Goal: Information Seeking & Learning: Learn about a topic

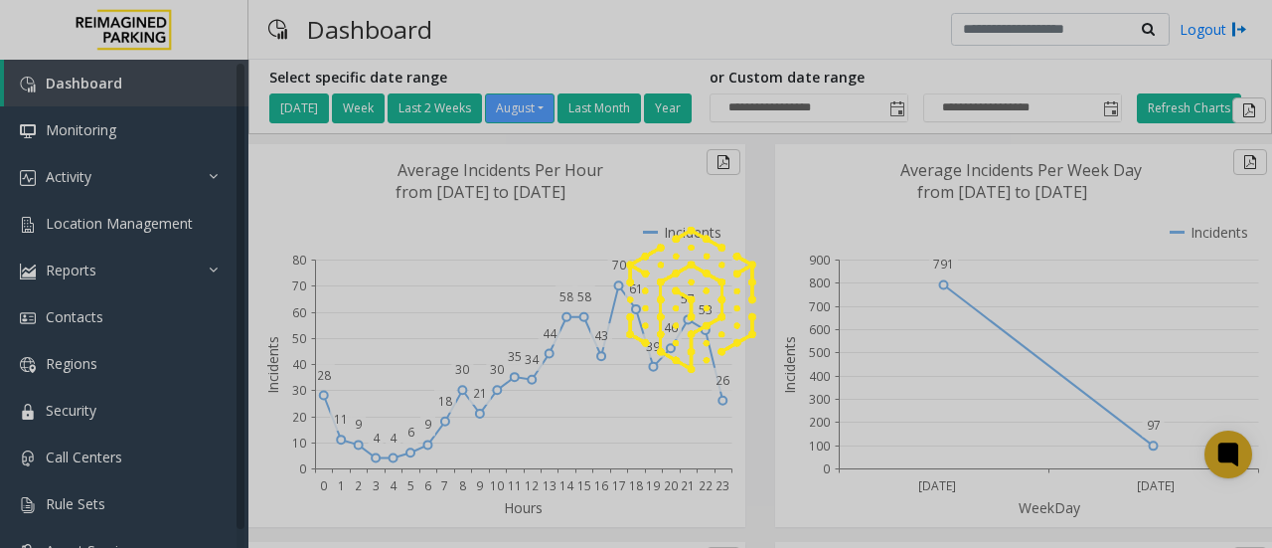
click at [133, 169] on div at bounding box center [636, 274] width 1272 height 548
click at [131, 224] on div at bounding box center [636, 274] width 1272 height 548
click at [217, 178] on div at bounding box center [636, 274] width 1272 height 548
click at [143, 226] on div at bounding box center [636, 274] width 1272 height 548
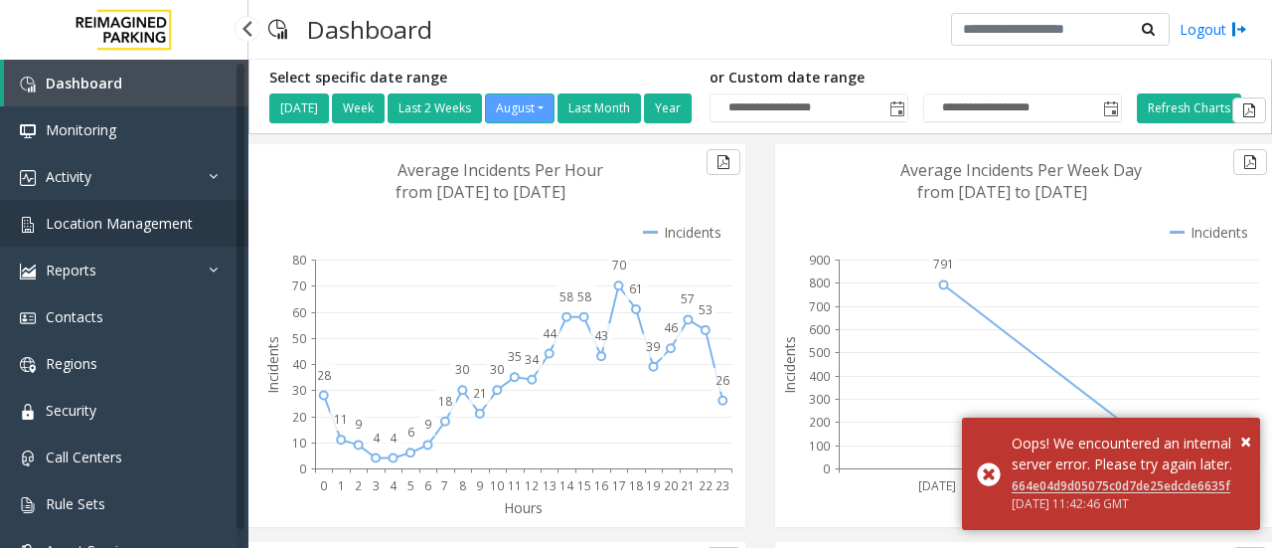
click at [153, 226] on span "Location Management" at bounding box center [119, 223] width 147 height 19
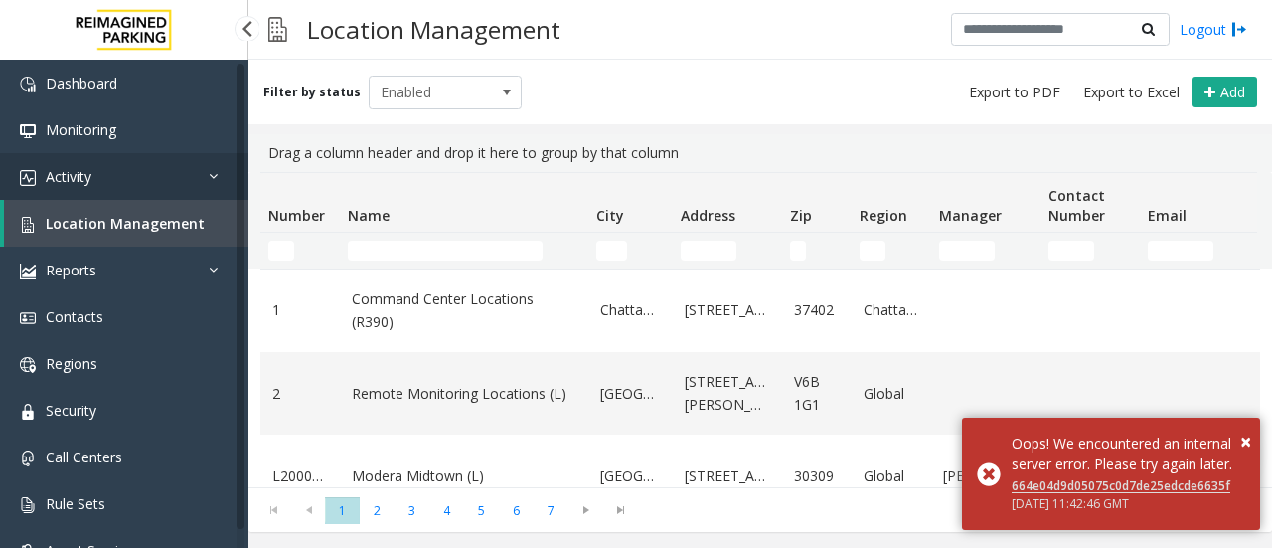
click at [143, 172] on link "Activity" at bounding box center [124, 176] width 248 height 47
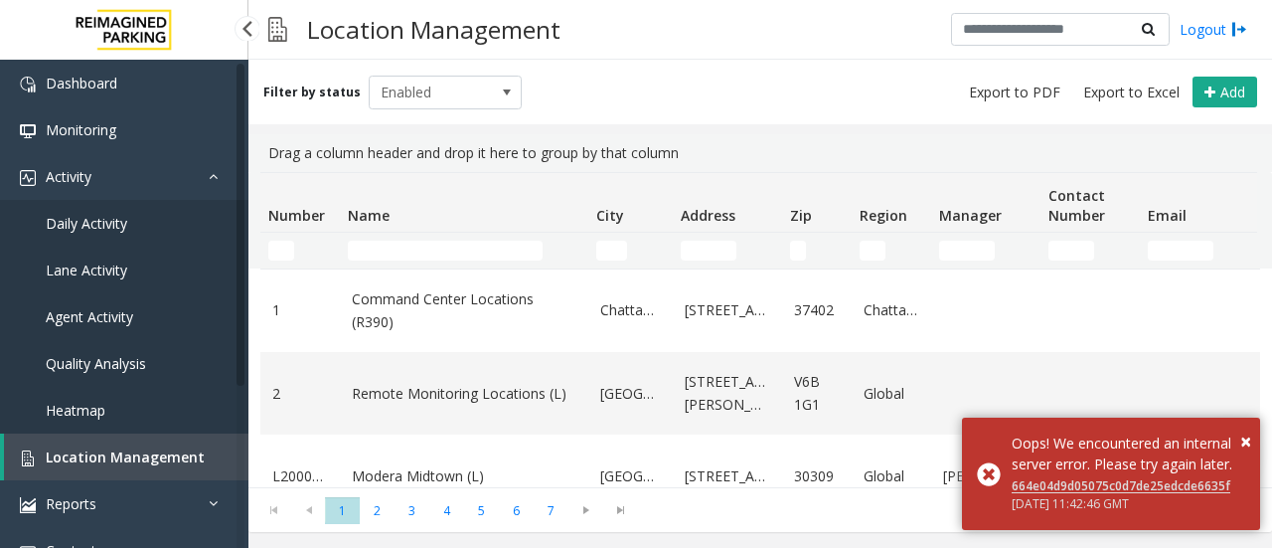
click at [123, 221] on span "Daily Activity" at bounding box center [87, 223] width 82 height 19
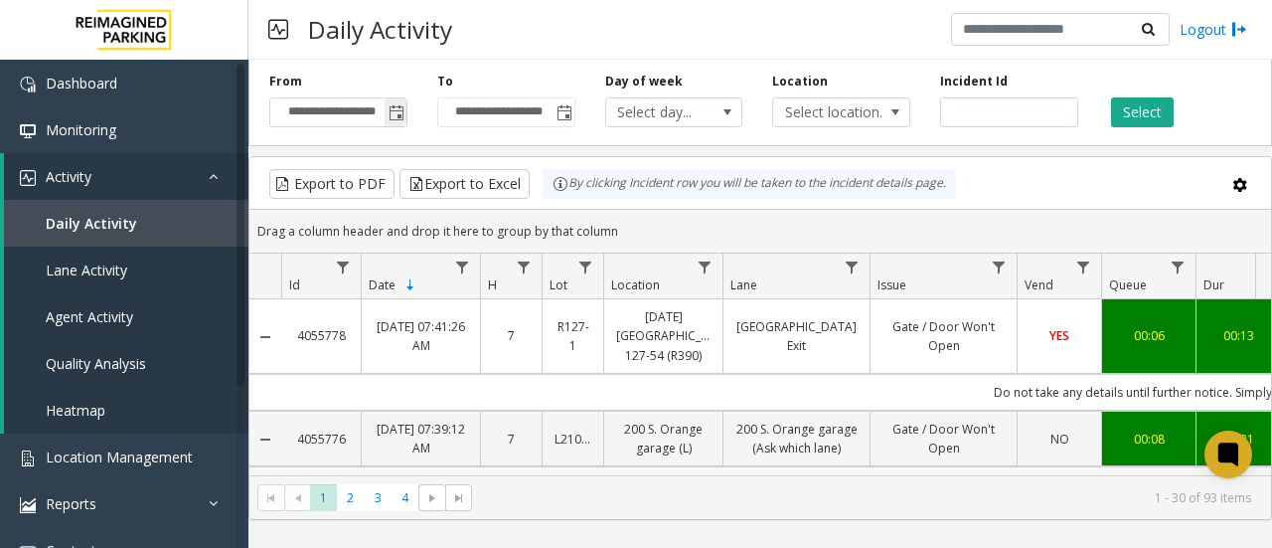
click at [394, 116] on span "Toggle popup" at bounding box center [397, 113] width 16 height 16
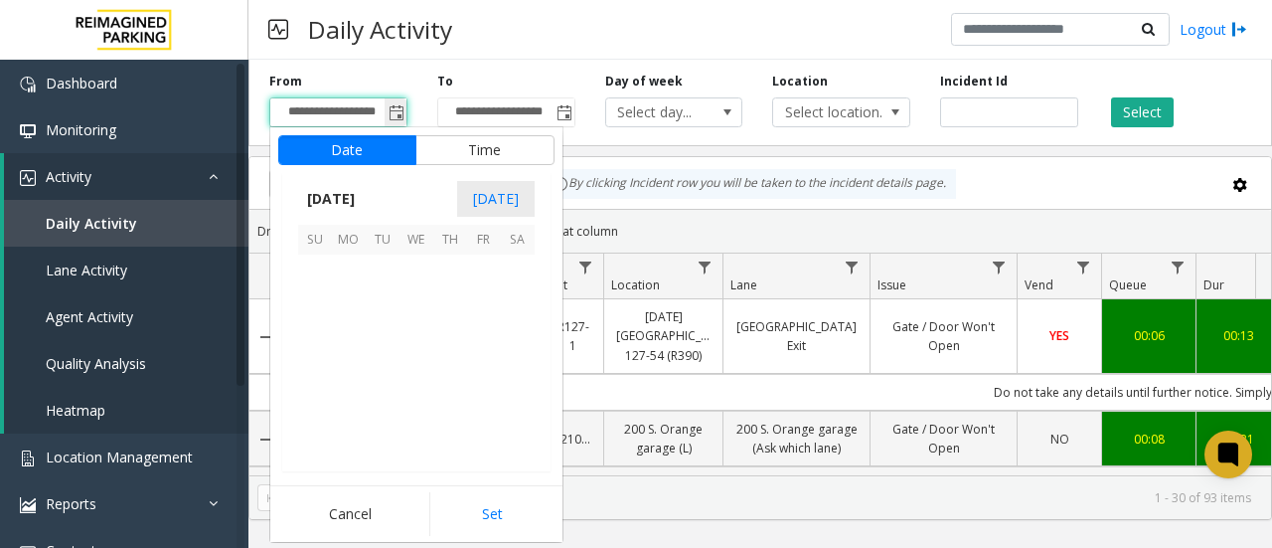
scroll to position [356483, 0]
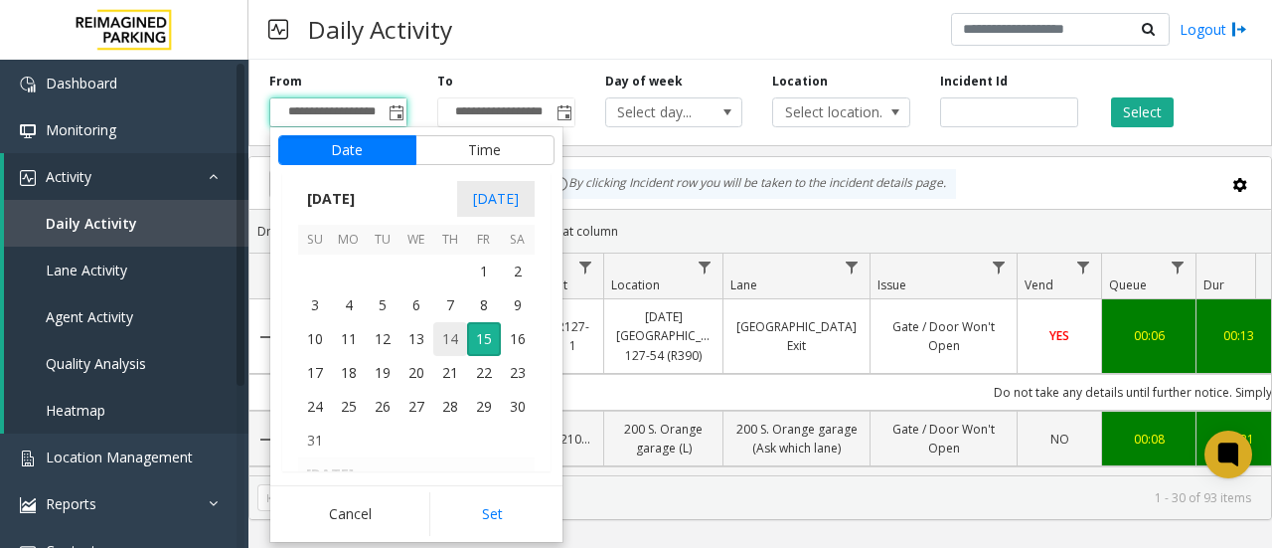
click at [455, 333] on span "14" at bounding box center [450, 339] width 34 height 34
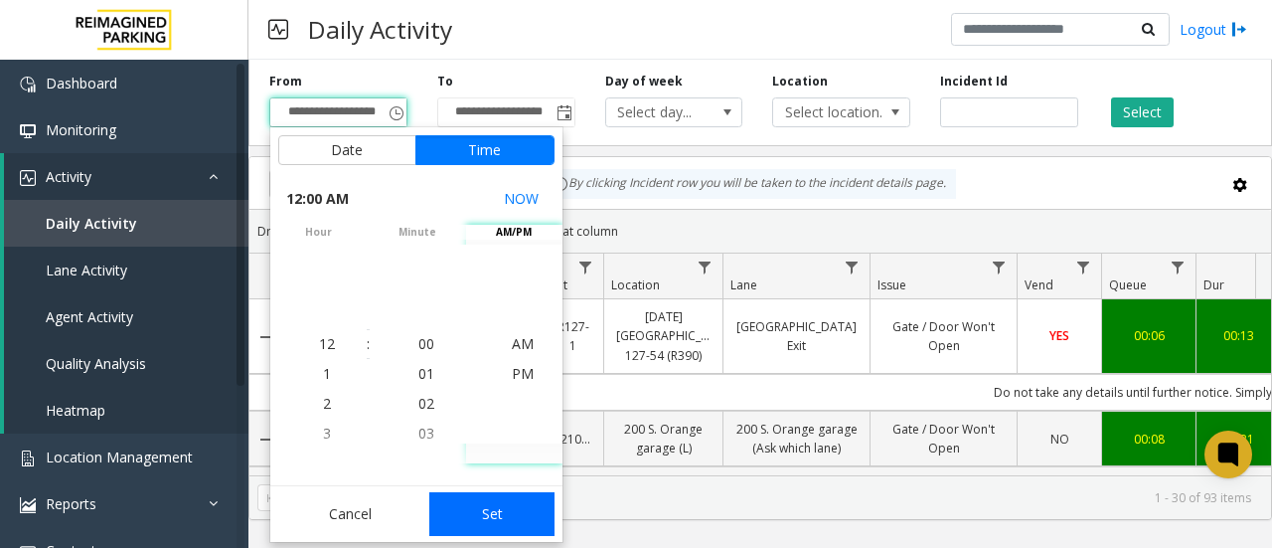
click at [515, 516] on button "Set" at bounding box center [491, 514] width 125 height 44
type input "**********"
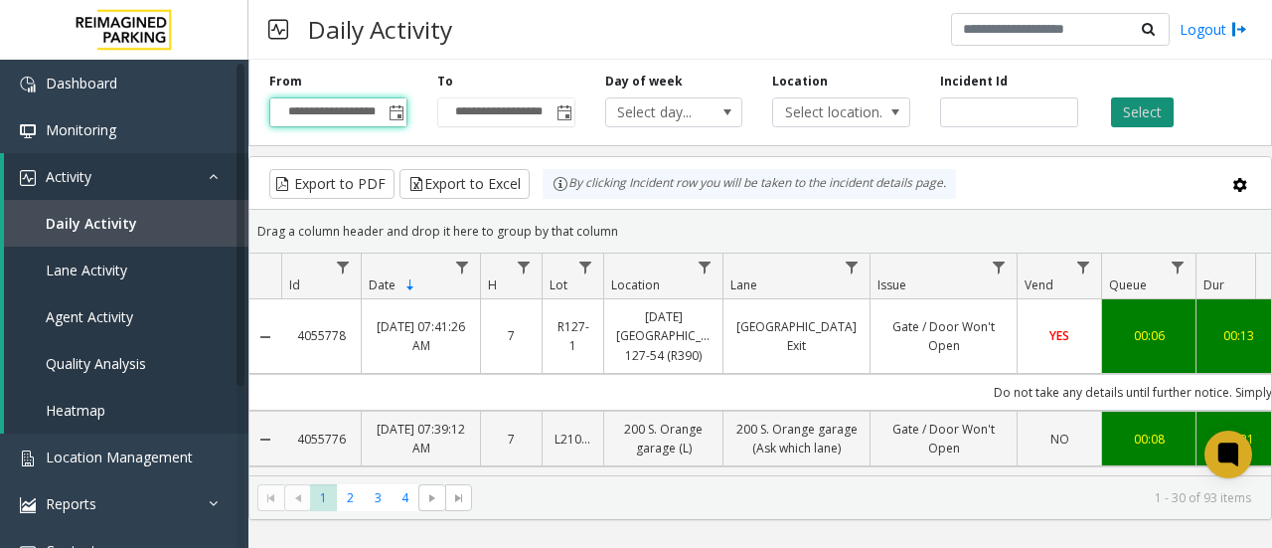
click at [1141, 120] on button "Select" at bounding box center [1142, 112] width 63 height 30
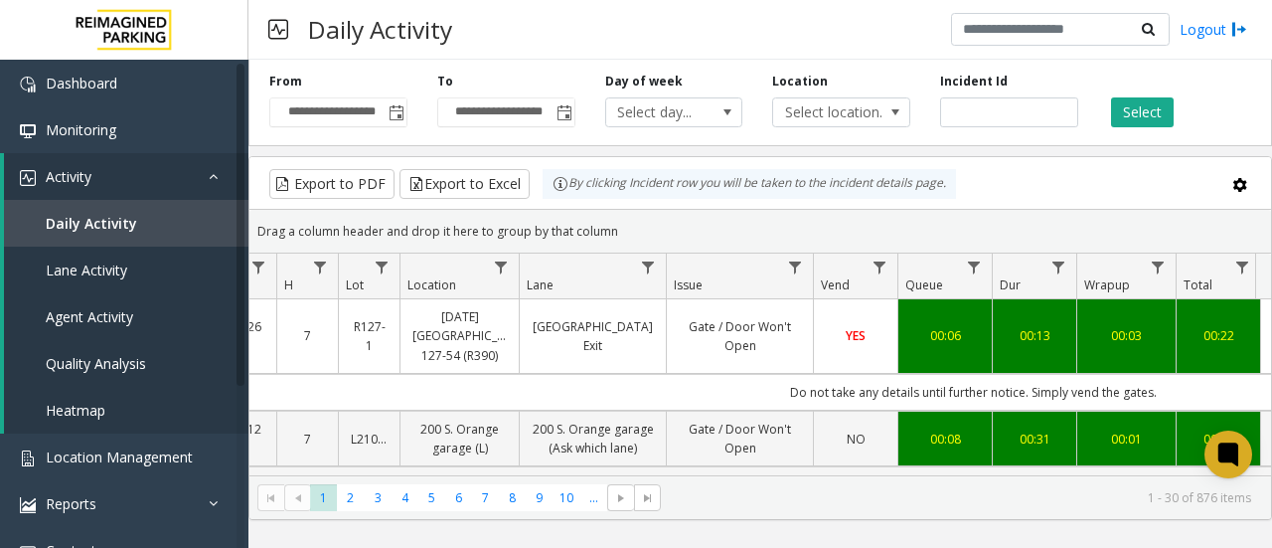
scroll to position [0, 294]
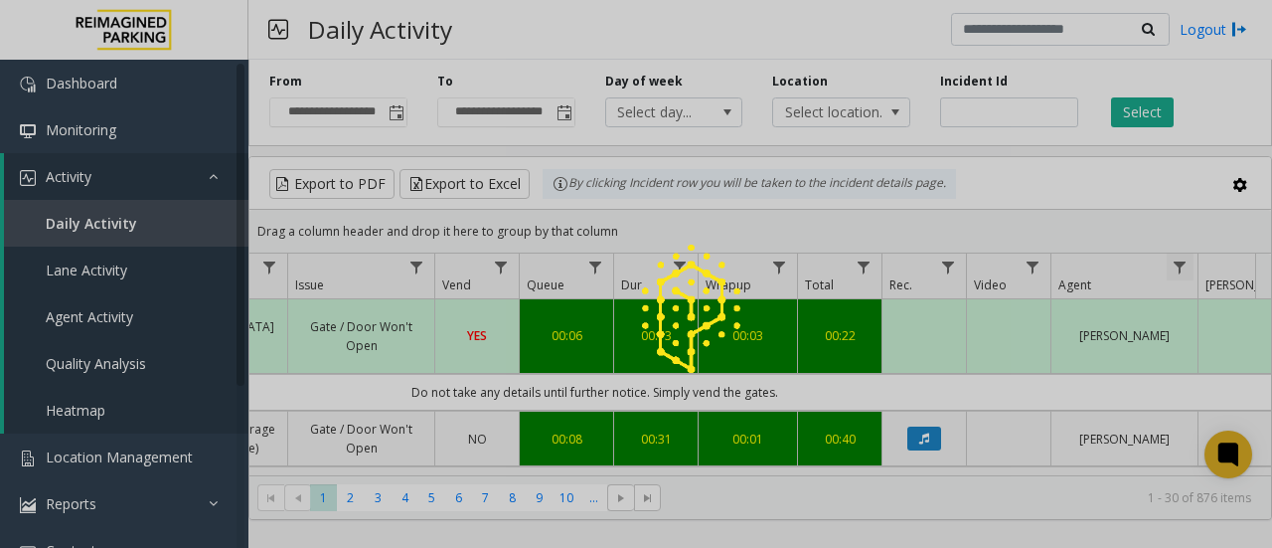
click at [1171, 263] on div at bounding box center [636, 274] width 1272 height 548
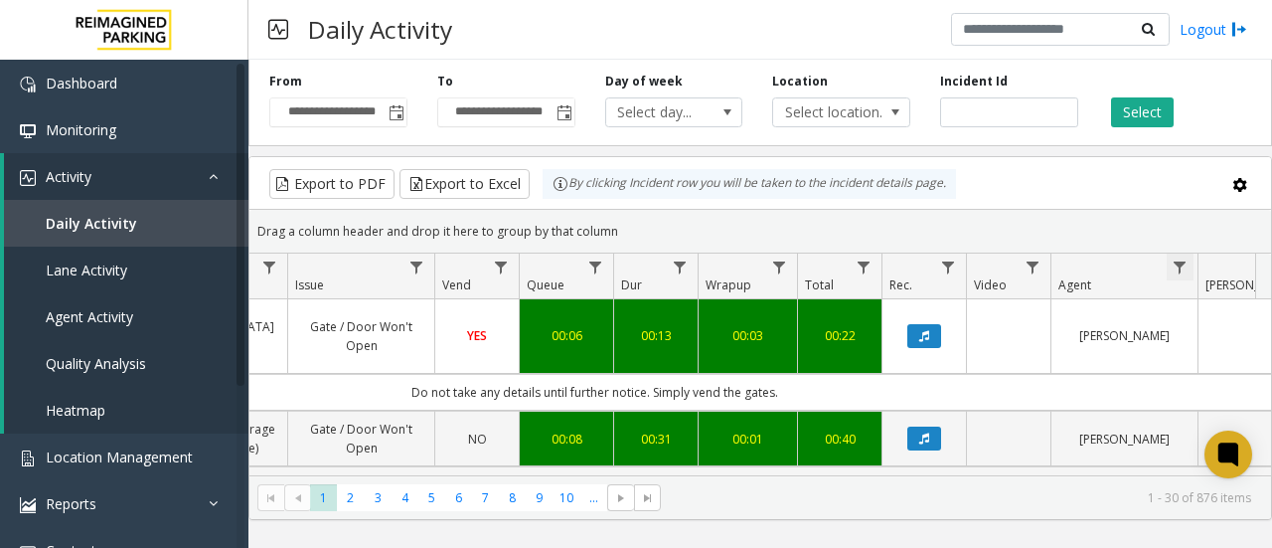
click at [1176, 263] on span "Data table" at bounding box center [1180, 267] width 16 height 16
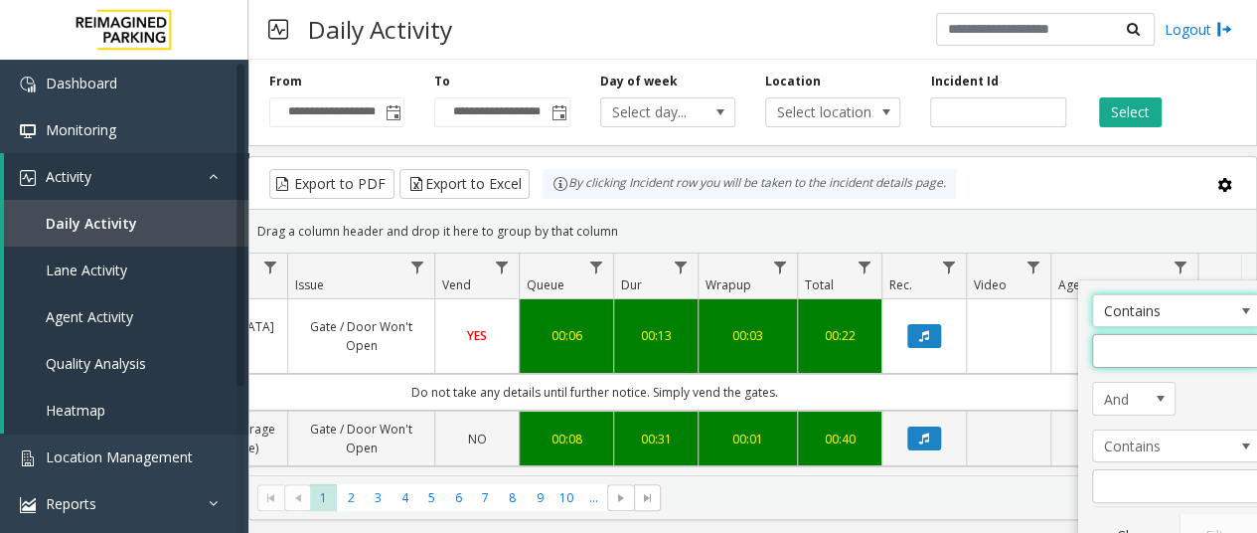
click at [1114, 339] on input "Agent Filter" at bounding box center [1176, 351] width 169 height 34
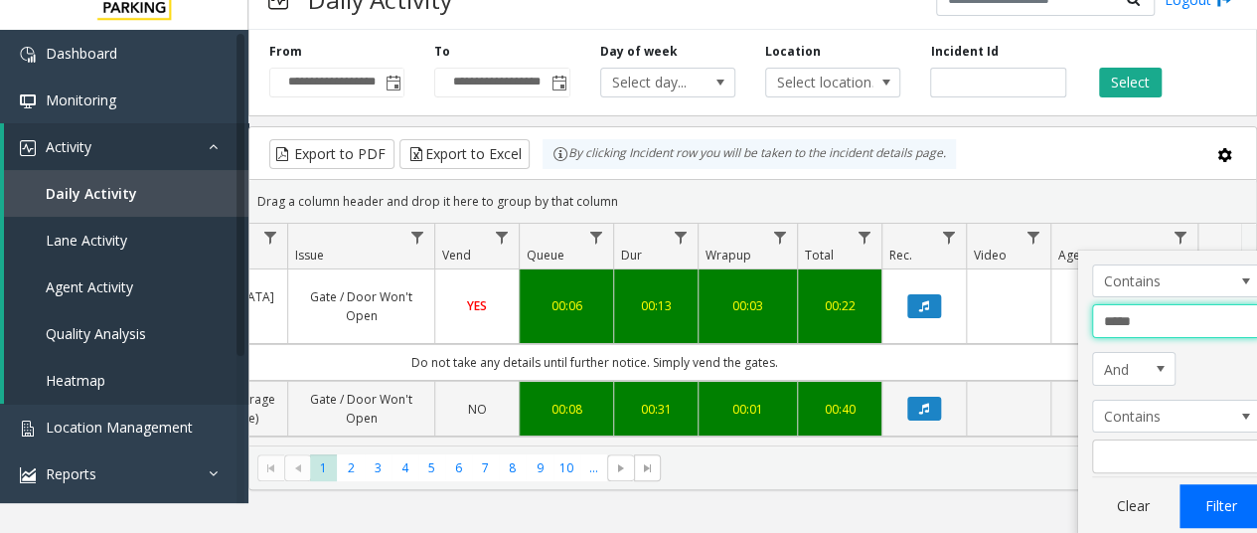
type input "*****"
click at [1220, 504] on button "Filter" at bounding box center [1221, 506] width 82 height 44
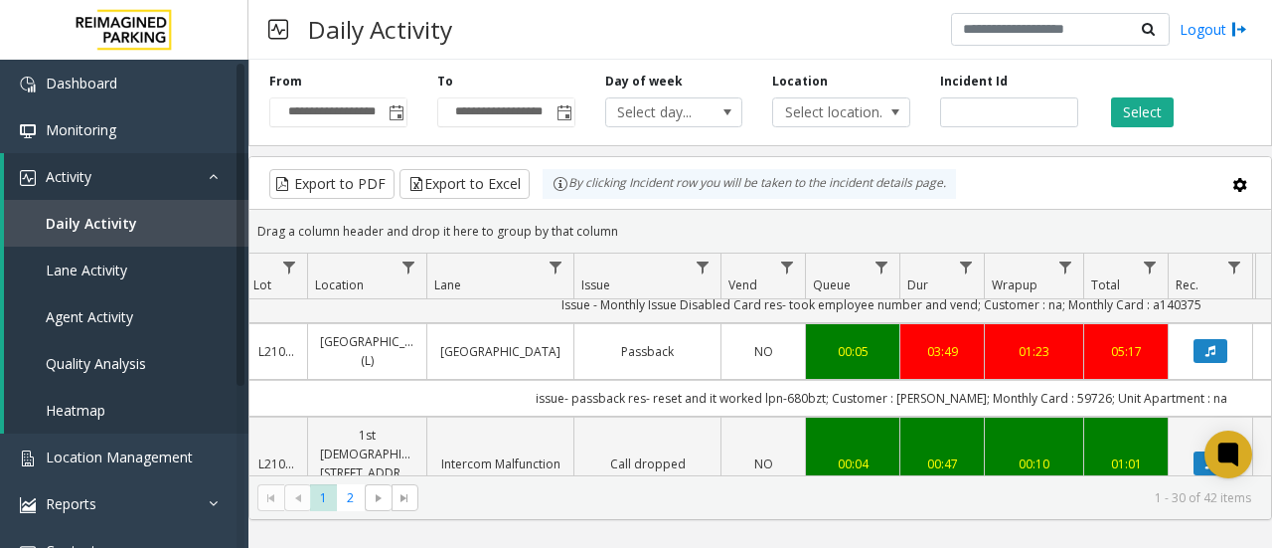
click at [861, 380] on td "issue- passback res- reset and it worked lpn-680bzt; Customer : [PERSON_NAME]; …" at bounding box center [881, 398] width 1792 height 37
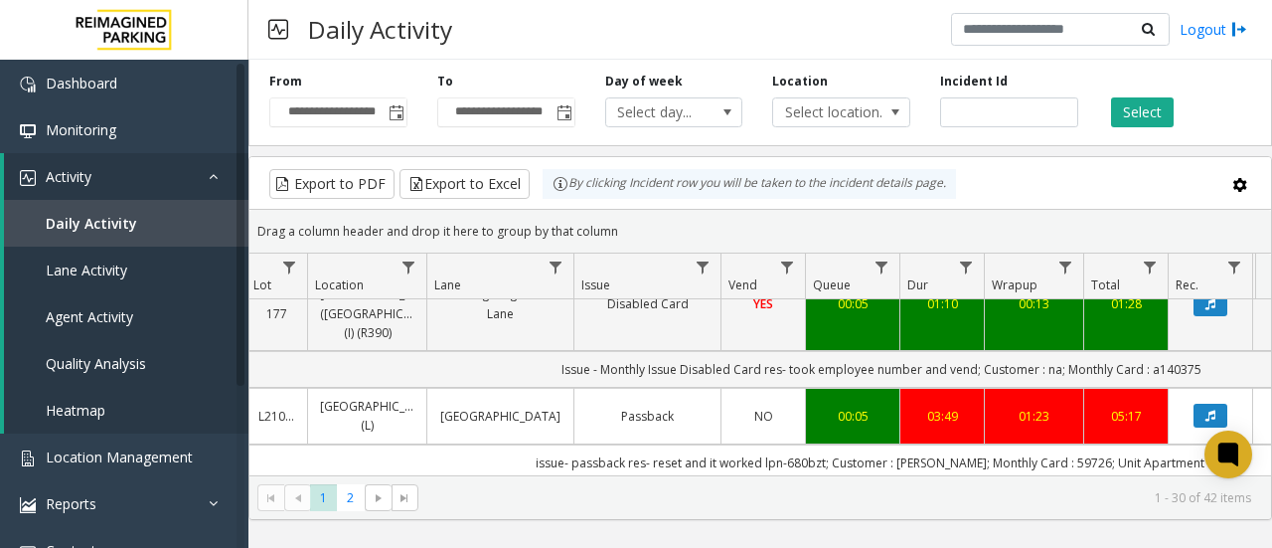
scroll to position [174, 296]
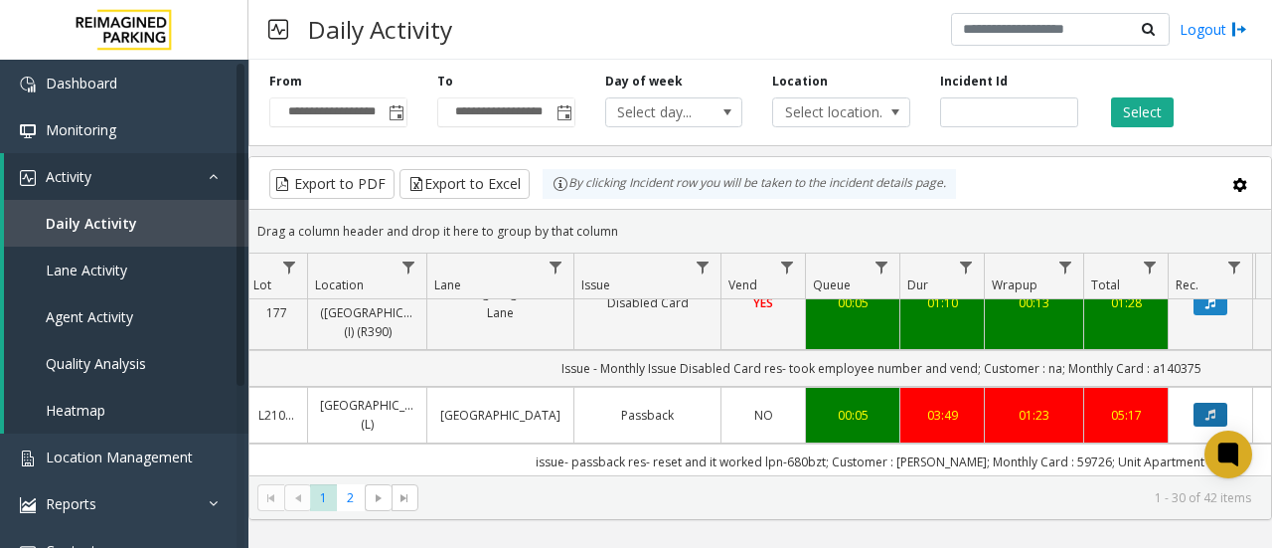
click at [1218, 403] on button "Data table" at bounding box center [1211, 415] width 34 height 24
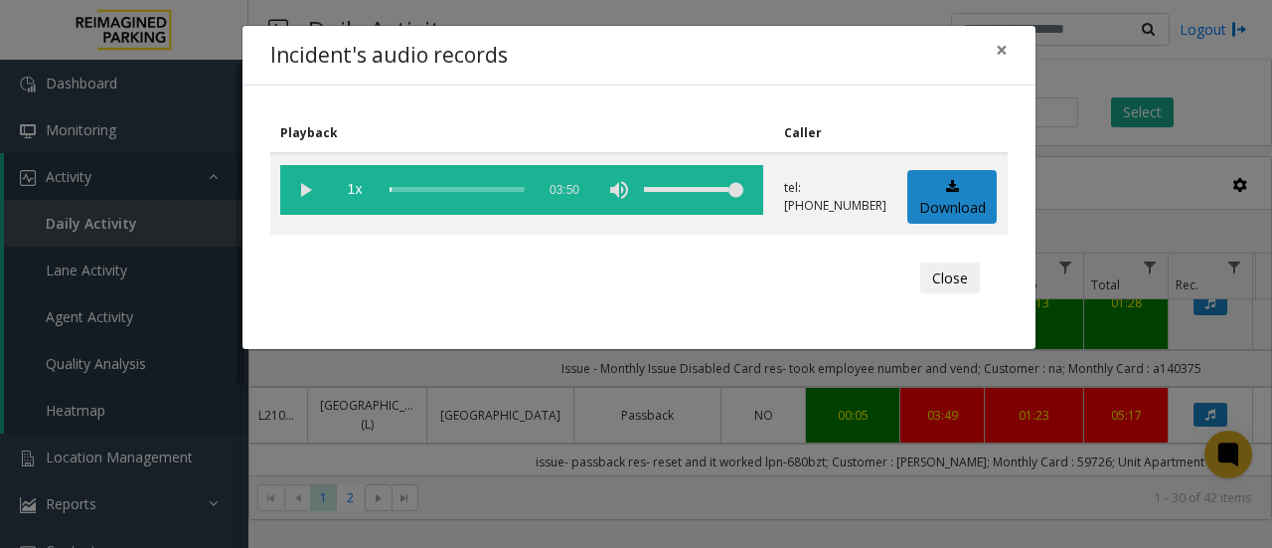
click at [305, 187] on vg-play-pause at bounding box center [305, 190] width 50 height 50
click at [390, 192] on div "scrub bar" at bounding box center [457, 190] width 135 height 50
click at [699, 261] on div "Close" at bounding box center [639, 278] width 710 height 60
drag, startPoint x: 657, startPoint y: 261, endPoint x: 680, endPoint y: 257, distance: 23.2
click at [657, 261] on div "Close" at bounding box center [639, 278] width 710 height 60
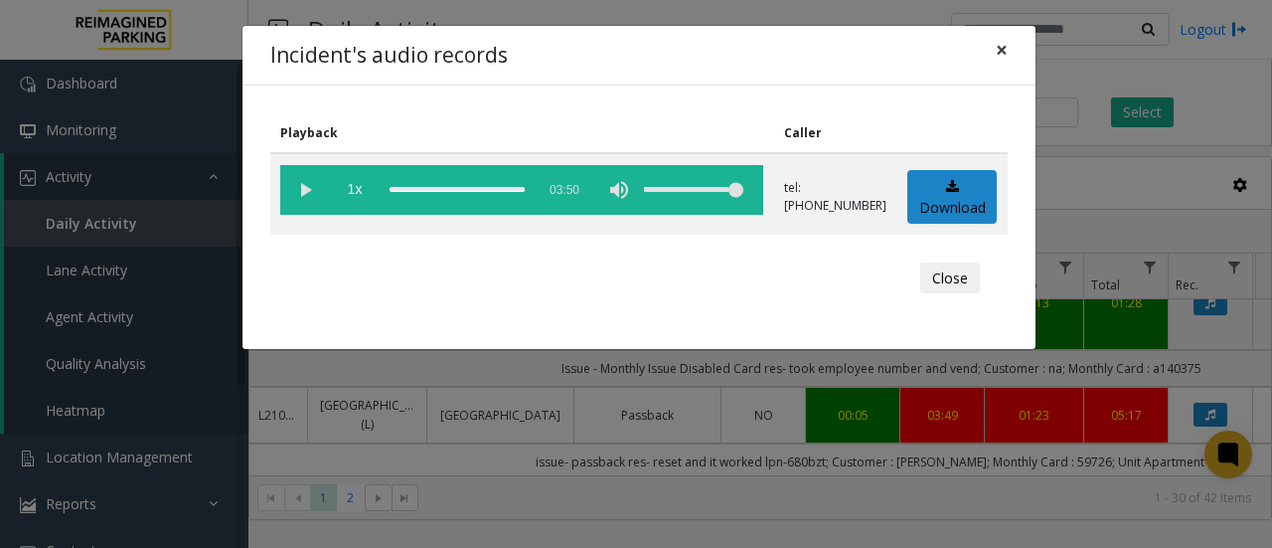
click at [1006, 57] on span "×" at bounding box center [1002, 50] width 12 height 28
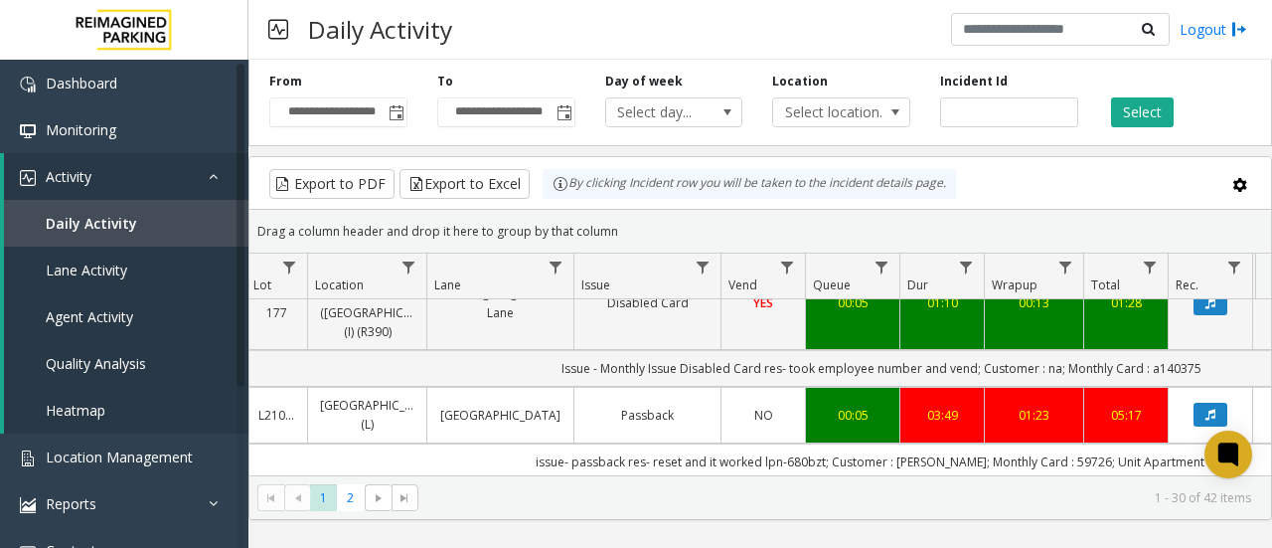
click at [608, 406] on link "Passback" at bounding box center [647, 415] width 122 height 19
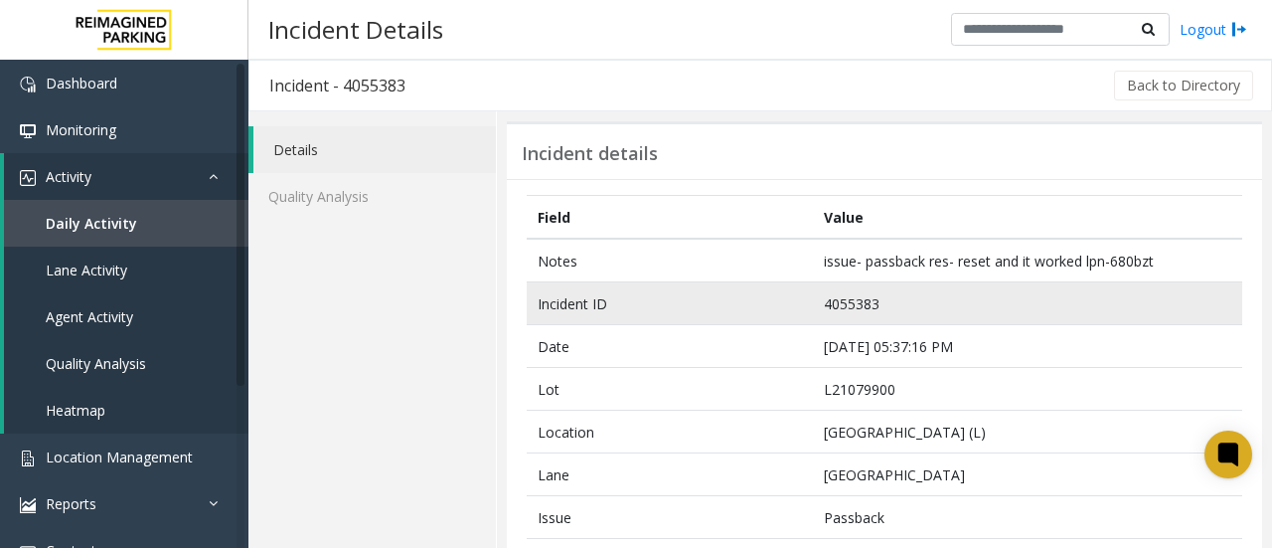
click at [877, 312] on td "4055383" at bounding box center [1027, 303] width 429 height 43
drag, startPoint x: 877, startPoint y: 300, endPoint x: 796, endPoint y: 307, distance: 80.8
click at [796, 307] on tr "Incident ID 4055383" at bounding box center [885, 303] width 716 height 43
click at [978, 283] on td "4055383" at bounding box center [1027, 303] width 429 height 43
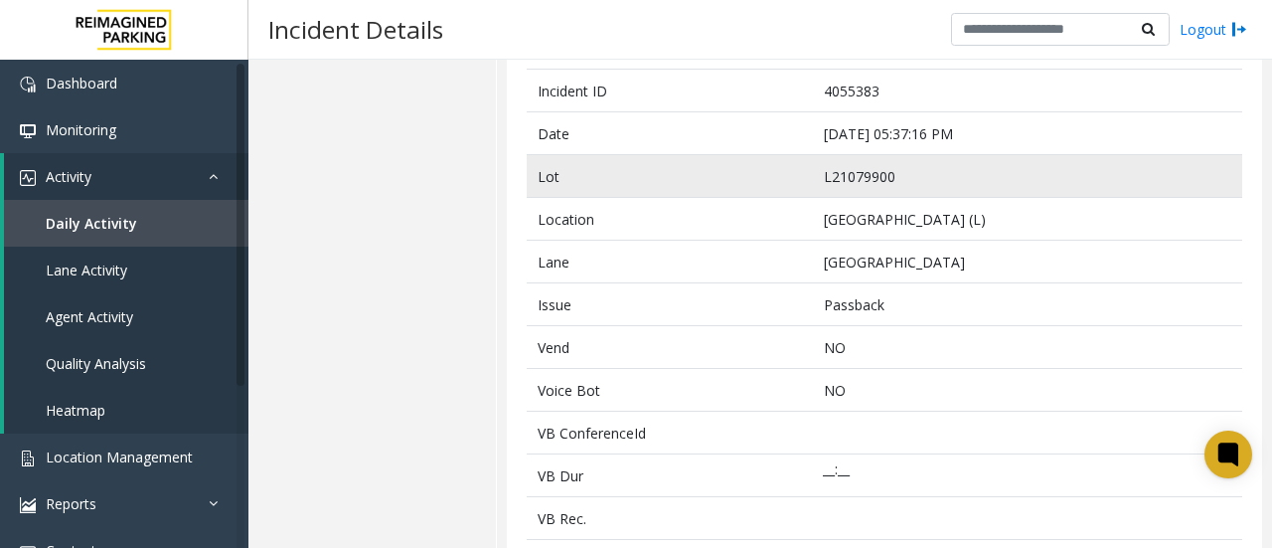
scroll to position [155, 0]
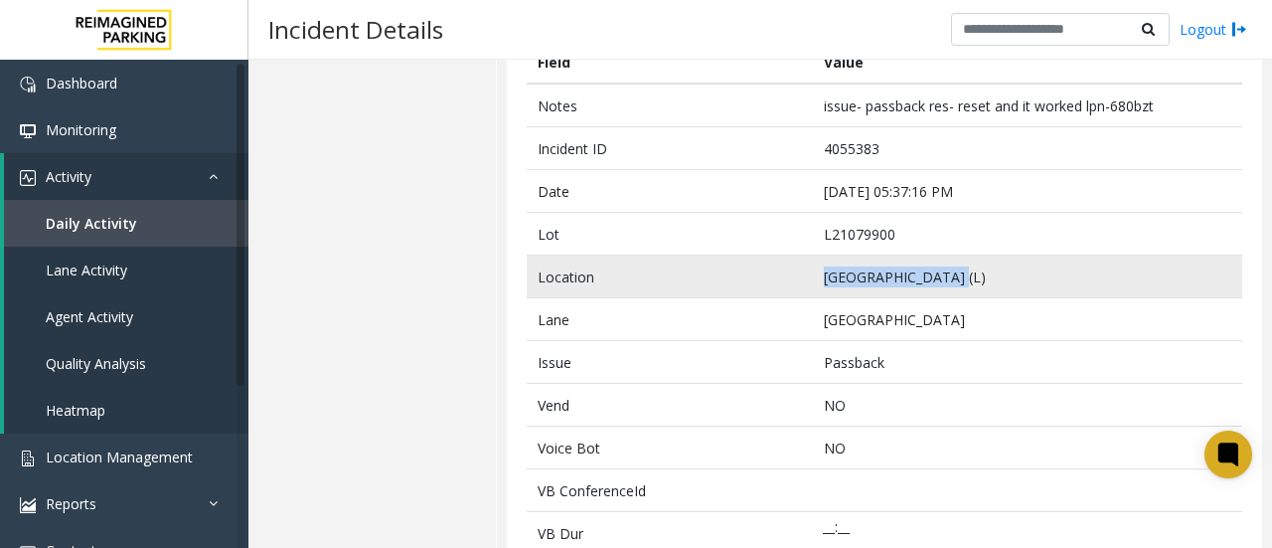
drag, startPoint x: 942, startPoint y: 279, endPoint x: 816, endPoint y: 275, distance: 126.3
click at [816, 275] on td "Courier Square (L)" at bounding box center [1027, 276] width 429 height 43
copy td "Courier Square (L)"
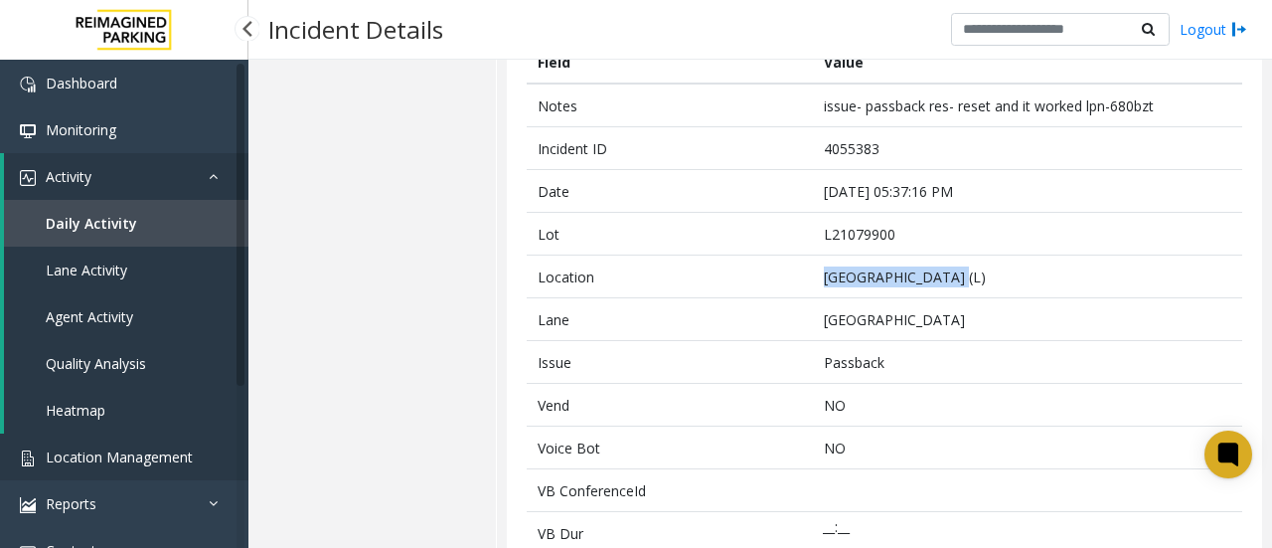
click at [157, 454] on span "Location Management" at bounding box center [119, 456] width 147 height 19
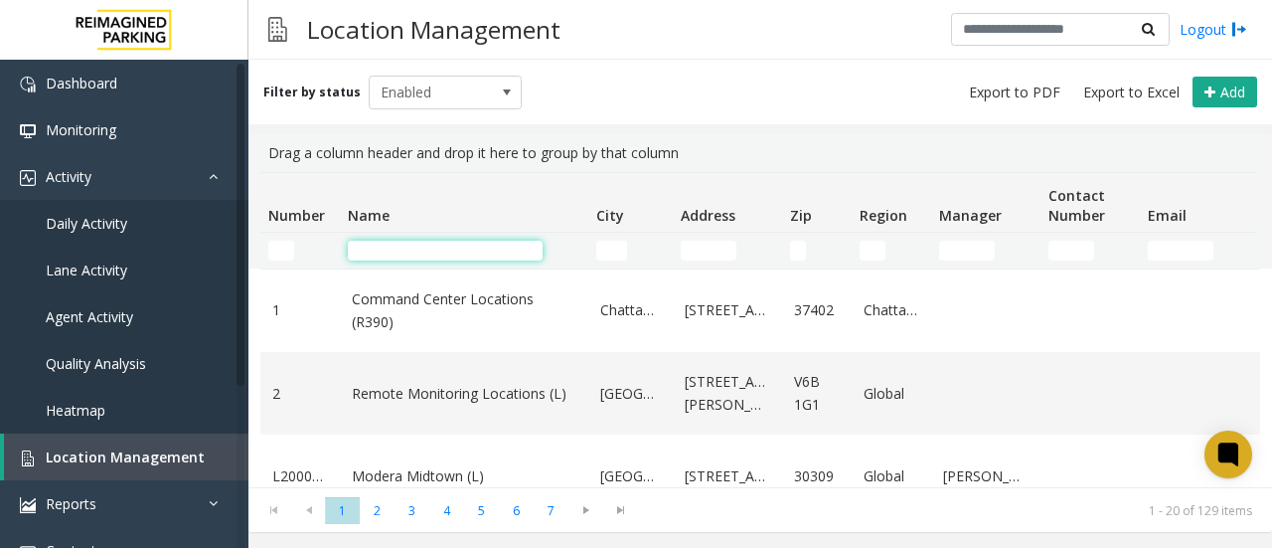
click at [425, 241] on input "Name Filter" at bounding box center [445, 251] width 195 height 20
paste input "**********"
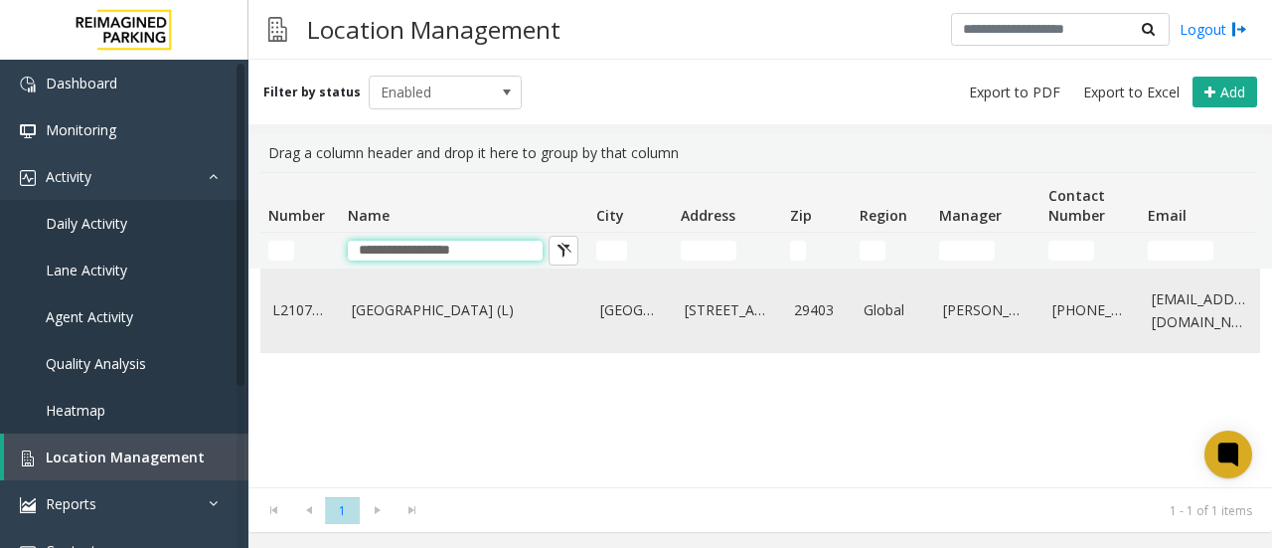
type input "**********"
click at [400, 312] on link "[GEOGRAPHIC_DATA] (L)" at bounding box center [464, 310] width 225 height 22
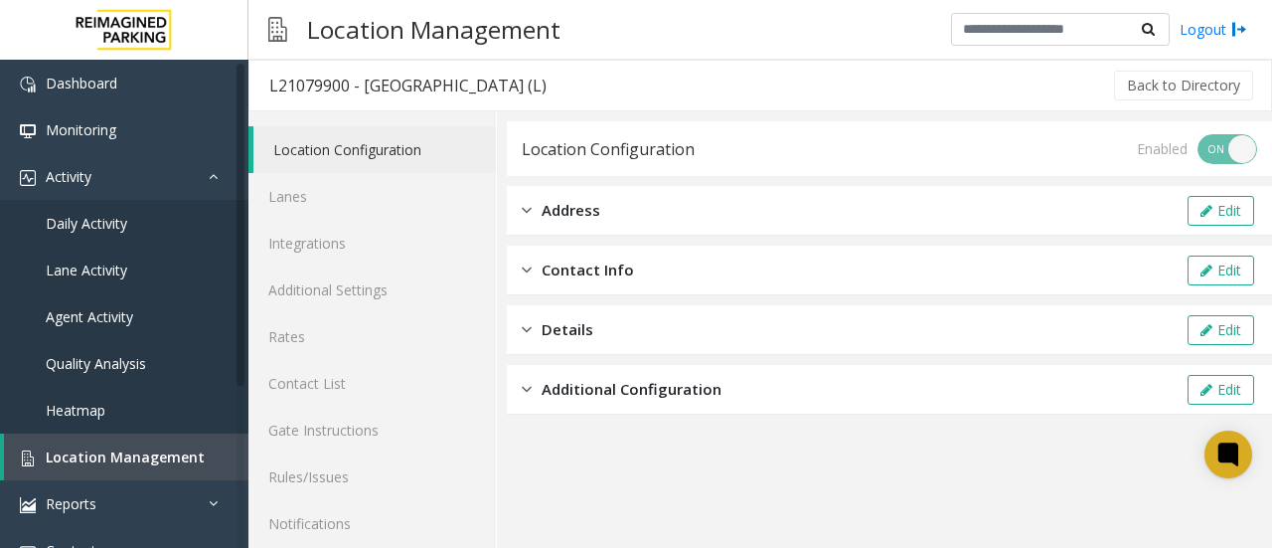
scroll to position [106, 0]
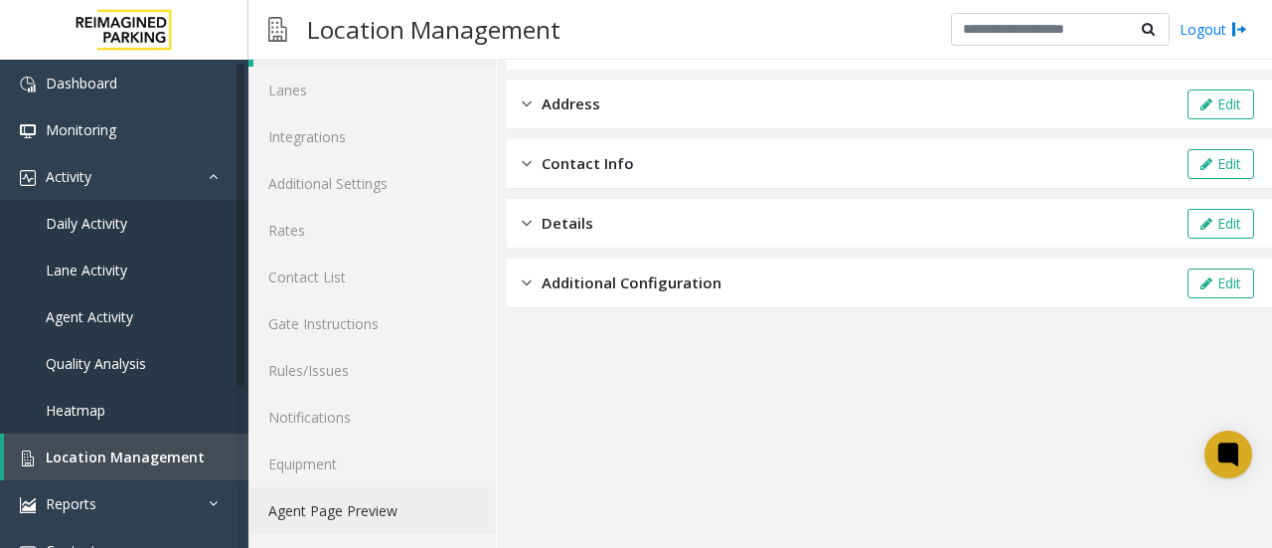
click at [352, 510] on link "Agent Page Preview" at bounding box center [371, 510] width 247 height 47
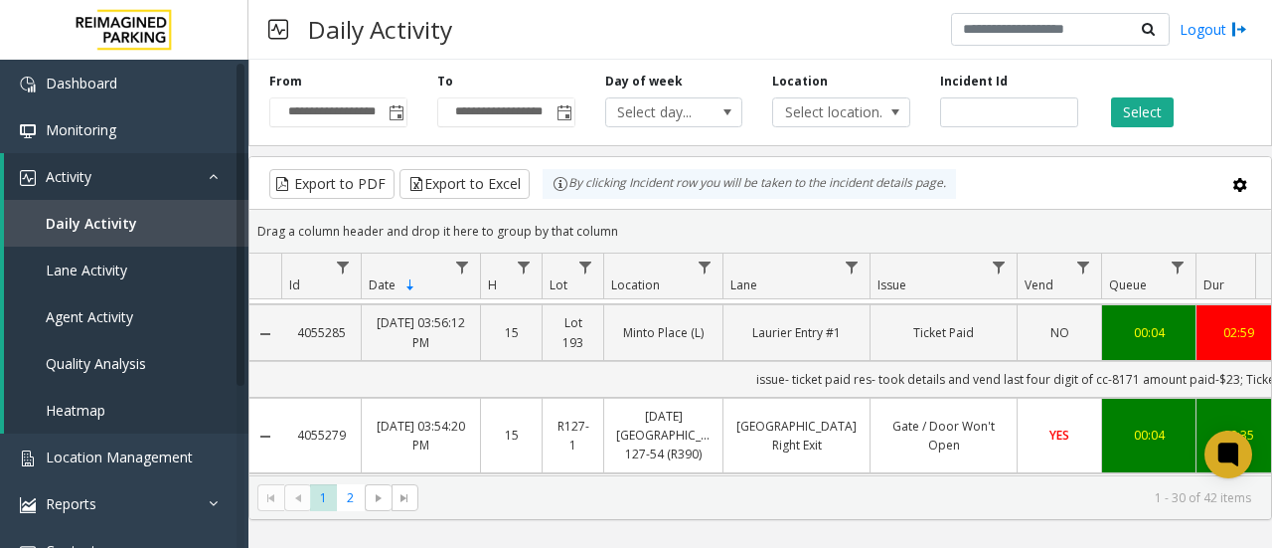
scroll to position [1578, 0]
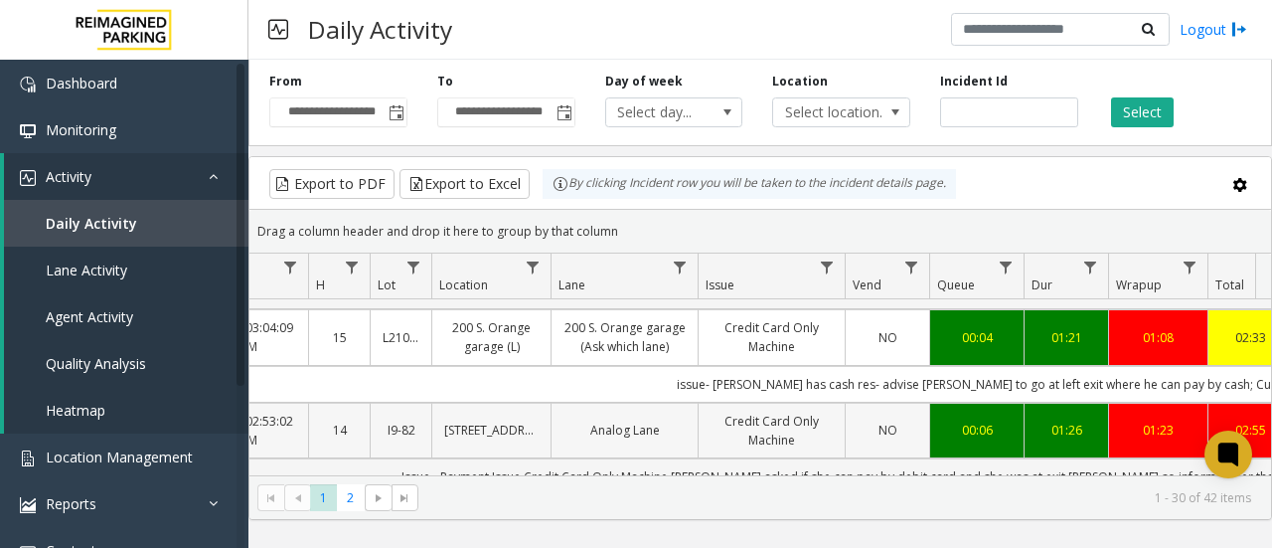
click at [733, 411] on link "Credit Card Only Machine" at bounding box center [772, 430] width 122 height 38
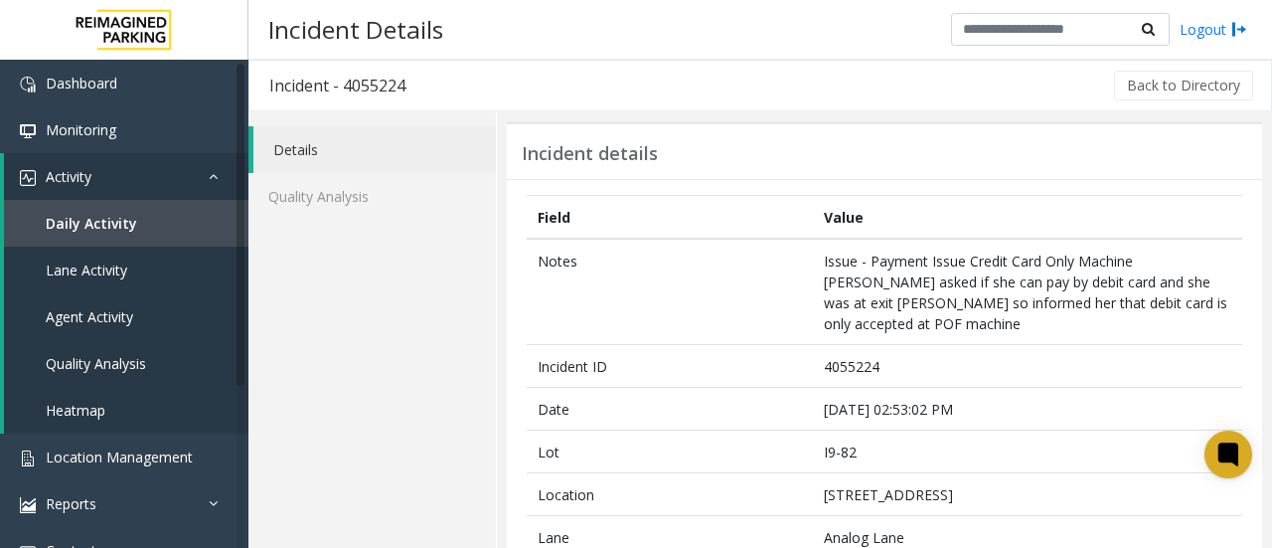
click at [372, 86] on h3 "Incident - 4055224" at bounding box center [337, 86] width 176 height 46
copy h3 "4055224"
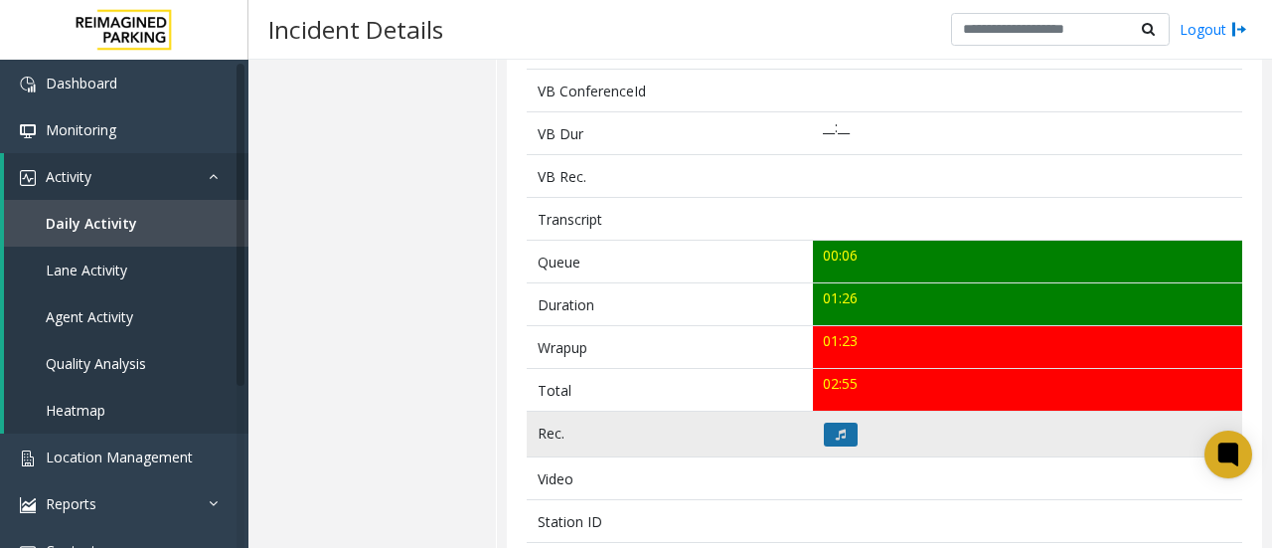
click at [841, 422] on button at bounding box center [841, 434] width 34 height 24
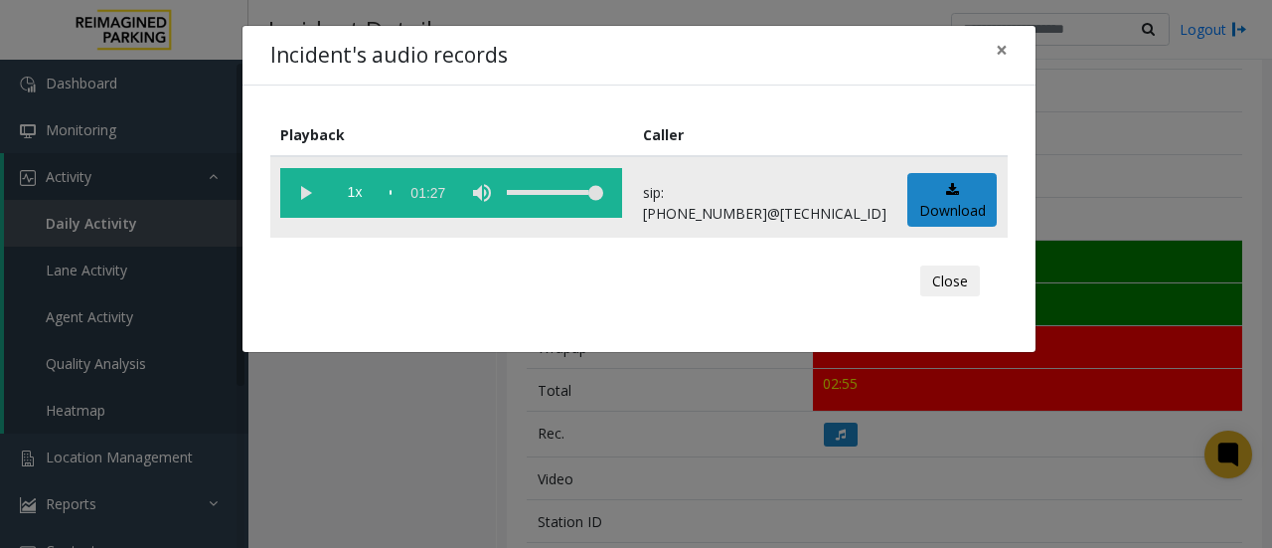
click at [304, 193] on vg-play-pause at bounding box center [305, 193] width 50 height 50
click at [727, 260] on div "Close" at bounding box center [639, 281] width 710 height 60
click at [305, 186] on vg-play-pause at bounding box center [305, 193] width 50 height 50
click at [305, 192] on vg-play-pause at bounding box center [305, 193] width 50 height 50
click at [741, 301] on div "Close" at bounding box center [639, 281] width 710 height 60
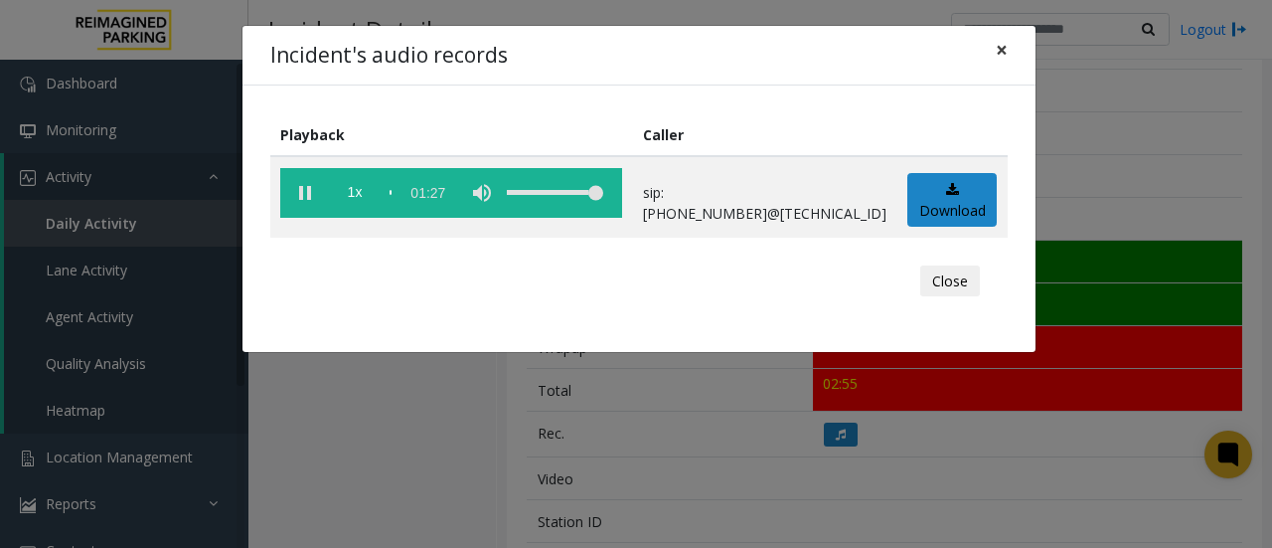
click at [999, 55] on span "×" at bounding box center [1002, 50] width 12 height 28
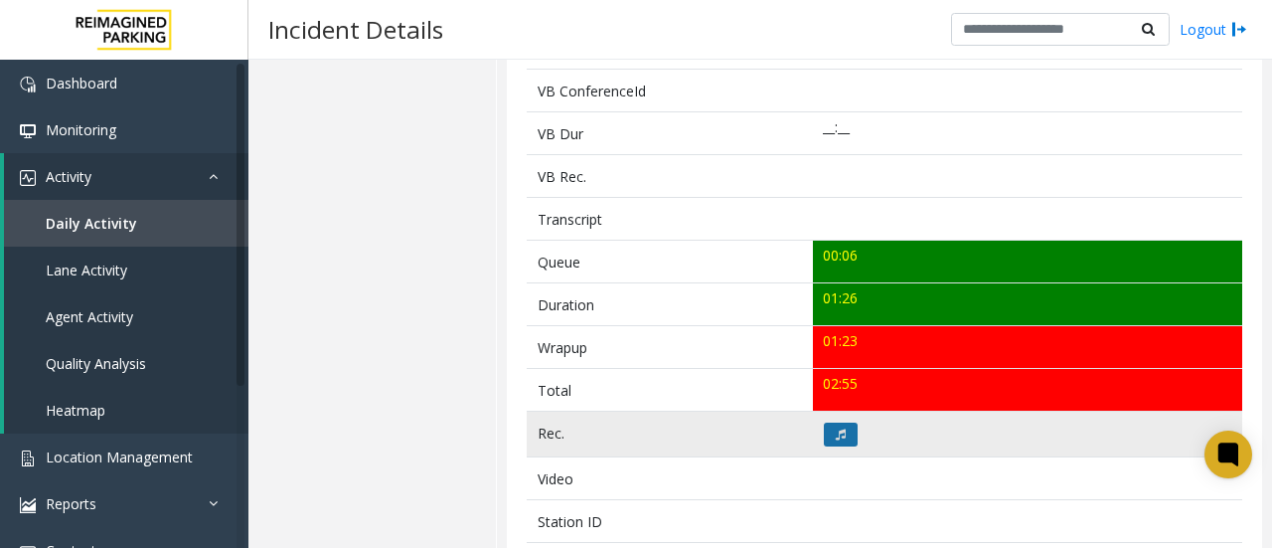
click at [843, 422] on button at bounding box center [841, 434] width 34 height 24
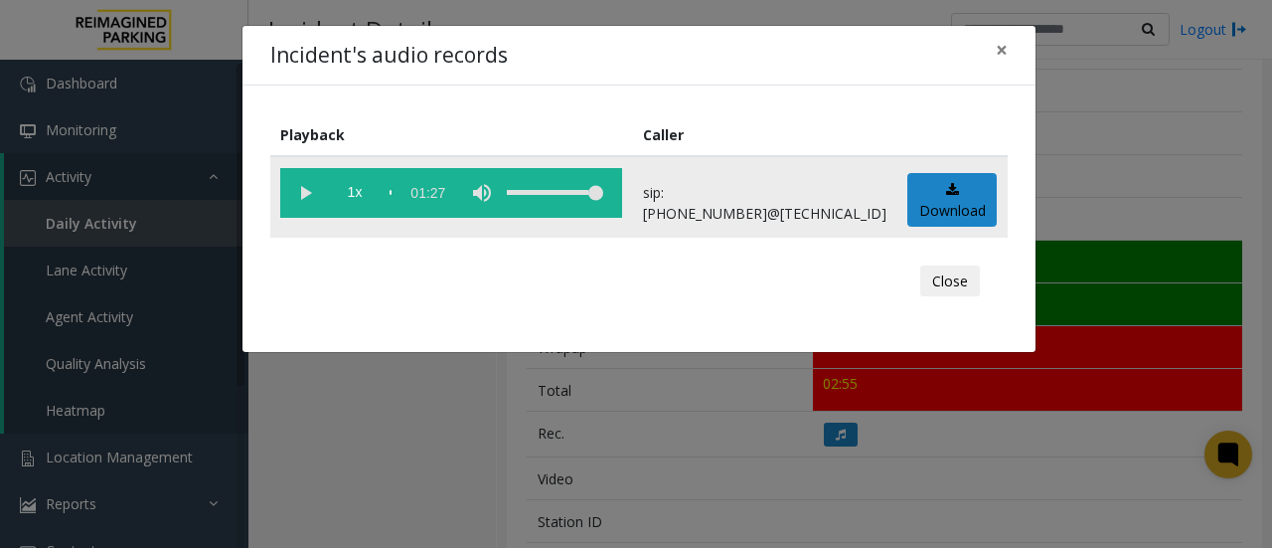
click at [304, 189] on vg-play-pause at bounding box center [305, 193] width 50 height 50
click at [954, 282] on button "Close" at bounding box center [950, 281] width 60 height 32
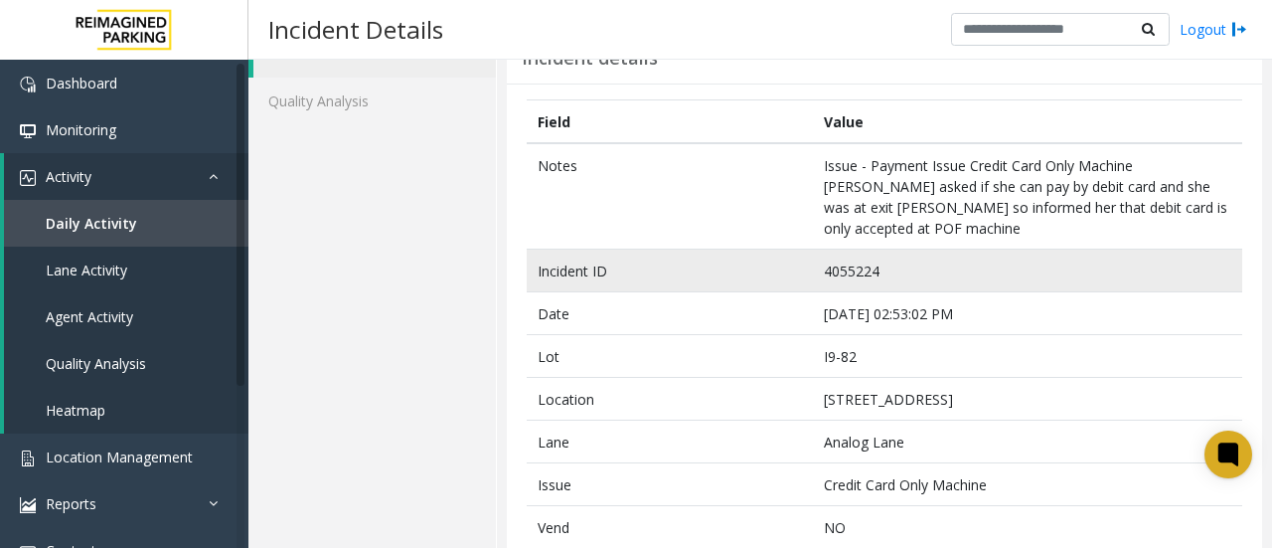
scroll to position [111, 0]
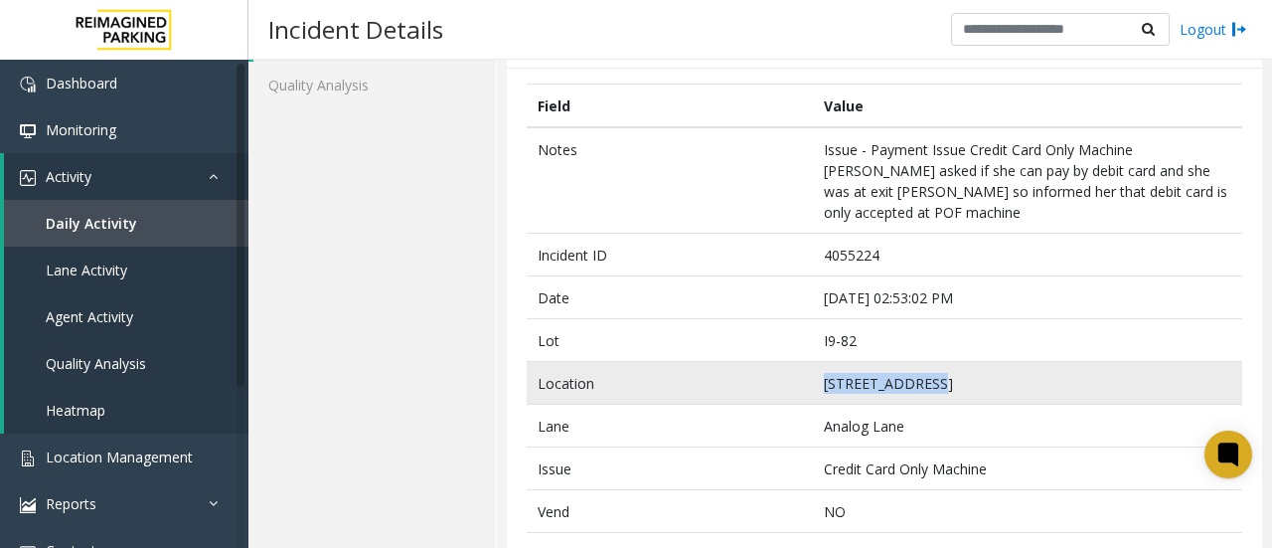
drag, startPoint x: 924, startPoint y: 359, endPoint x: 804, endPoint y: 355, distance: 120.3
click at [804, 362] on tr "Location 777 Bay St. (I)" at bounding box center [885, 383] width 716 height 43
copy tr "[STREET_ADDRESS]"
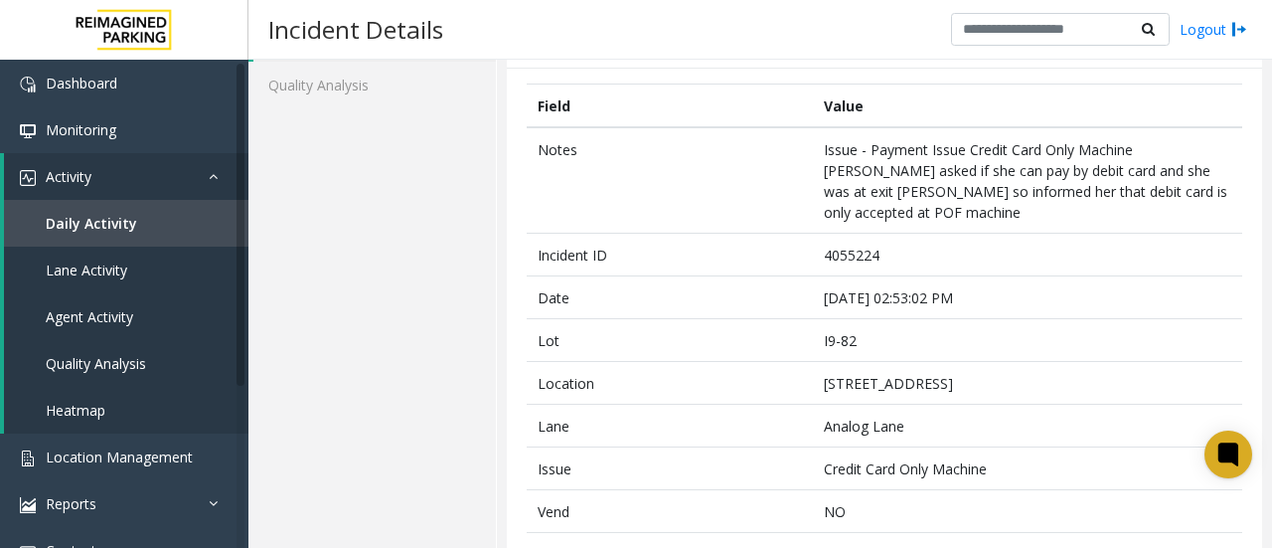
click at [751, 90] on th "Field" at bounding box center [670, 106] width 286 height 44
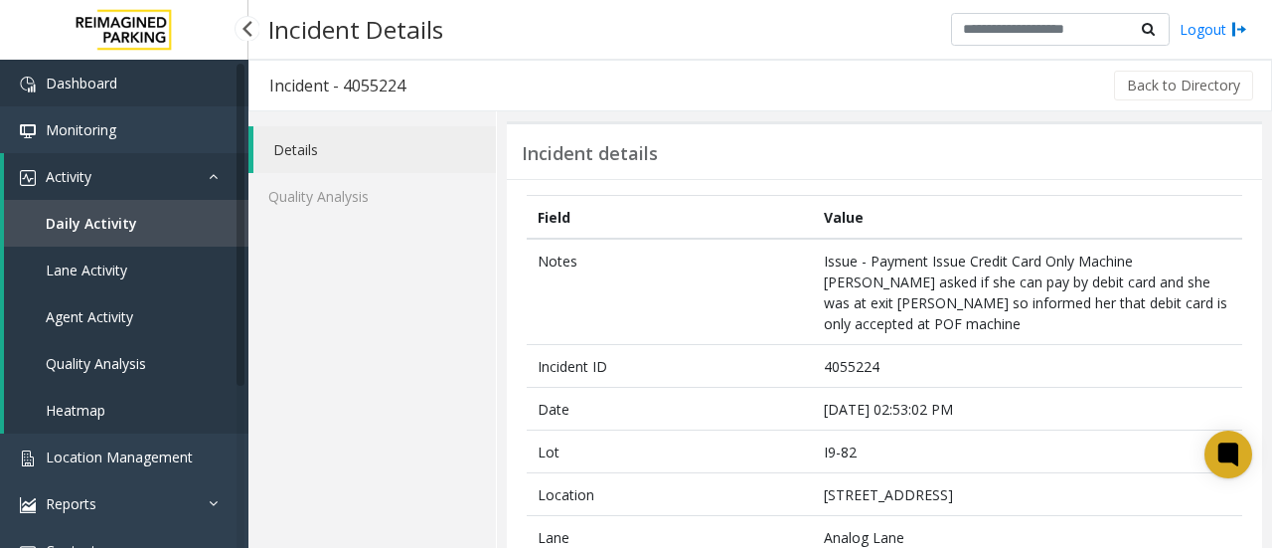
click at [101, 79] on span "Dashboard" at bounding box center [82, 83] width 72 height 19
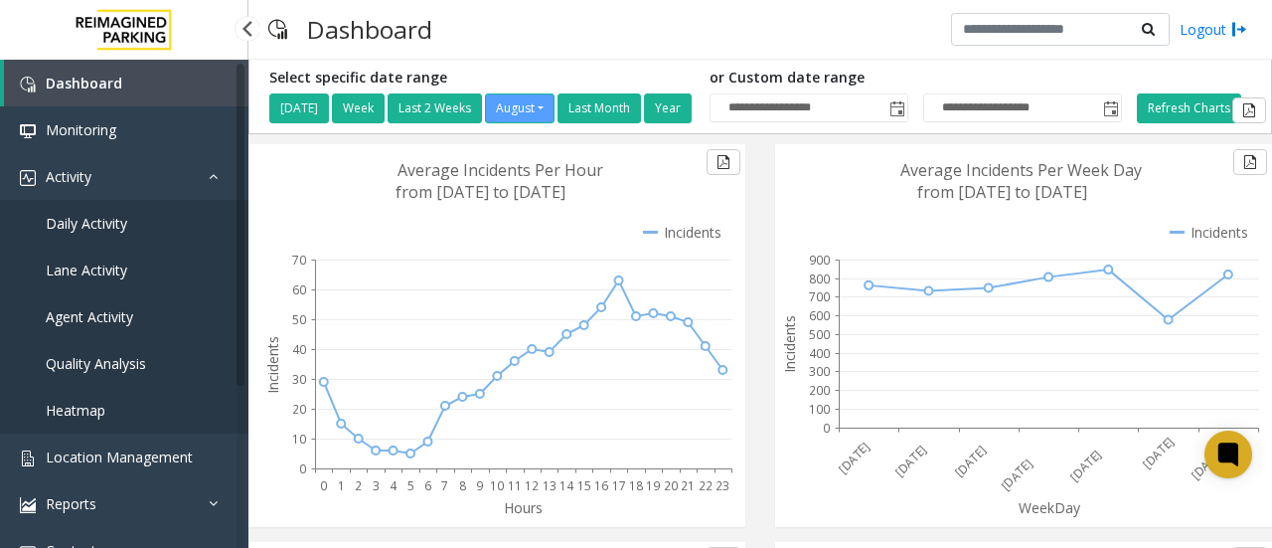
click at [127, 226] on link "Daily Activity" at bounding box center [124, 223] width 248 height 47
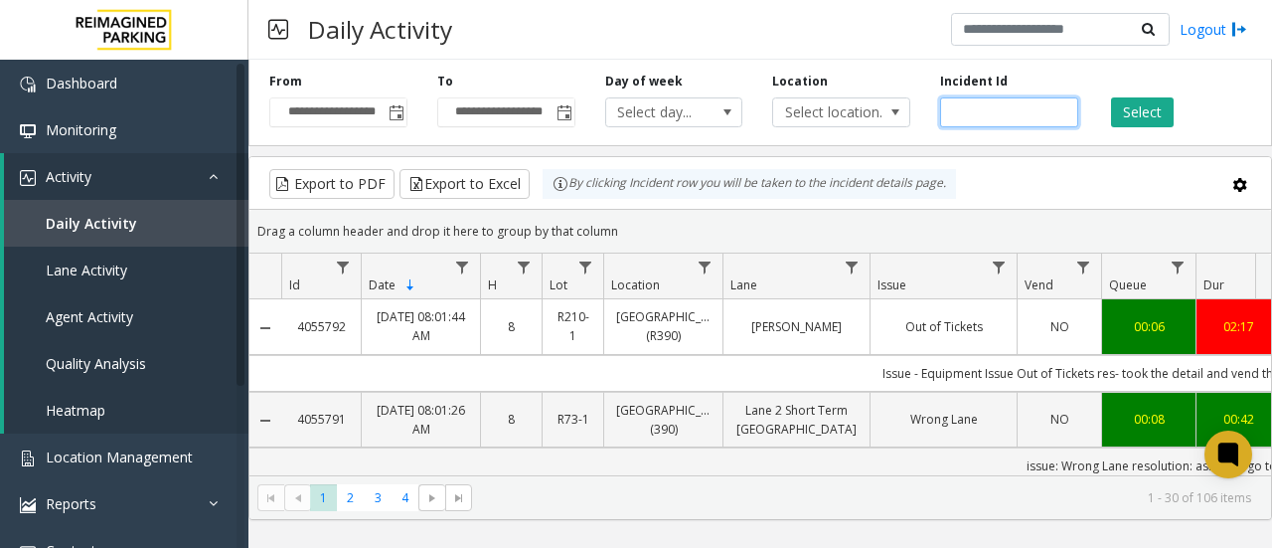
click at [998, 111] on input "number" at bounding box center [1009, 112] width 138 height 30
click at [1054, 194] on div "Export to PDF Export to Excel By clicking Incident row you will be taken to the…" at bounding box center [760, 184] width 988 height 30
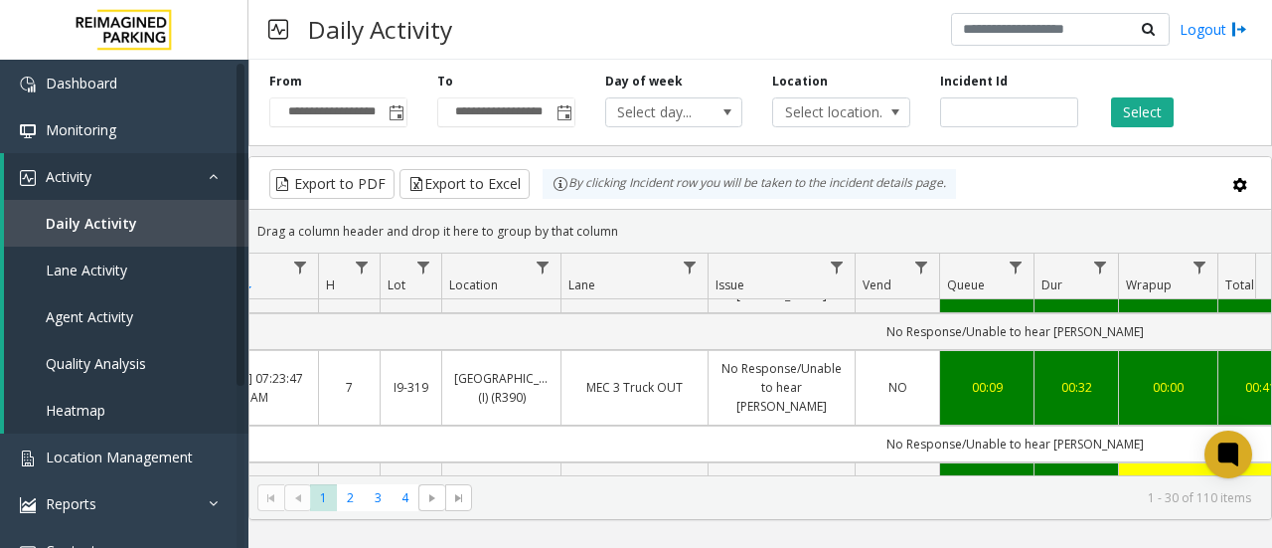
scroll to position [0, 161]
click at [402, 500] on span "4" at bounding box center [405, 497] width 27 height 27
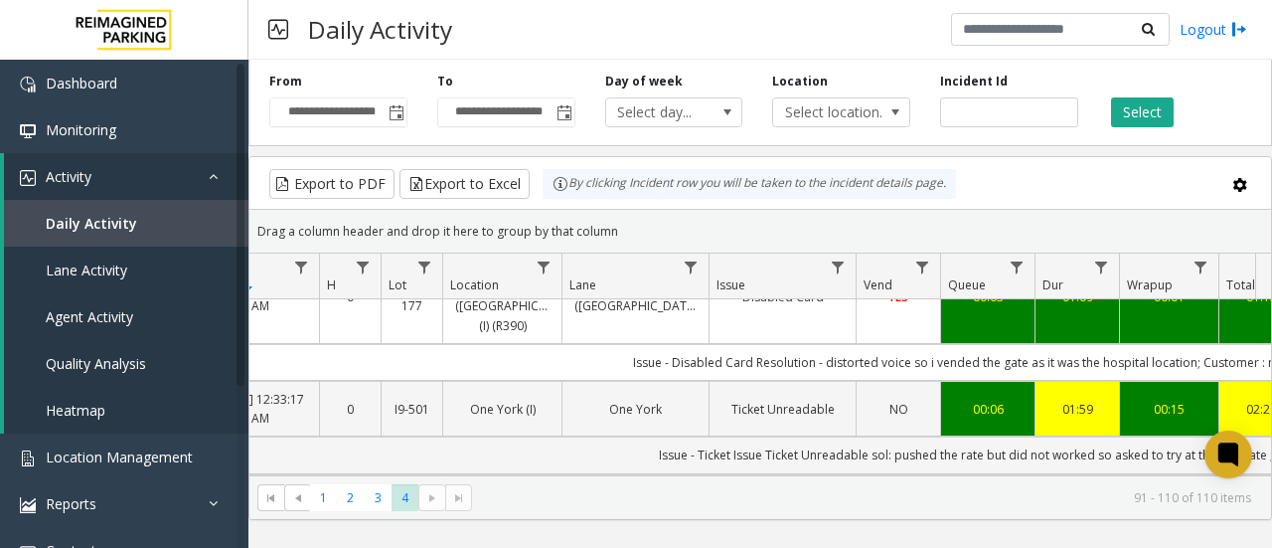
scroll to position [702, 161]
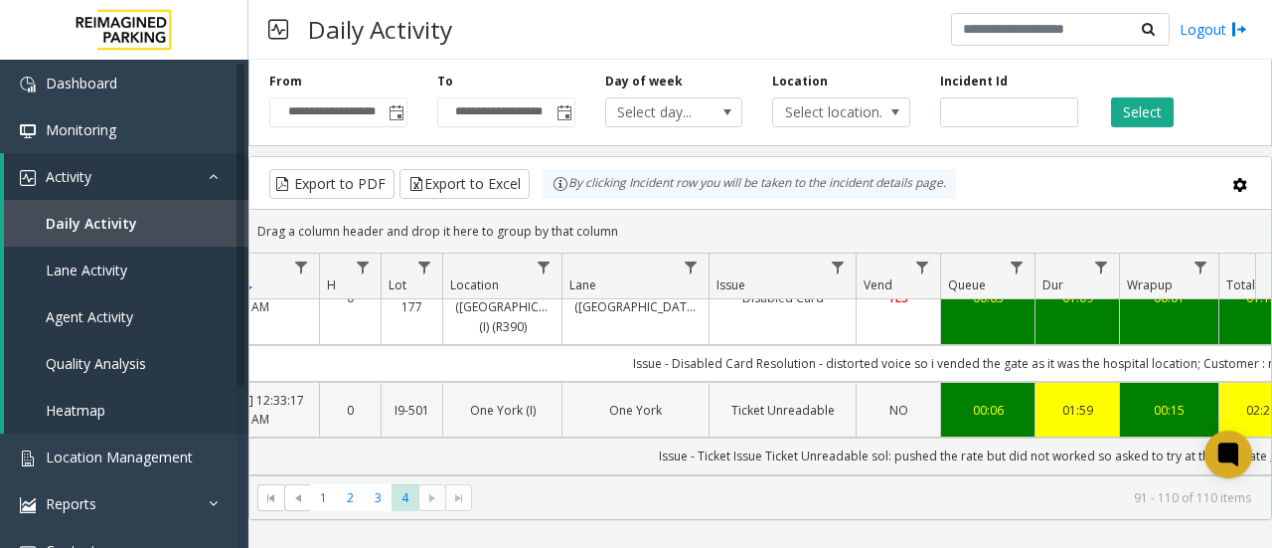
click at [814, 401] on link "Ticket Unreadable" at bounding box center [783, 410] width 122 height 19
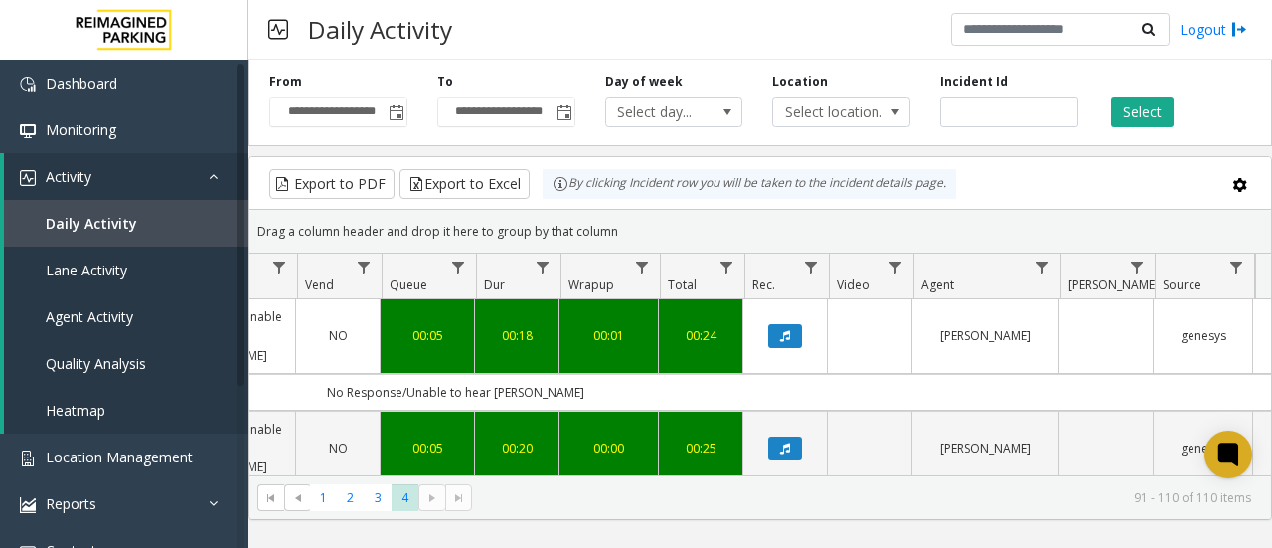
scroll to position [0, 722]
click at [1042, 265] on span "Data table" at bounding box center [1041, 267] width 16 height 16
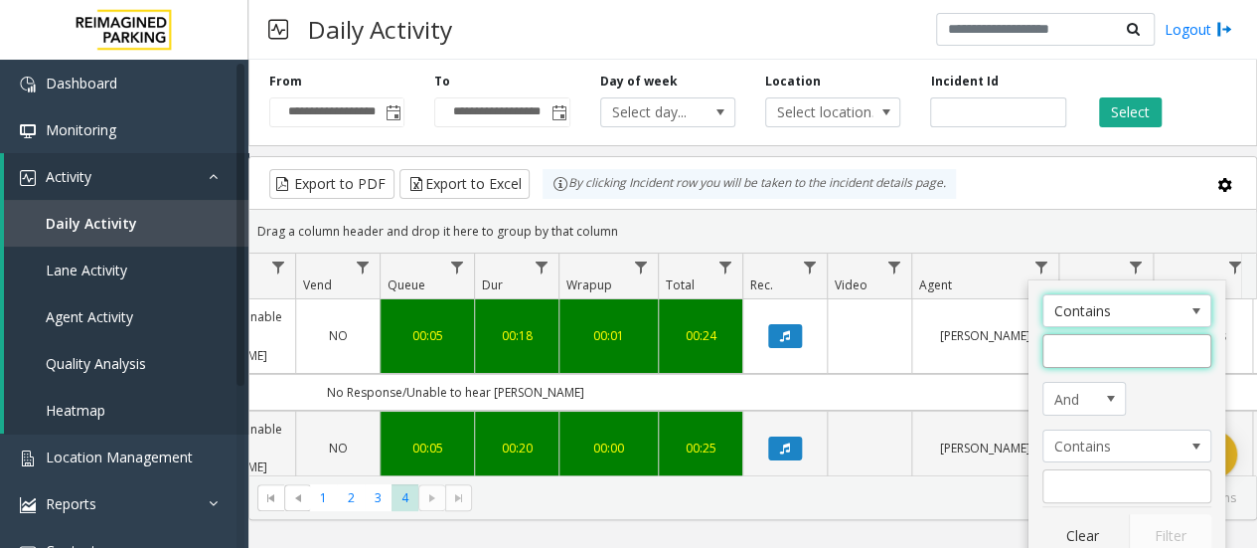
click at [1084, 357] on input "Agent Filter" at bounding box center [1127, 351] width 169 height 34
type input "*"
type input "*****"
click button "Filter" at bounding box center [1170, 536] width 82 height 44
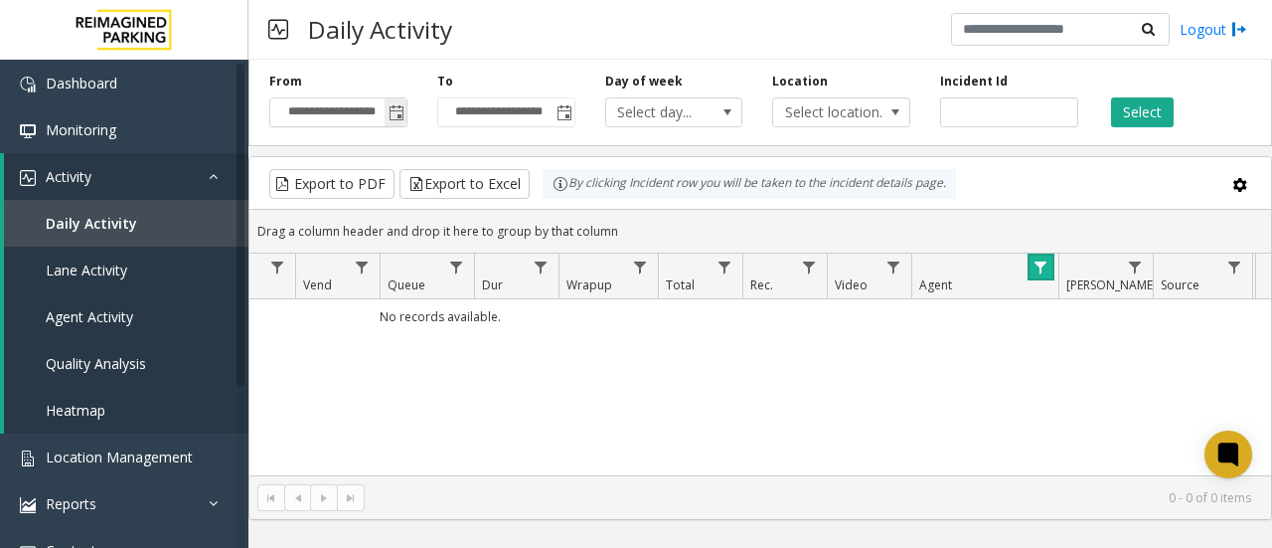
click at [399, 110] on span "Toggle popup" at bounding box center [397, 113] width 16 height 16
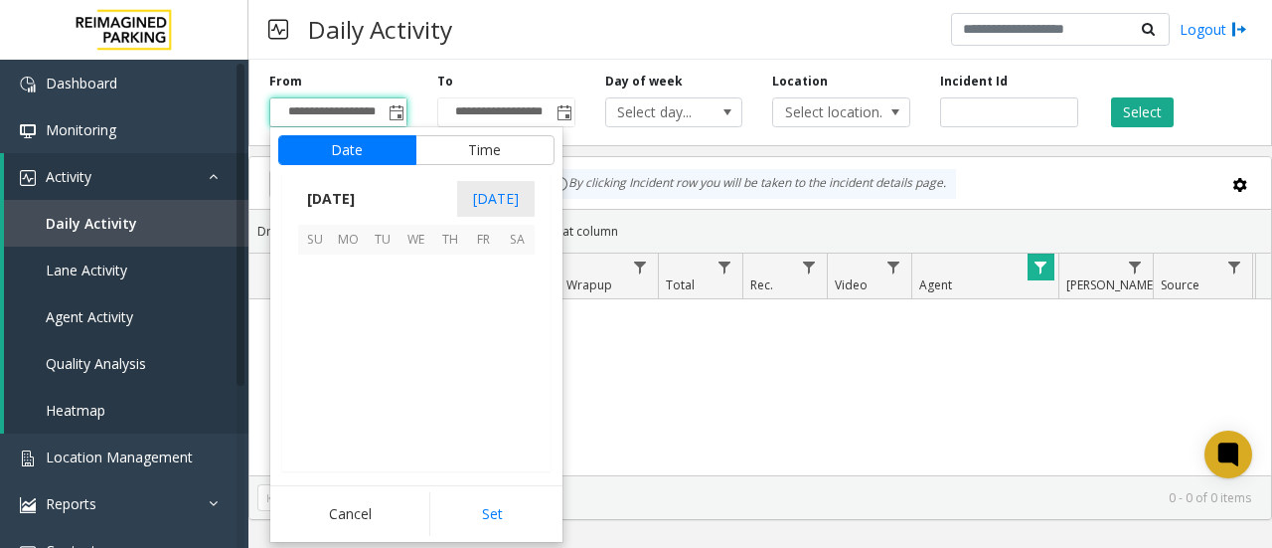
scroll to position [356483, 0]
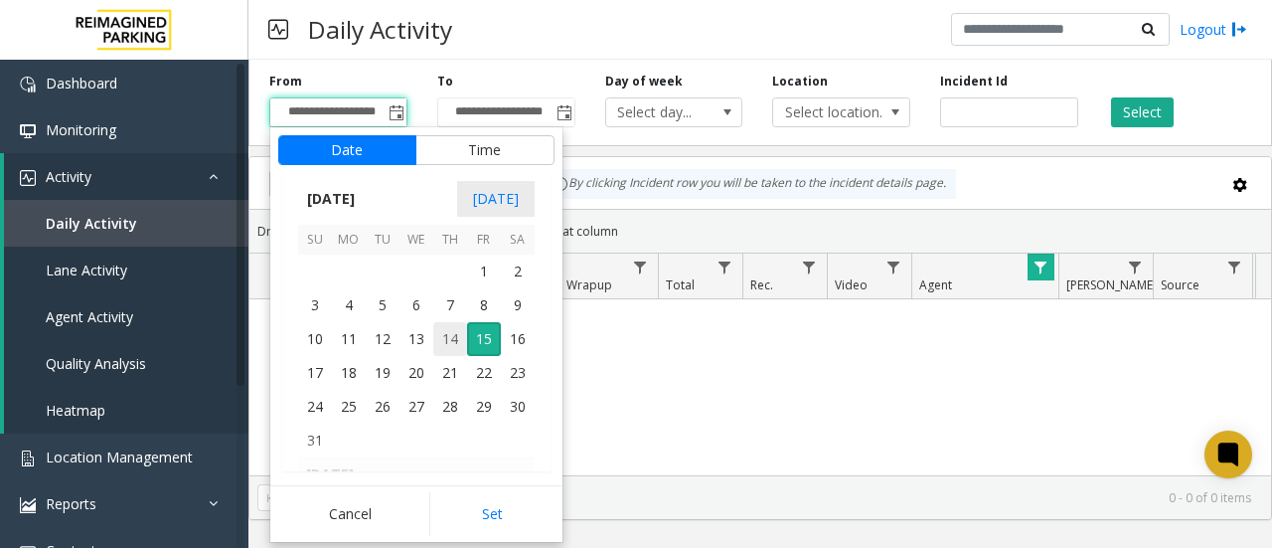
click at [452, 342] on span "14" at bounding box center [450, 339] width 34 height 34
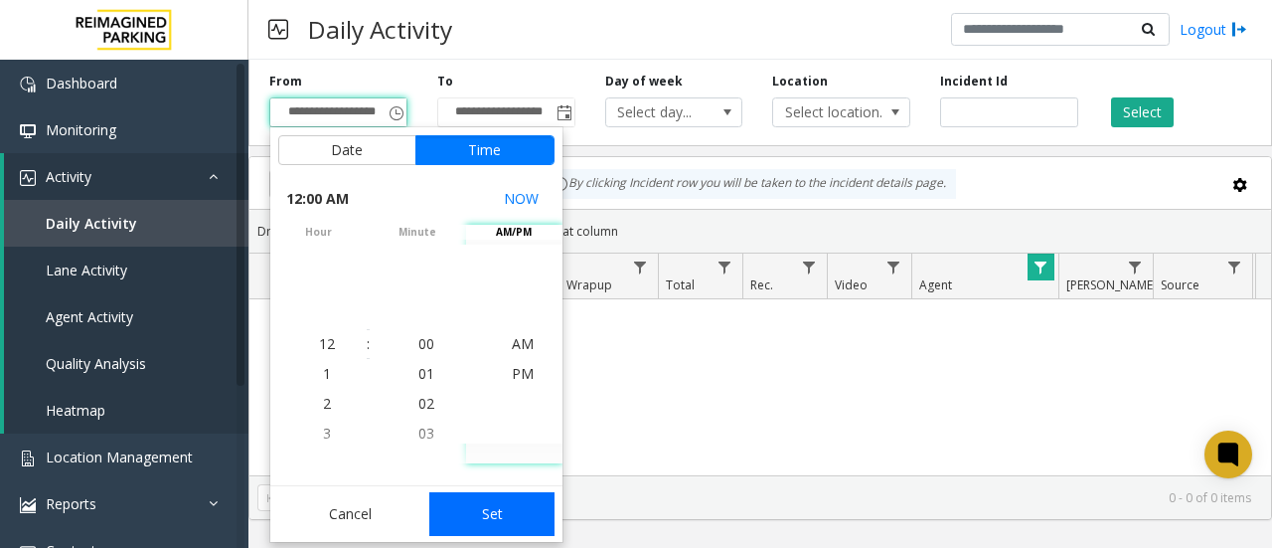
click at [515, 531] on button "Set" at bounding box center [491, 514] width 125 height 44
type input "**********"
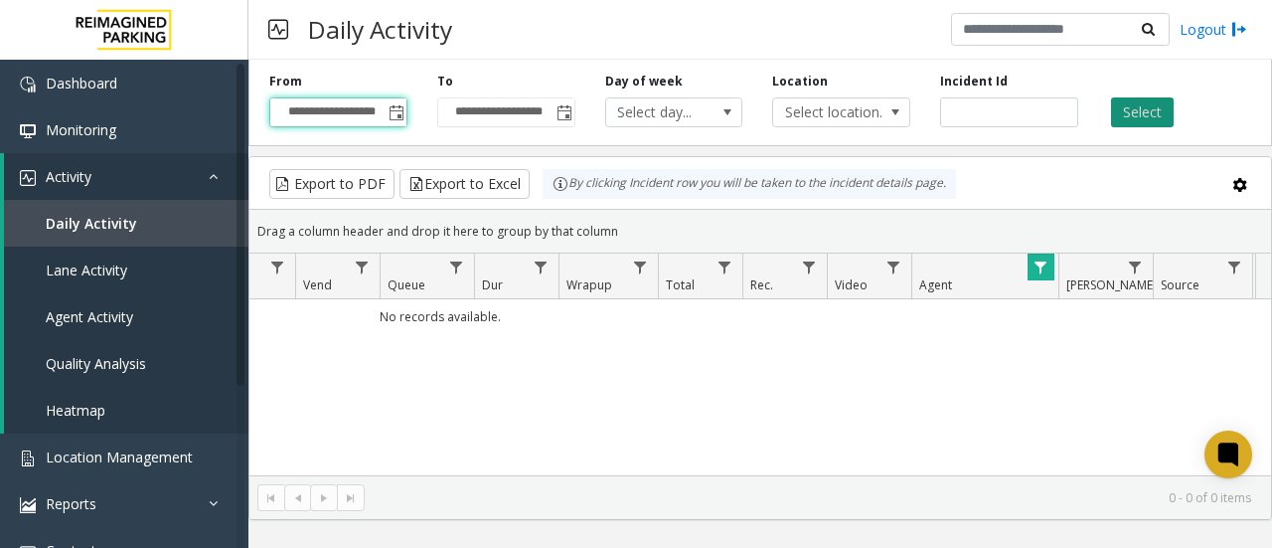
click at [1128, 108] on button "Select" at bounding box center [1142, 112] width 63 height 30
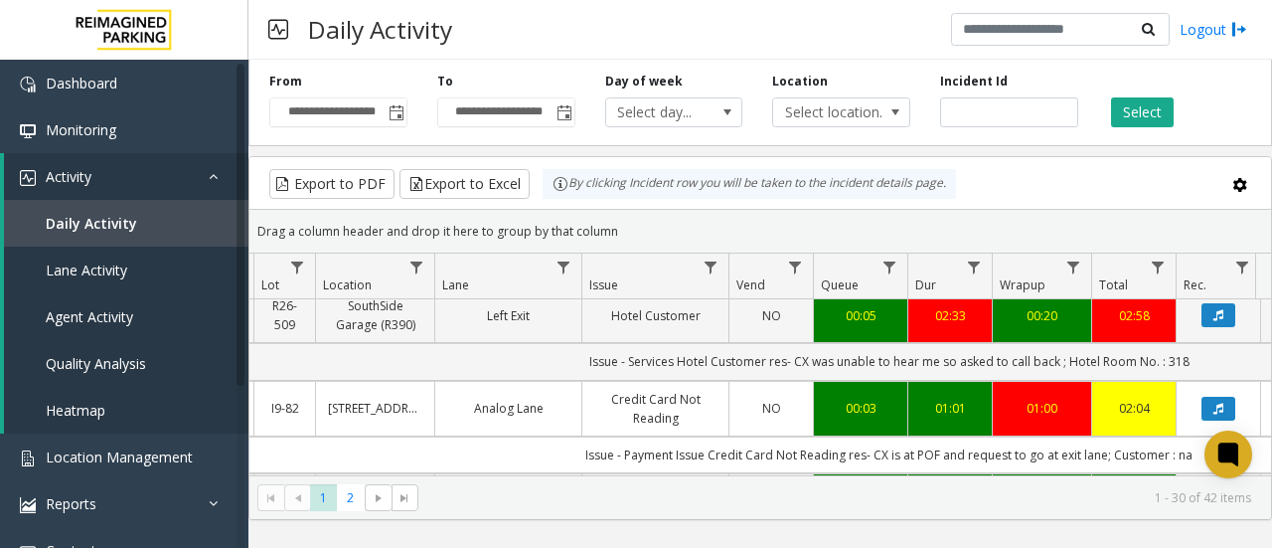
scroll to position [1227, 239]
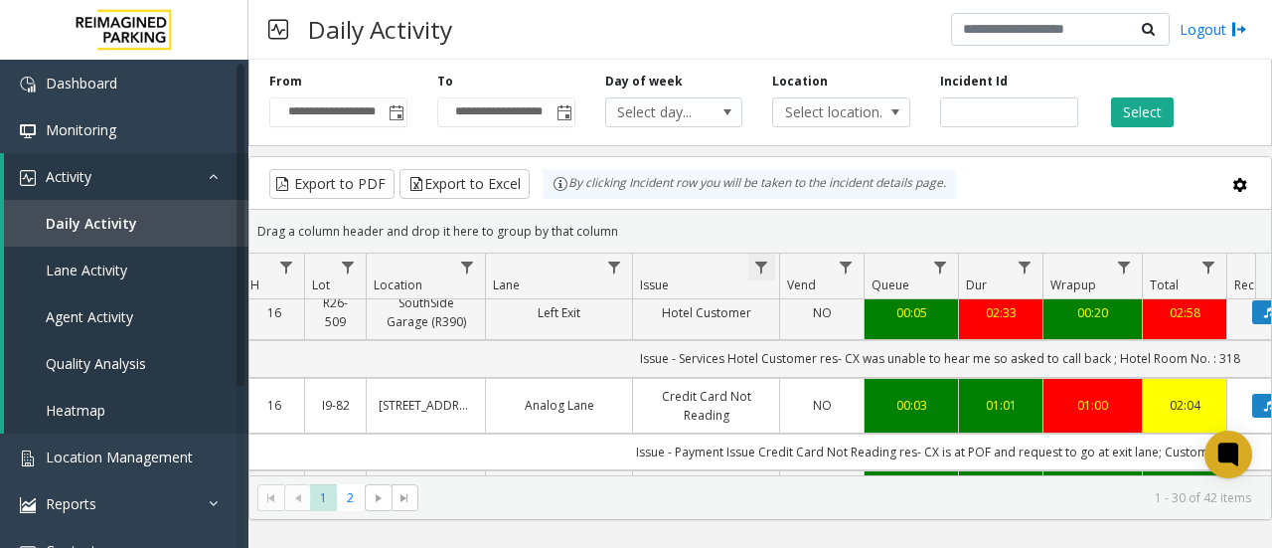
click at [761, 264] on span "Data table" at bounding box center [761, 267] width 16 height 16
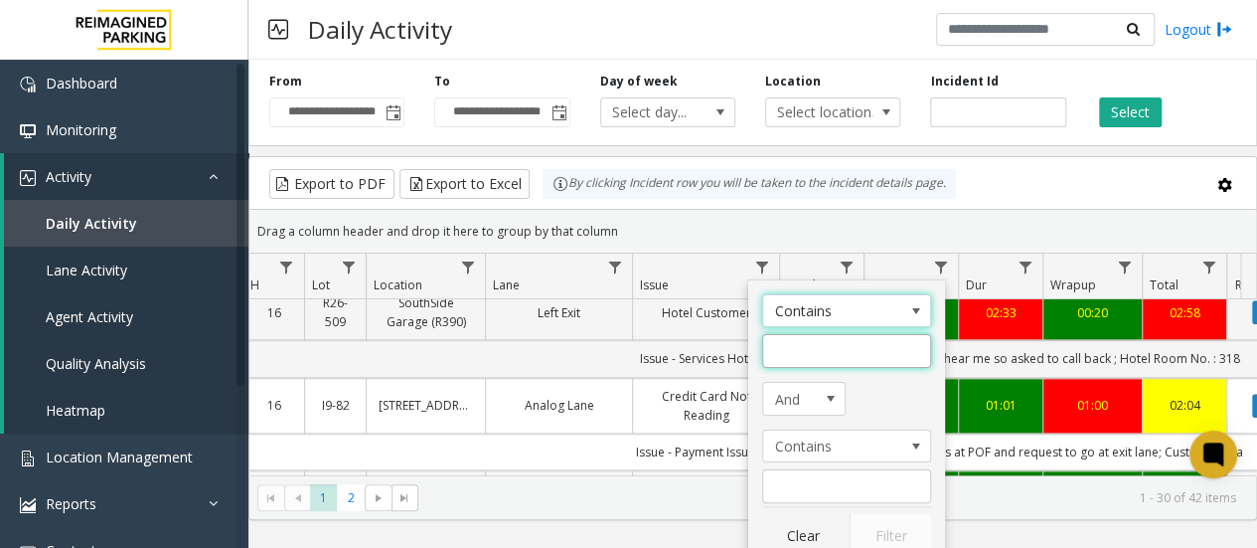
click at [800, 355] on input "Issue Filter" at bounding box center [846, 351] width 169 height 34
type input "*"
type input "**********"
click button "Filter" at bounding box center [891, 536] width 82 height 44
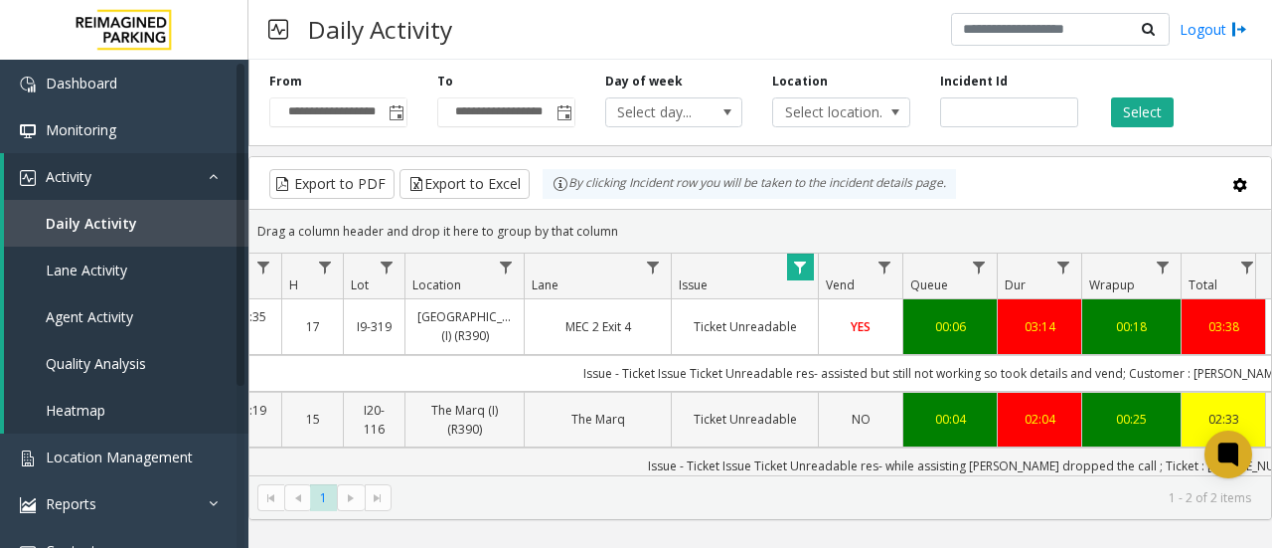
click at [765, 428] on link "Ticket Unreadable" at bounding box center [745, 418] width 122 height 19
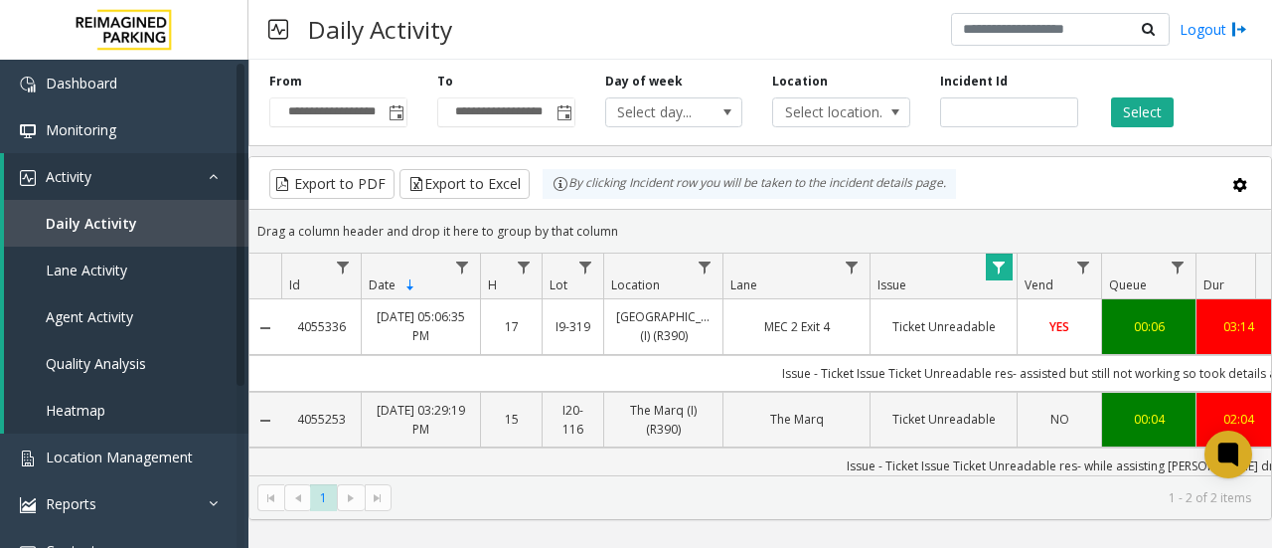
click at [734, 325] on td "MEC 2 Exit 4" at bounding box center [796, 326] width 147 height 55
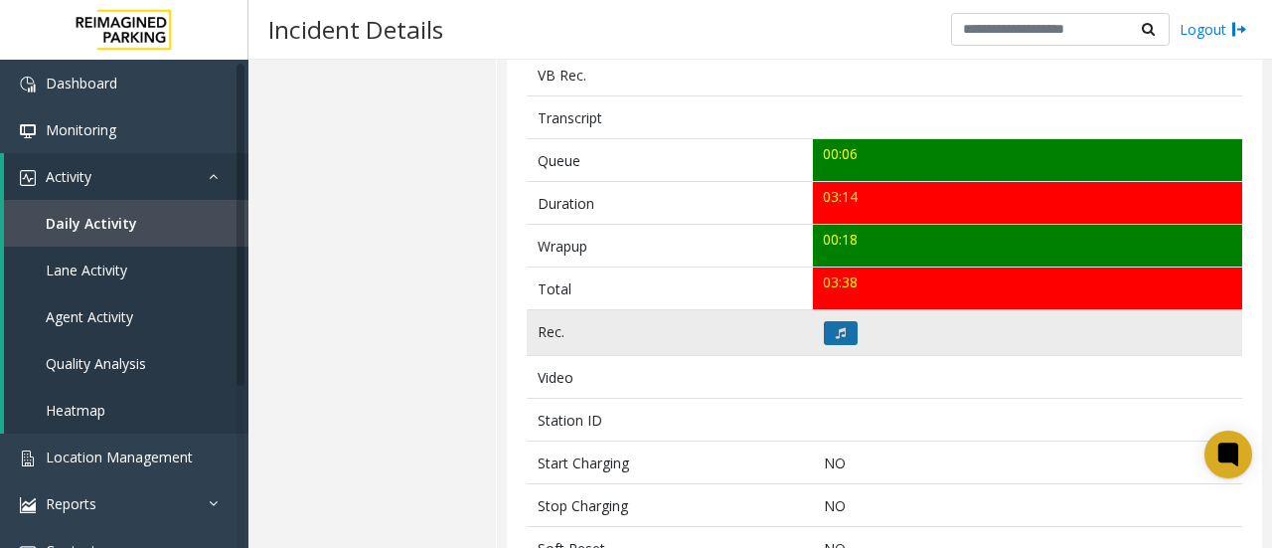
click at [835, 332] on button at bounding box center [841, 333] width 34 height 24
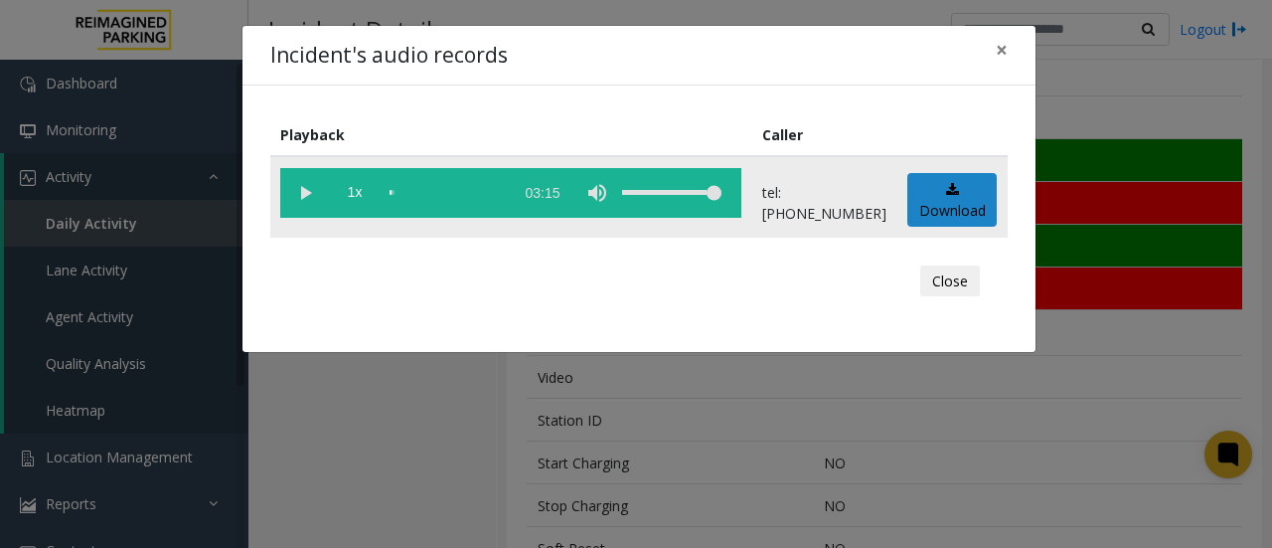
click at [310, 197] on vg-play-pause at bounding box center [305, 193] width 50 height 50
click at [950, 279] on button "Close" at bounding box center [950, 281] width 60 height 32
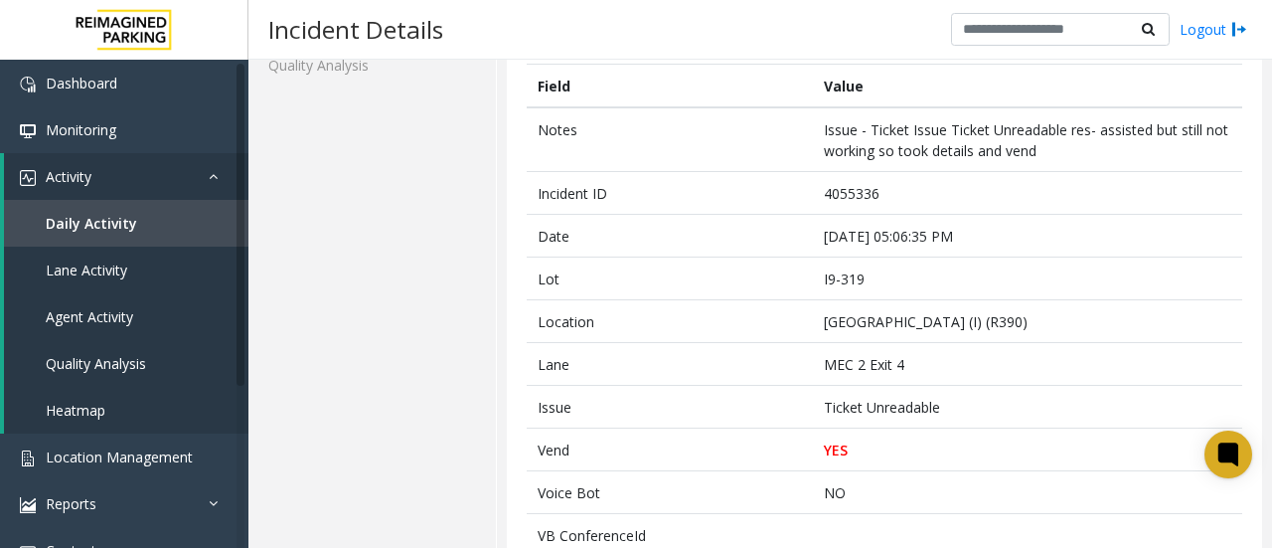
scroll to position [130, 0]
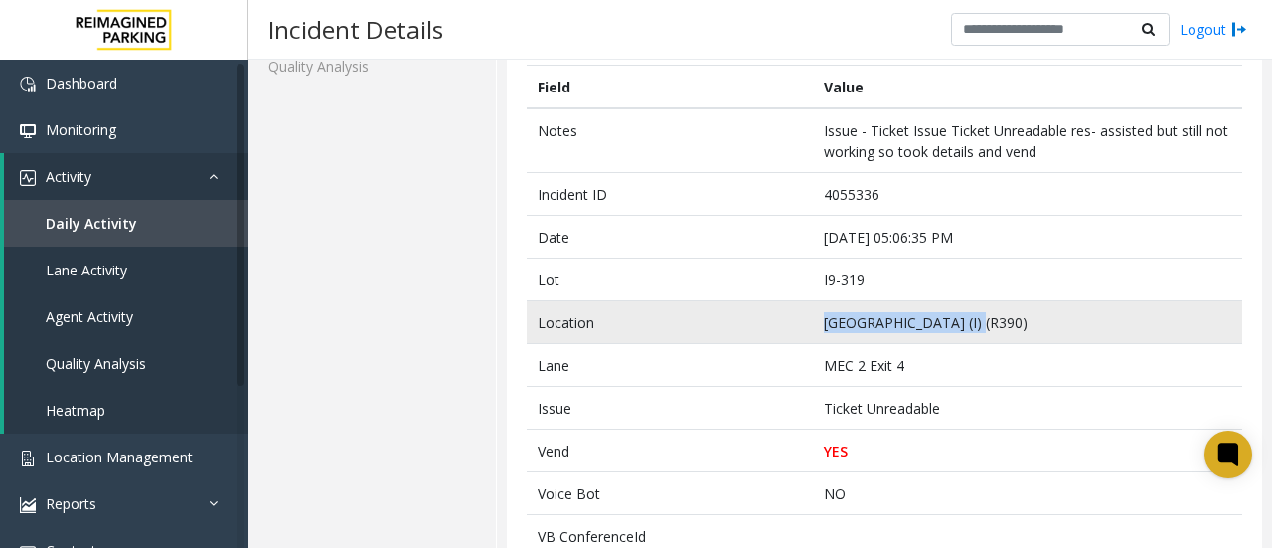
drag, startPoint x: 814, startPoint y: 321, endPoint x: 964, endPoint y: 330, distance: 150.3
click at [964, 330] on td "[GEOGRAPHIC_DATA] (I) (R390)" at bounding box center [1027, 322] width 429 height 43
copy td "Mississauga Executive"
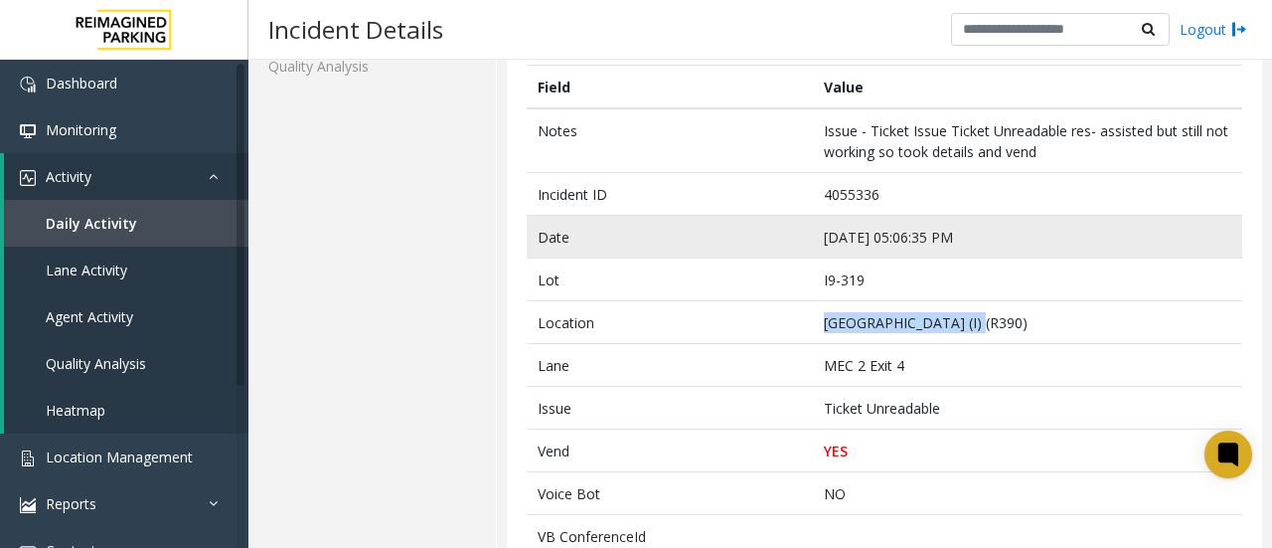
scroll to position [0, 0]
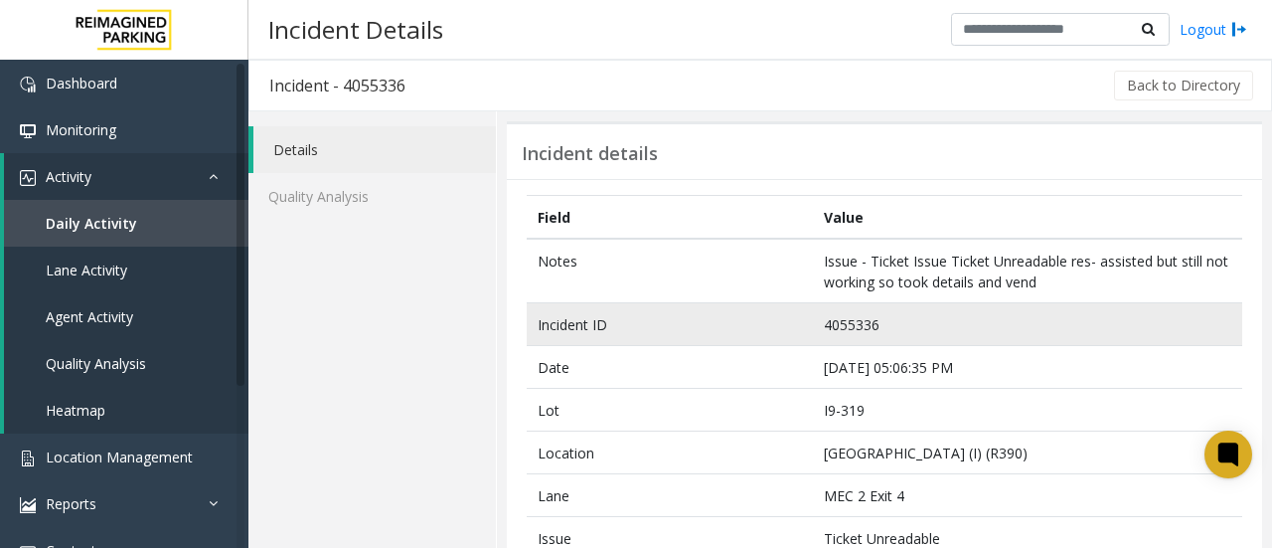
click at [842, 323] on td "4055336" at bounding box center [1027, 324] width 429 height 43
copy td "4055336"
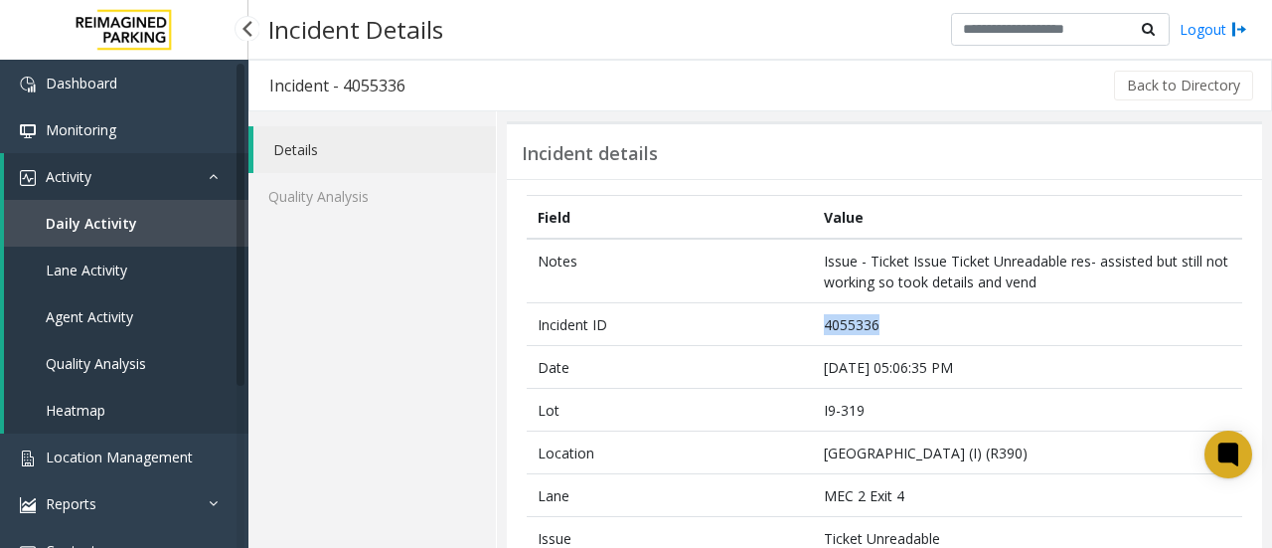
click at [103, 223] on span "Daily Activity" at bounding box center [91, 223] width 91 height 19
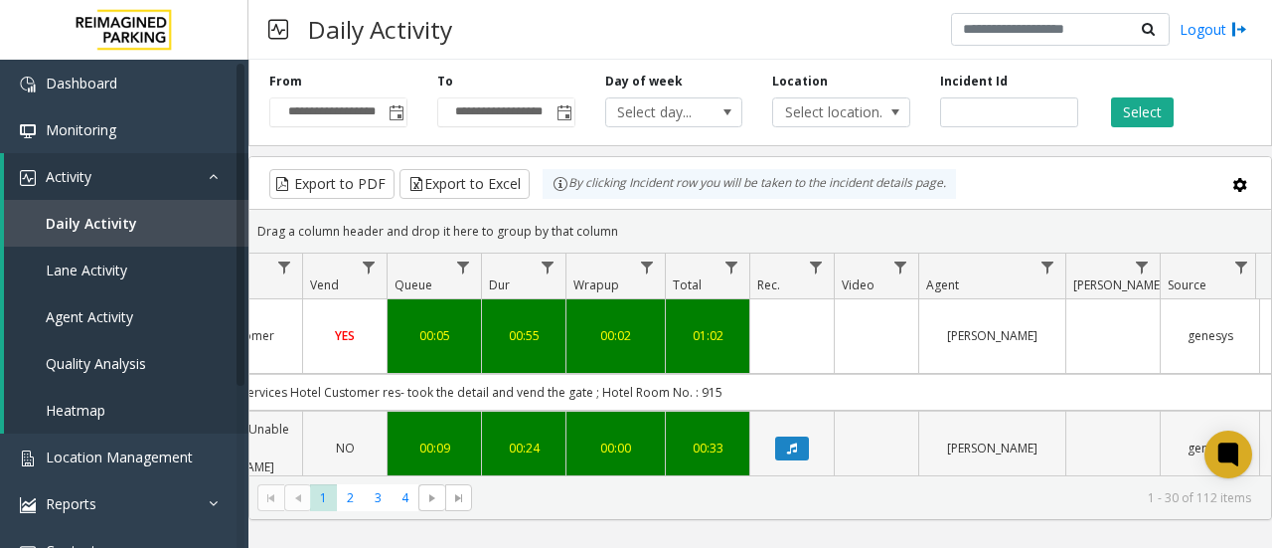
scroll to position [0, 750]
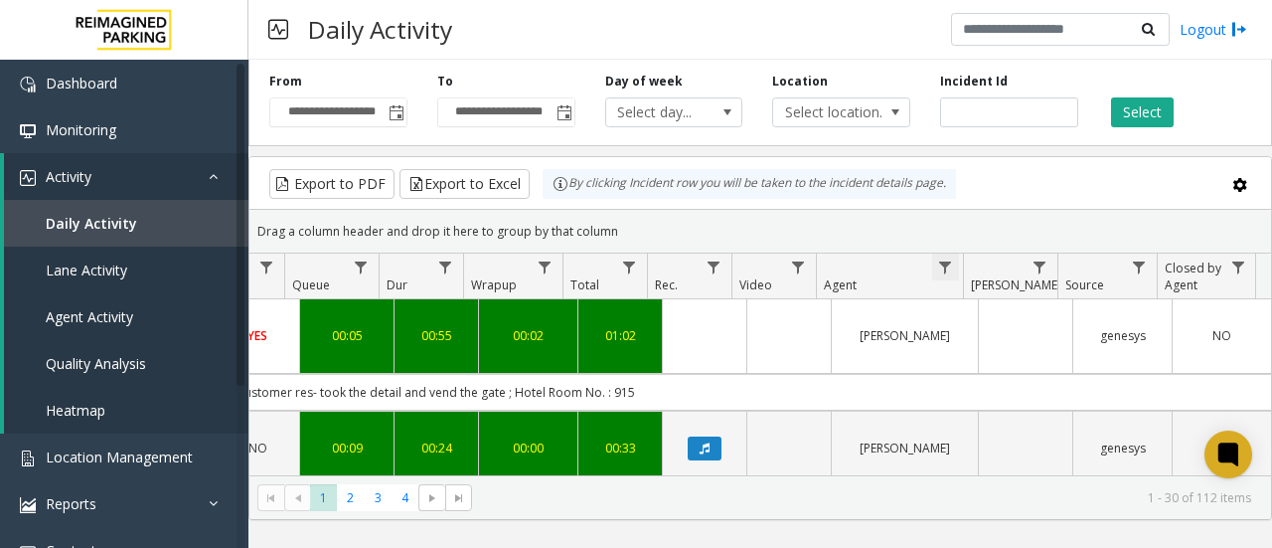
click at [942, 264] on span "Data table" at bounding box center [945, 267] width 16 height 16
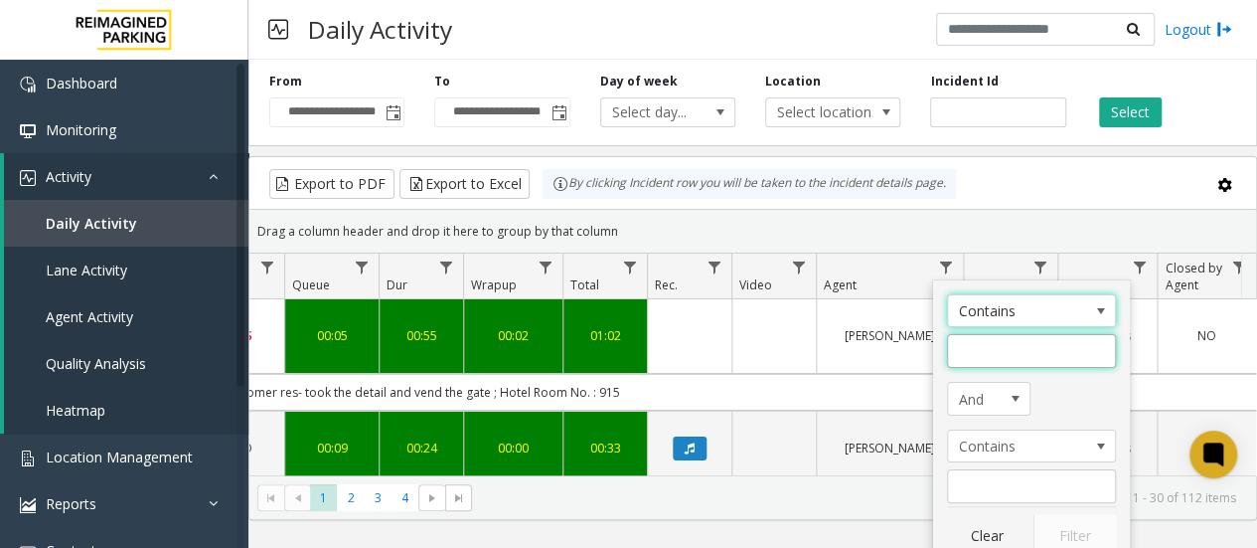
click at [996, 346] on input "Agent Filter" at bounding box center [1031, 351] width 169 height 34
type input "****"
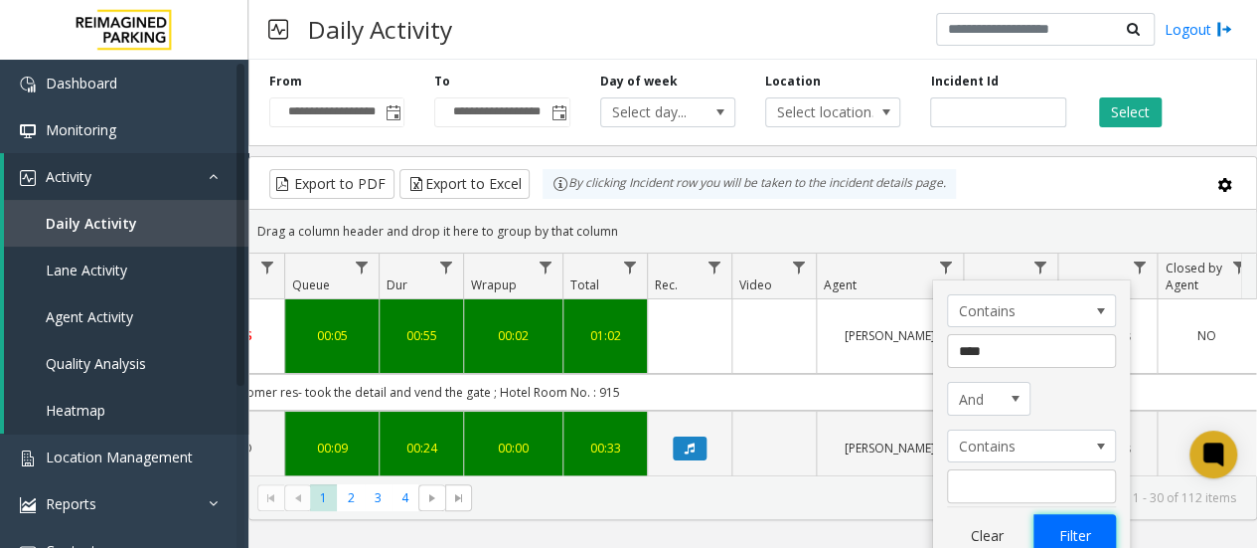
click at [1073, 524] on button "Filter" at bounding box center [1075, 536] width 82 height 44
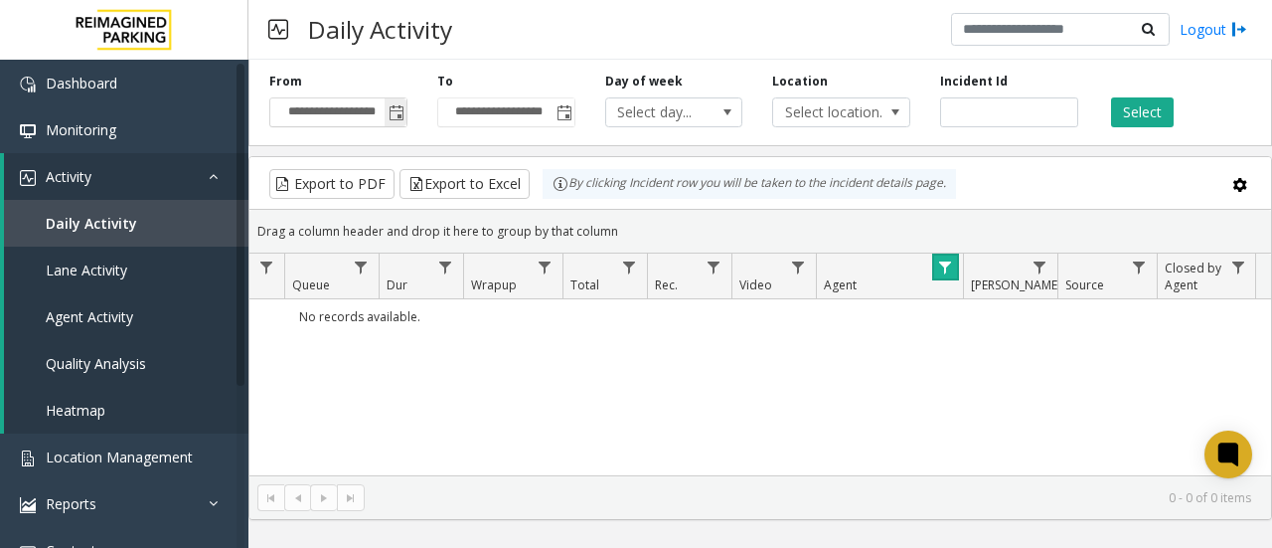
click at [392, 114] on span "Toggle popup" at bounding box center [397, 113] width 16 height 16
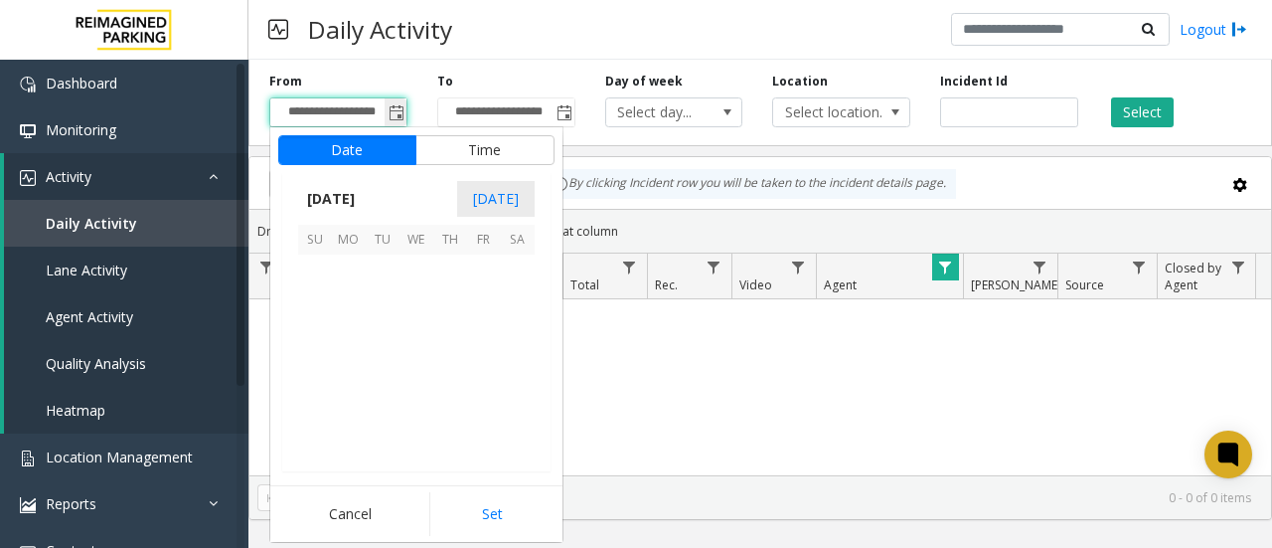
scroll to position [356483, 0]
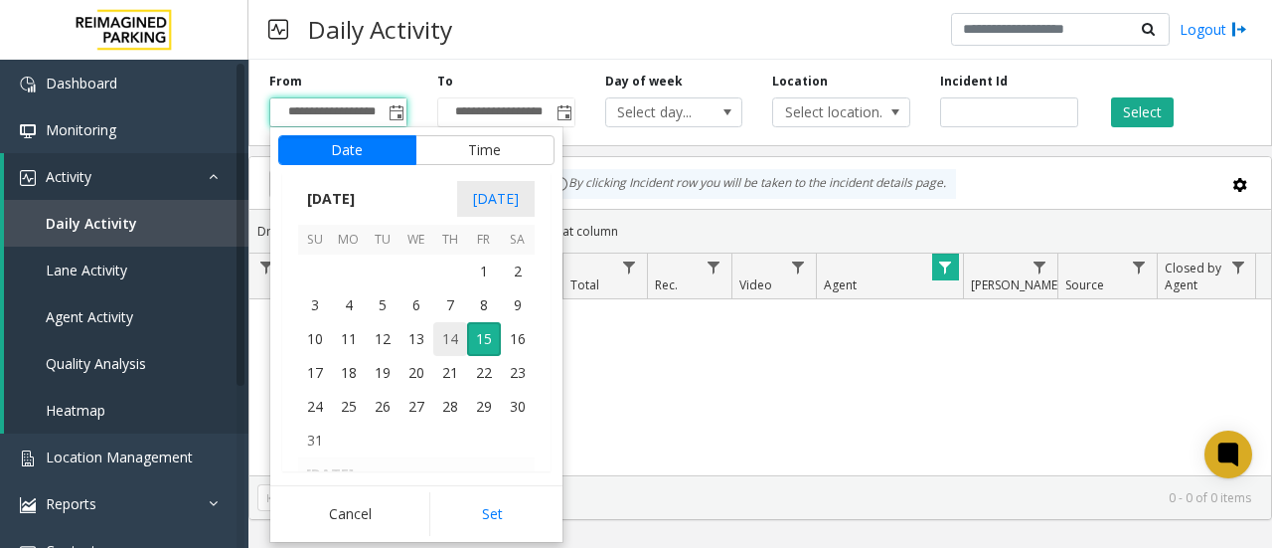
click at [446, 337] on span "14" at bounding box center [450, 339] width 34 height 34
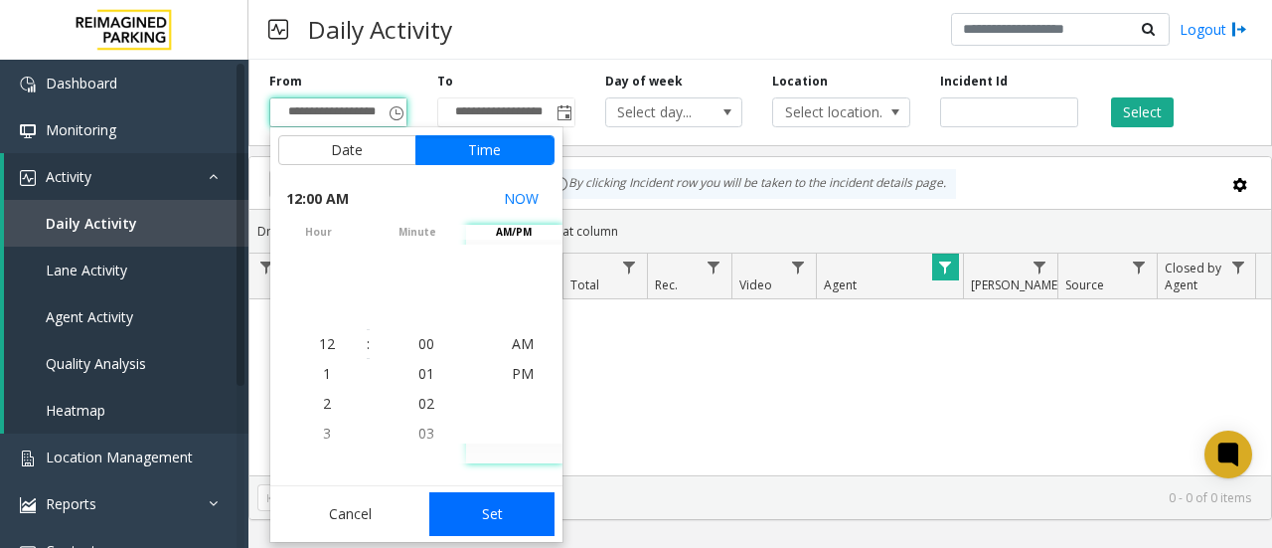
click at [493, 521] on button "Set" at bounding box center [491, 514] width 125 height 44
type input "**********"
click at [493, 521] on div "**********" at bounding box center [760, 304] width 1024 height 488
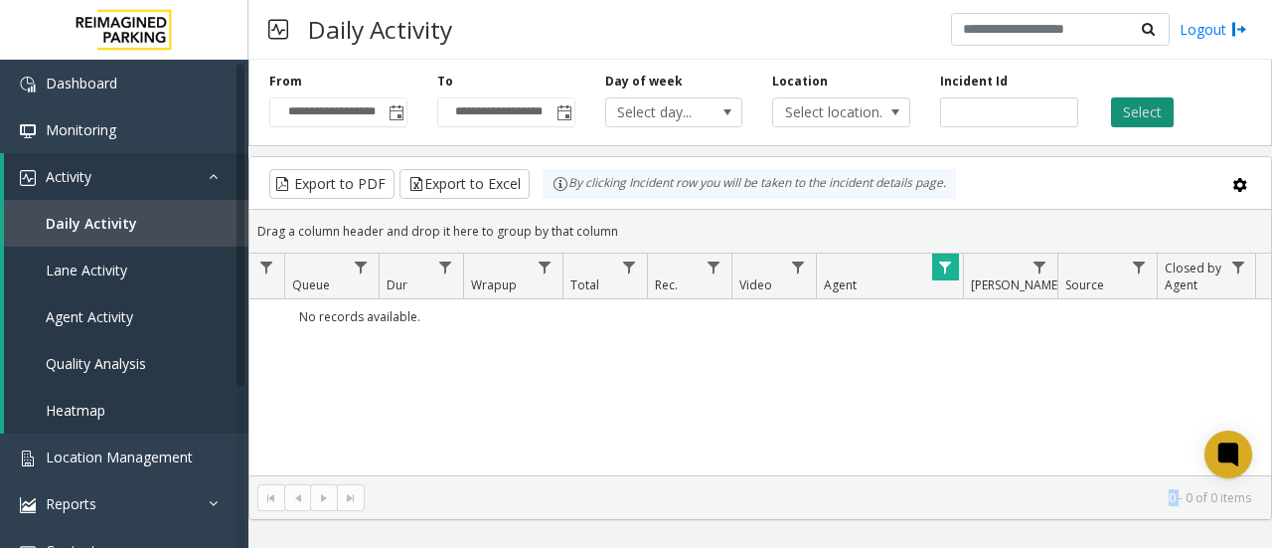
click at [1134, 105] on button "Select" at bounding box center [1142, 112] width 63 height 30
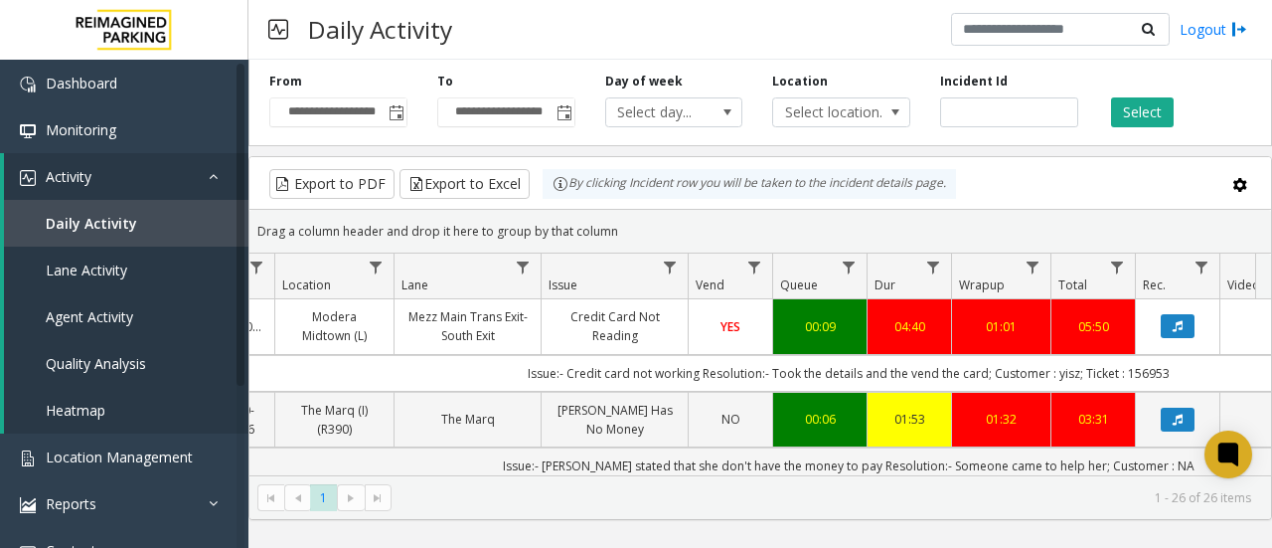
scroll to position [0, 93]
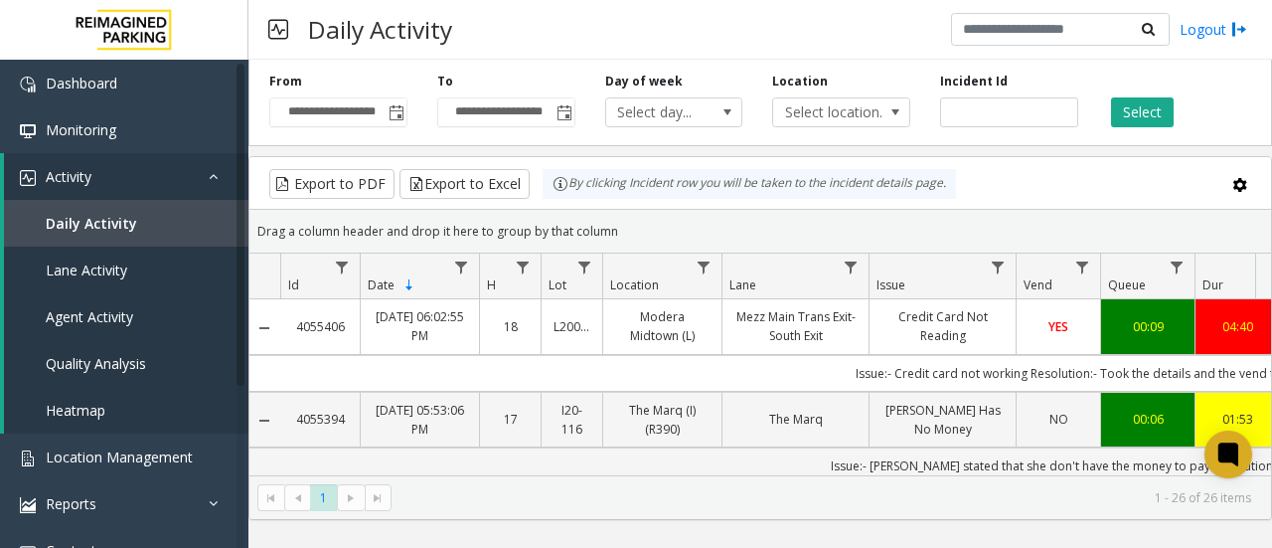
click at [449, 325] on link "Aug 14, 2025 06:02:55 PM" at bounding box center [420, 326] width 94 height 38
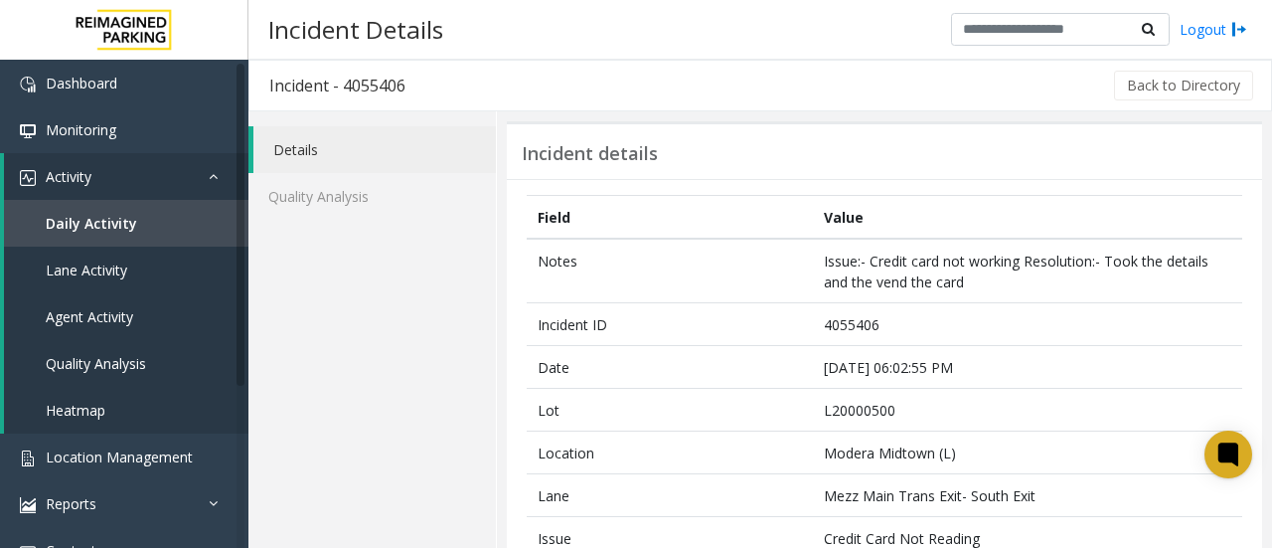
click at [370, 83] on h3 "Incident - 4055406" at bounding box center [337, 86] width 176 height 46
copy h3 "4055406"
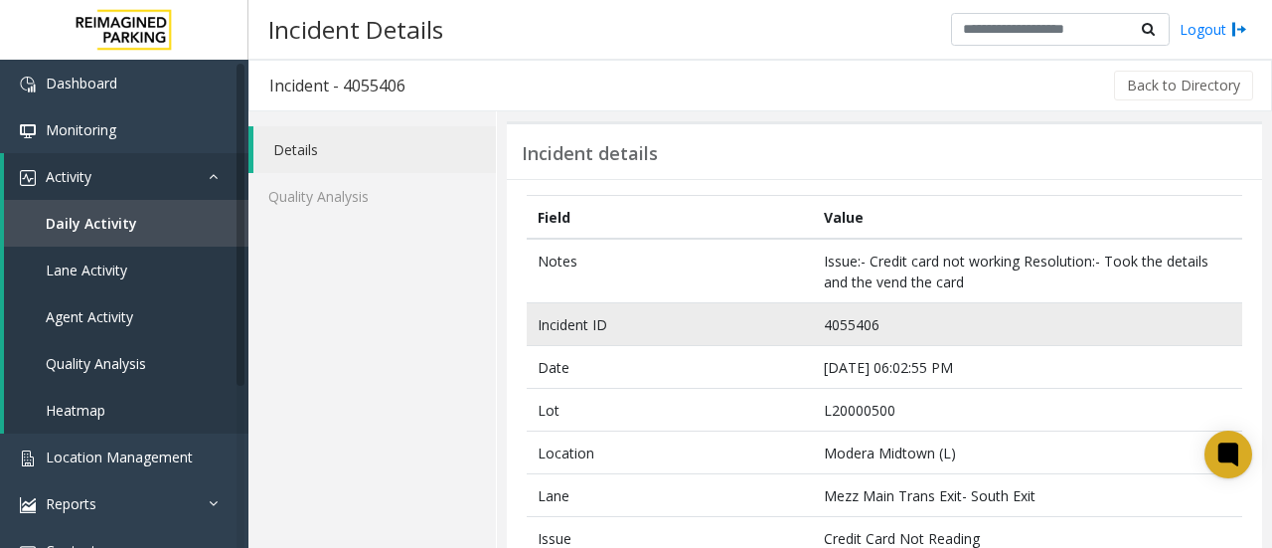
click at [875, 303] on td "4055406" at bounding box center [1027, 324] width 429 height 43
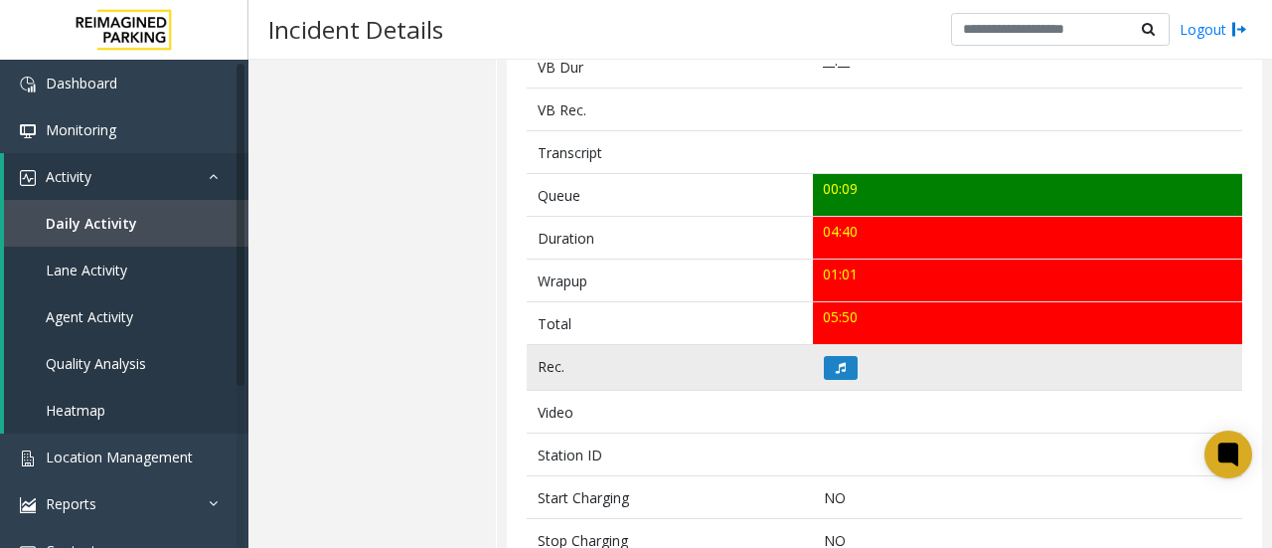
click at [829, 373] on td at bounding box center [1027, 368] width 429 height 46
click at [833, 356] on button at bounding box center [841, 368] width 34 height 24
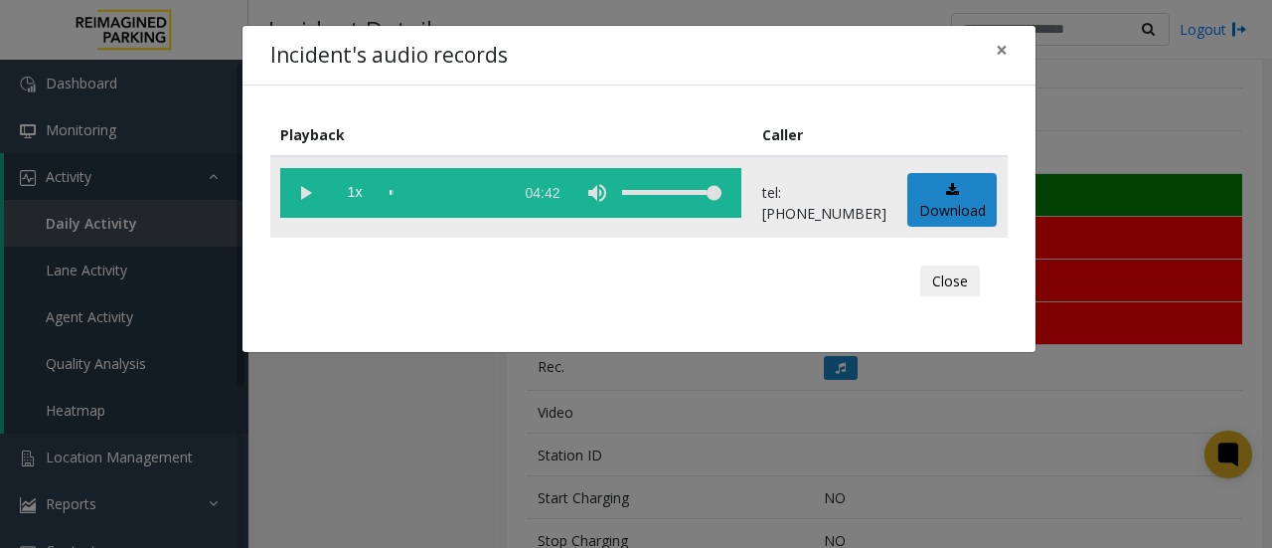
click at [294, 191] on vg-play-pause at bounding box center [305, 193] width 50 height 50
click at [815, 484] on div "Incident's audio records × Playback Caller 1x 04:42 tel:+10000059004 Download C…" at bounding box center [636, 274] width 1272 height 548
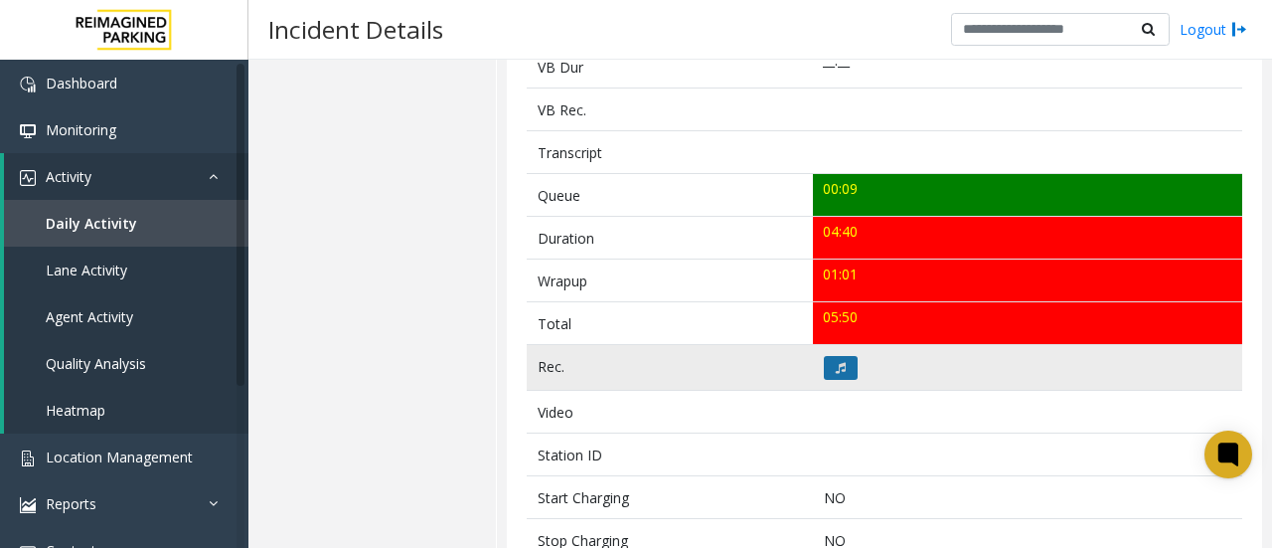
click at [832, 356] on button at bounding box center [841, 368] width 34 height 24
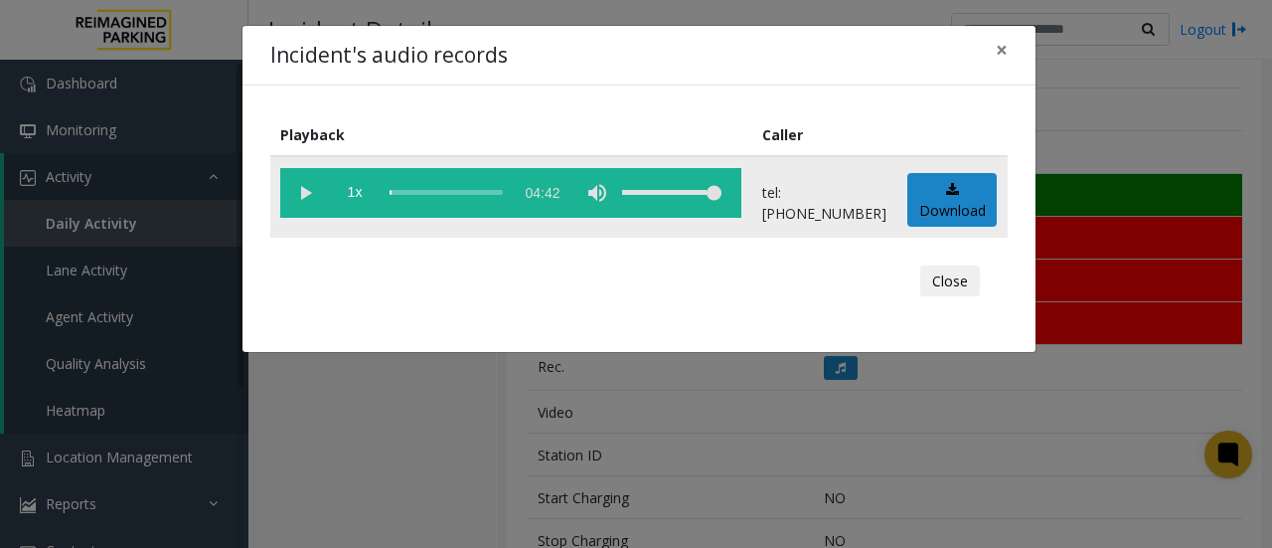
click at [296, 188] on vg-play-pause at bounding box center [305, 193] width 50 height 50
click at [630, 107] on div "Playback Caller 1x 04:42 tel:+10000059004 Download Close" at bounding box center [639, 218] width 793 height 266
click at [300, 198] on vg-play-pause at bounding box center [305, 193] width 50 height 50
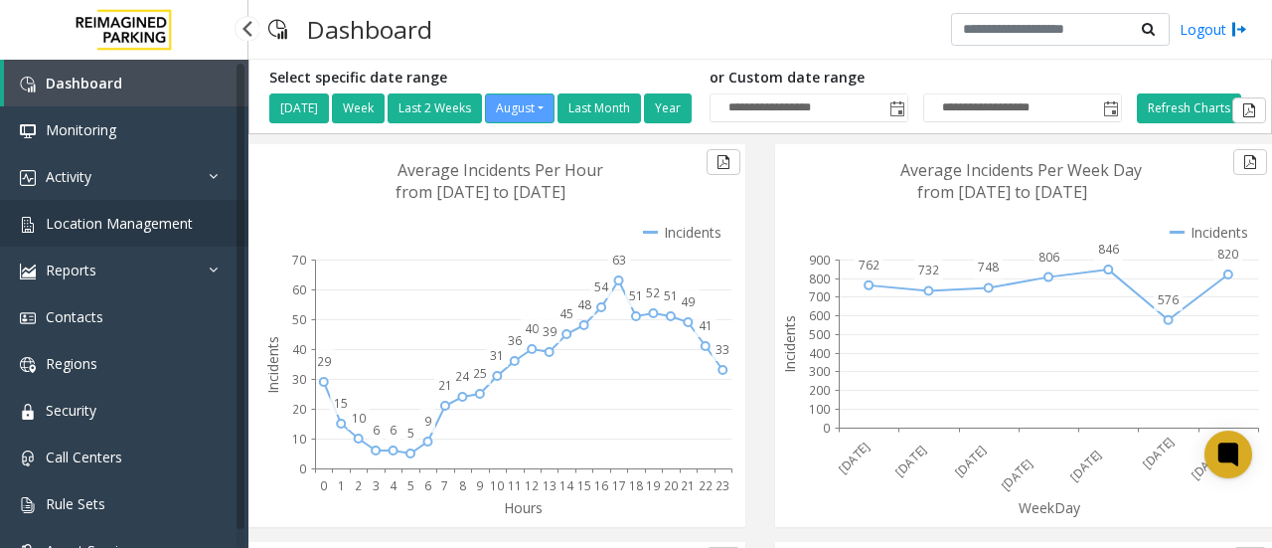
click at [143, 218] on span "Location Management" at bounding box center [119, 223] width 147 height 19
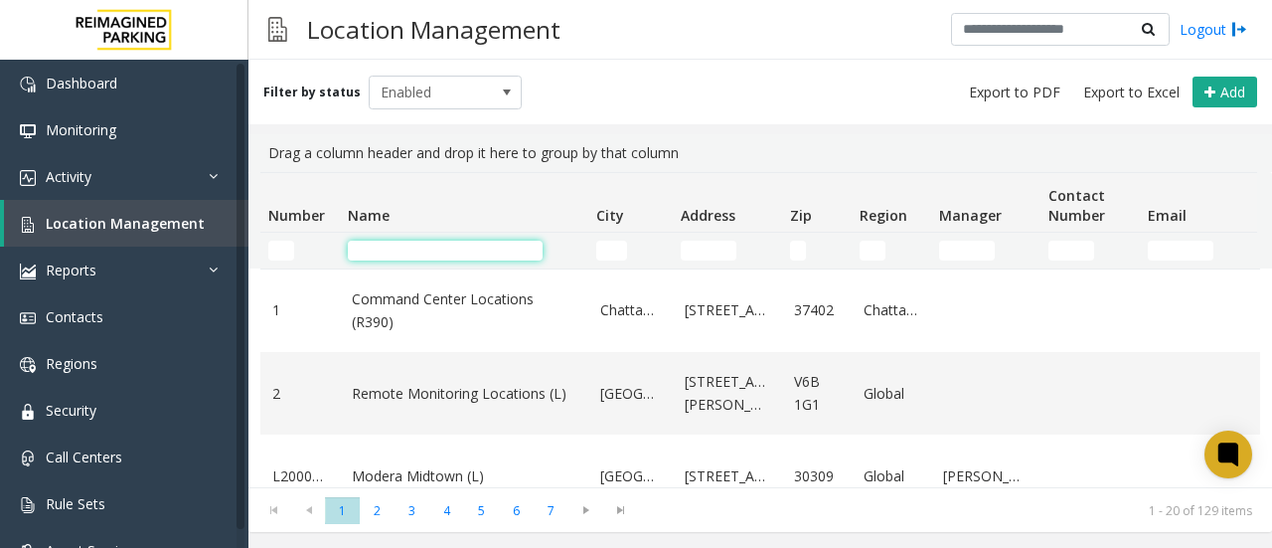
click at [441, 253] on input "Name Filter" at bounding box center [445, 251] width 195 height 20
paste input "**********"
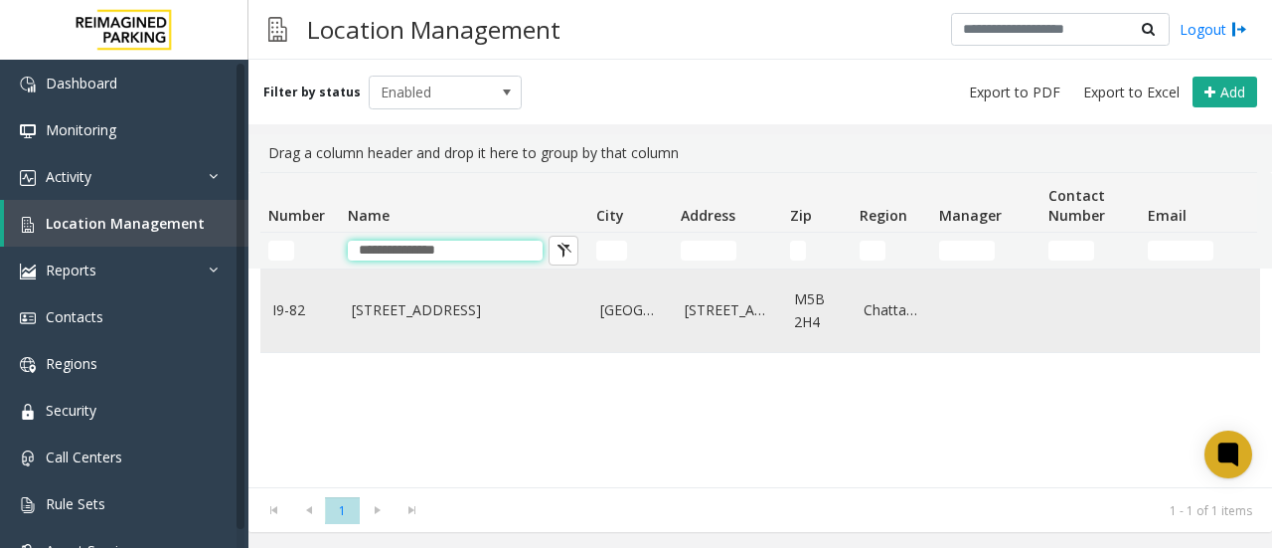
type input "**********"
click at [418, 306] on link "[STREET_ADDRESS]" at bounding box center [464, 310] width 225 height 22
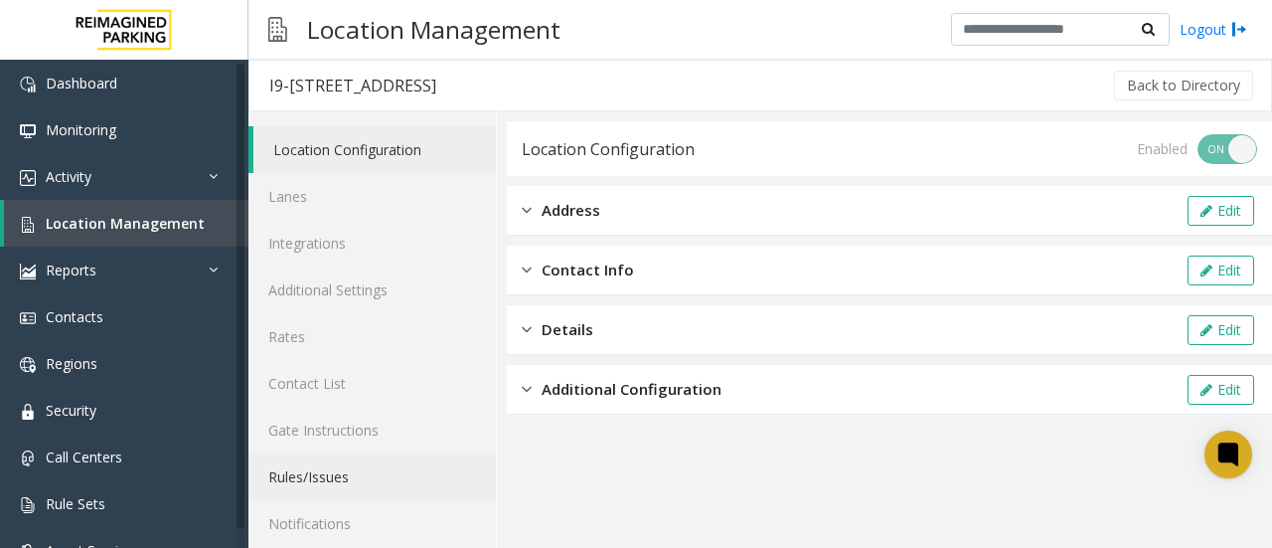
scroll to position [106, 0]
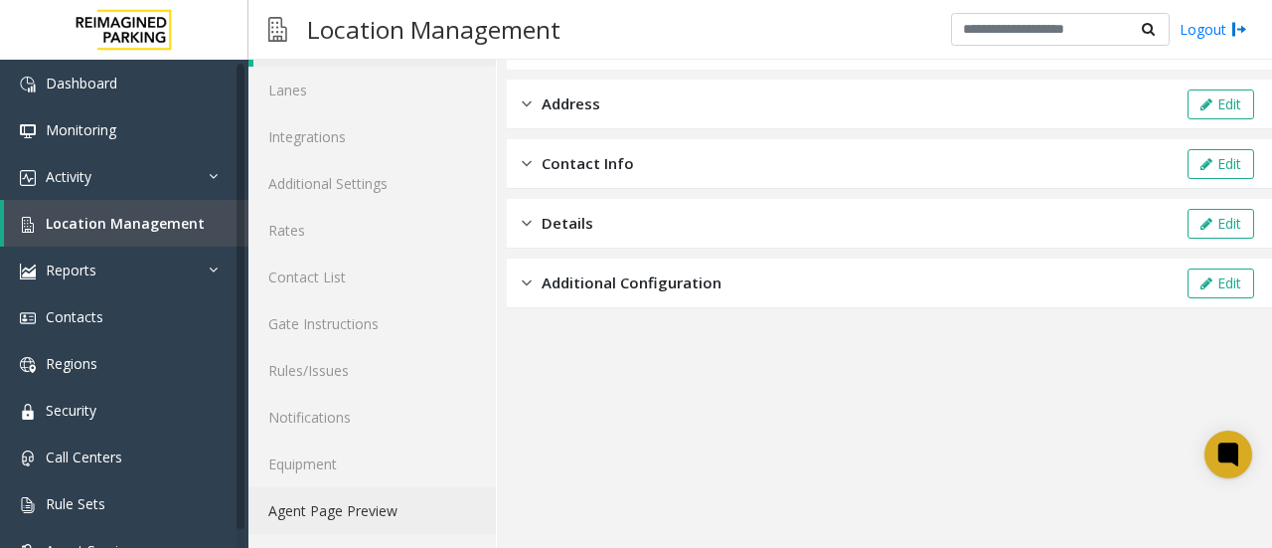
click at [373, 522] on link "Agent Page Preview" at bounding box center [371, 510] width 247 height 47
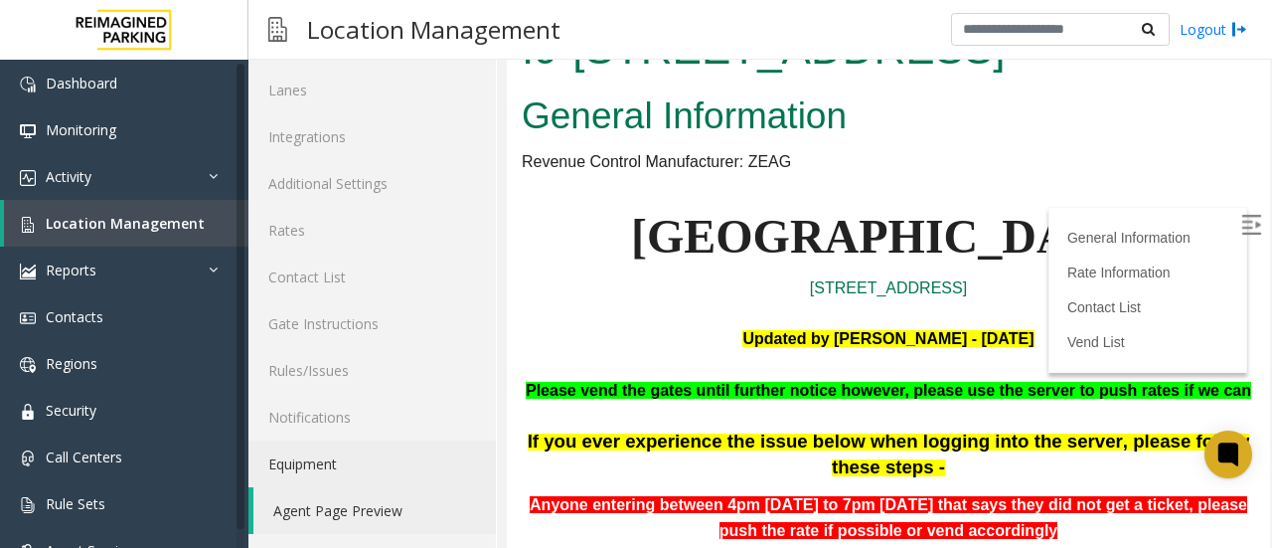
click at [1238, 214] on label at bounding box center [1253, 228] width 30 height 30
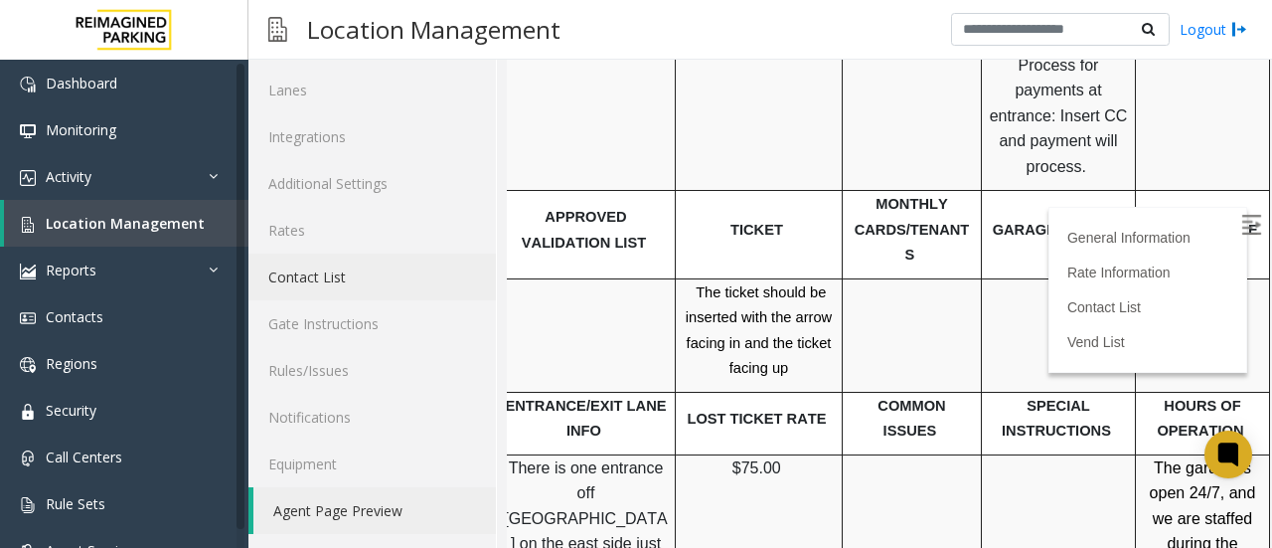
scroll to position [3129, 350]
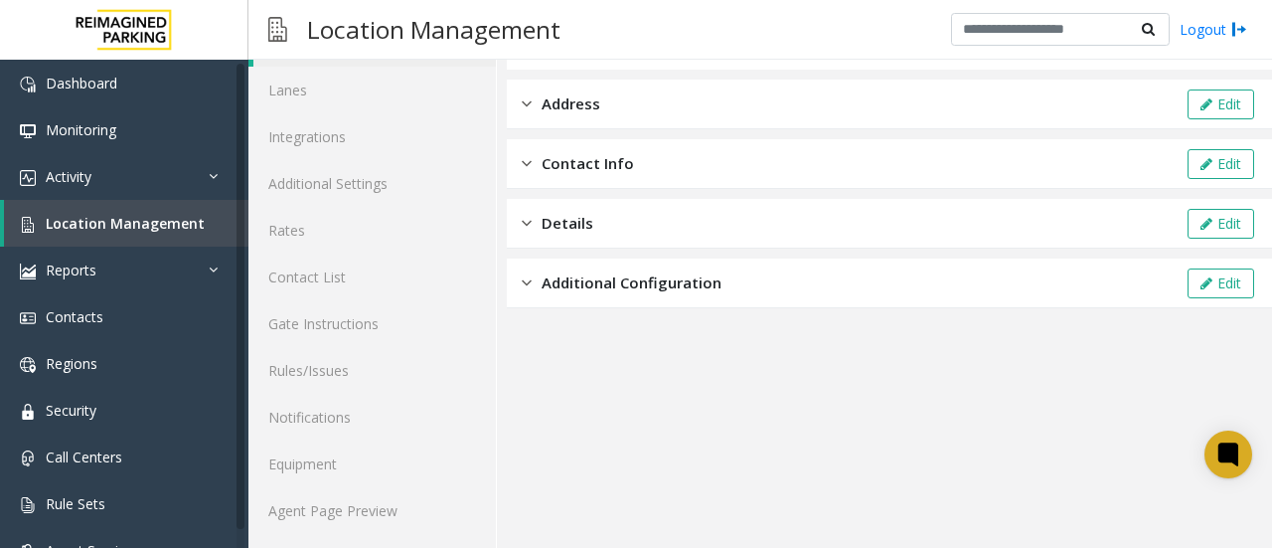
click at [582, 365] on app-location-configuration "Location Configuration Enabled ON OFF Address Edit Contact Info Edit Details Ed…" at bounding box center [889, 282] width 765 height 534
click at [322, 521] on link "Agent Page Preview" at bounding box center [371, 510] width 247 height 47
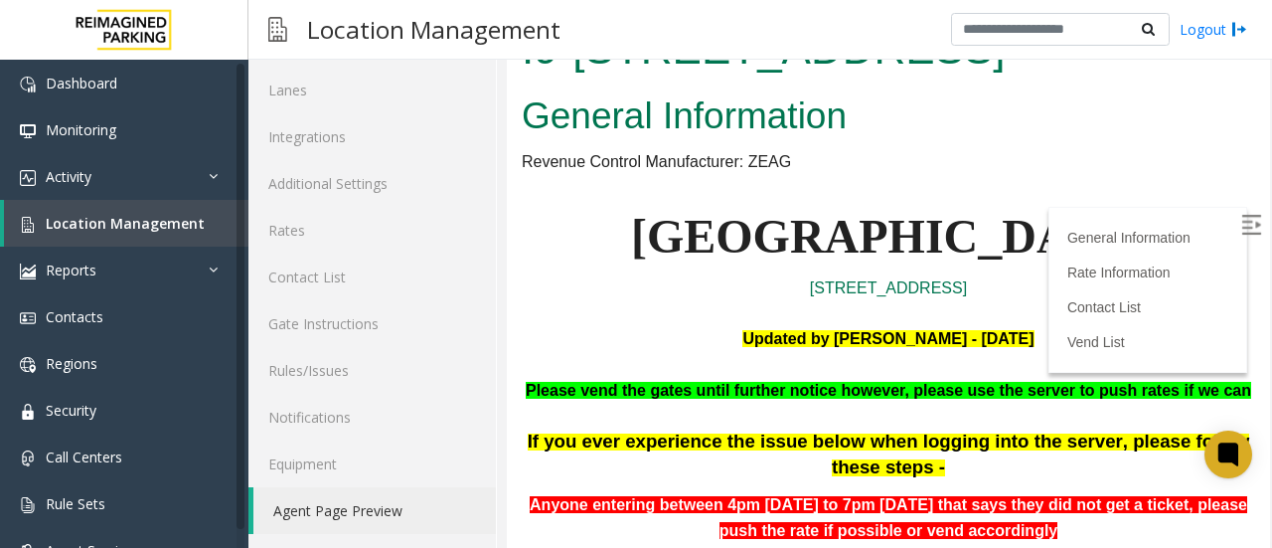
scroll to position [1667, 0]
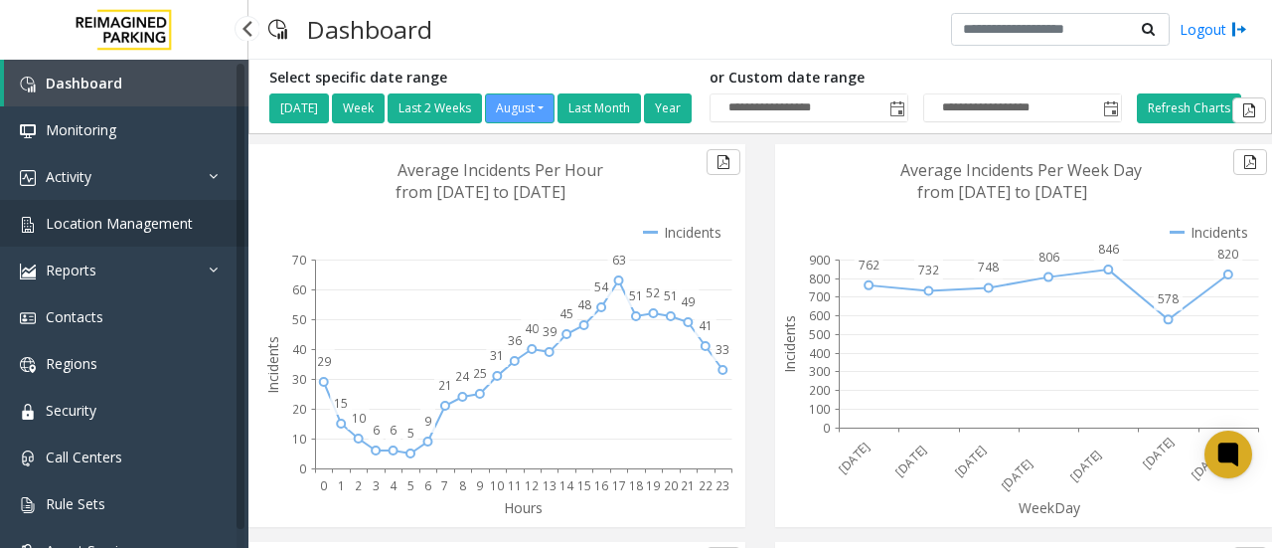
click at [141, 226] on span "Location Management" at bounding box center [119, 223] width 147 height 19
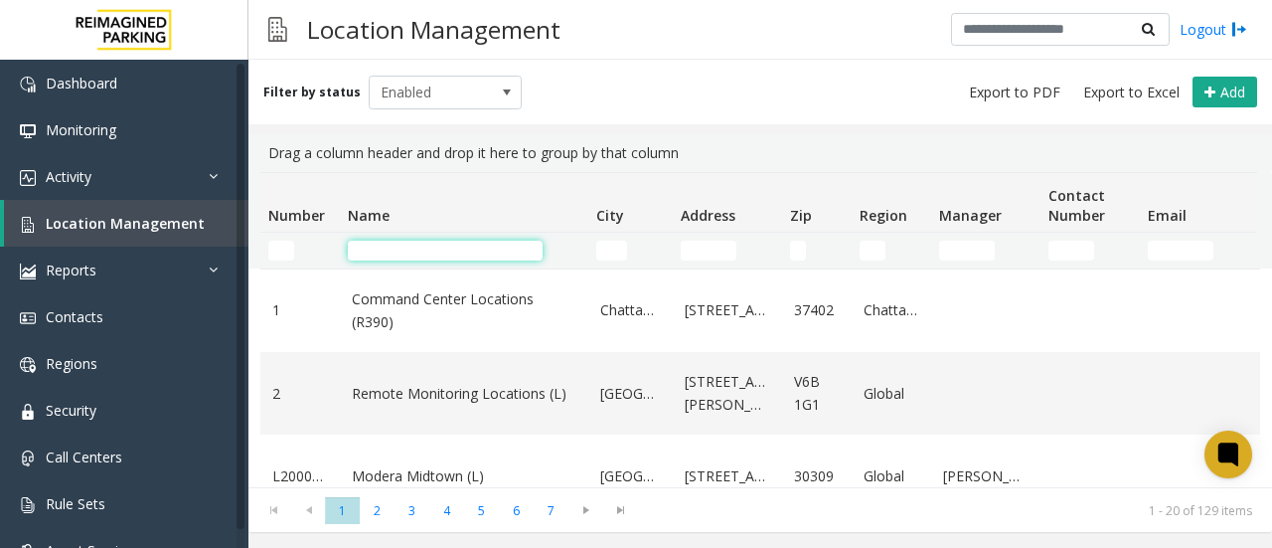
click at [394, 257] on input "Name Filter" at bounding box center [445, 251] width 195 height 20
paste input "**********"
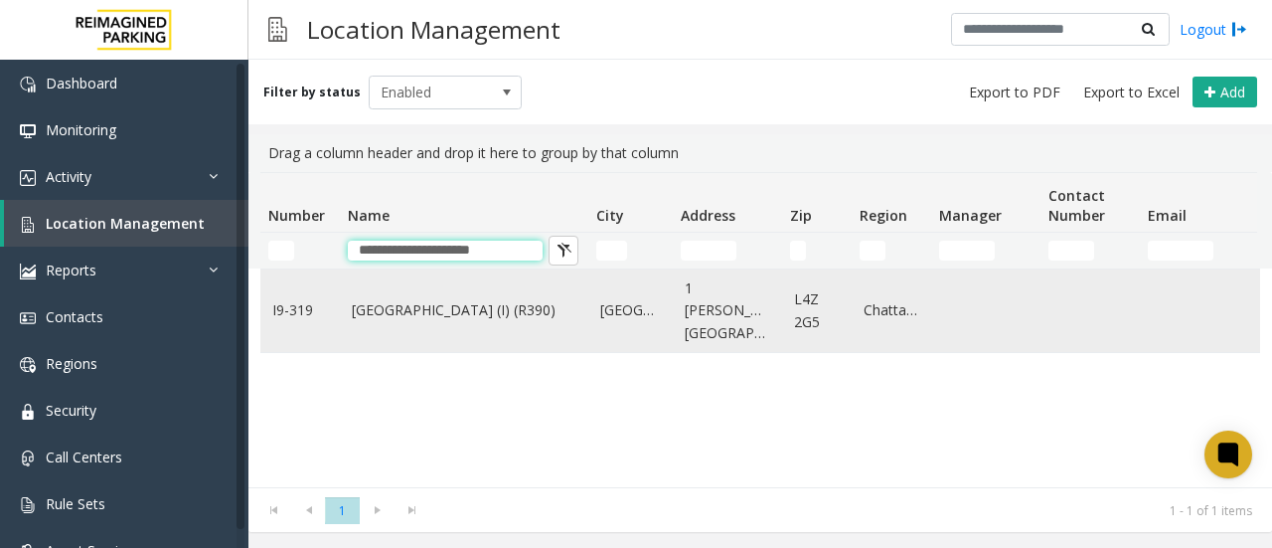
type input "**********"
click at [412, 311] on link "[GEOGRAPHIC_DATA] (I) (R390)" at bounding box center [464, 310] width 225 height 22
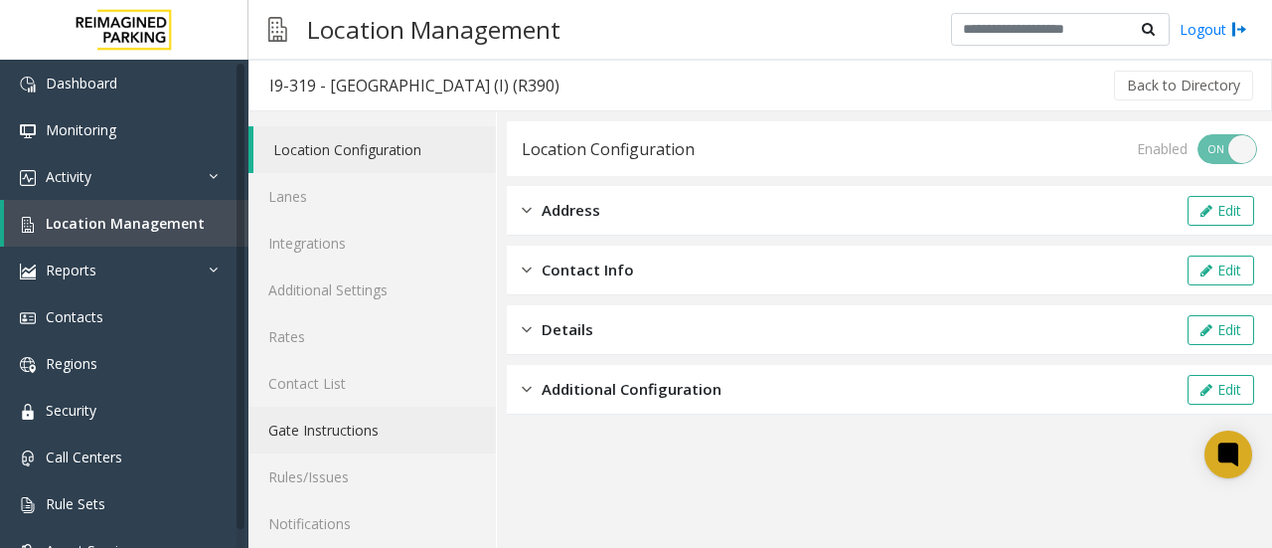
scroll to position [106, 0]
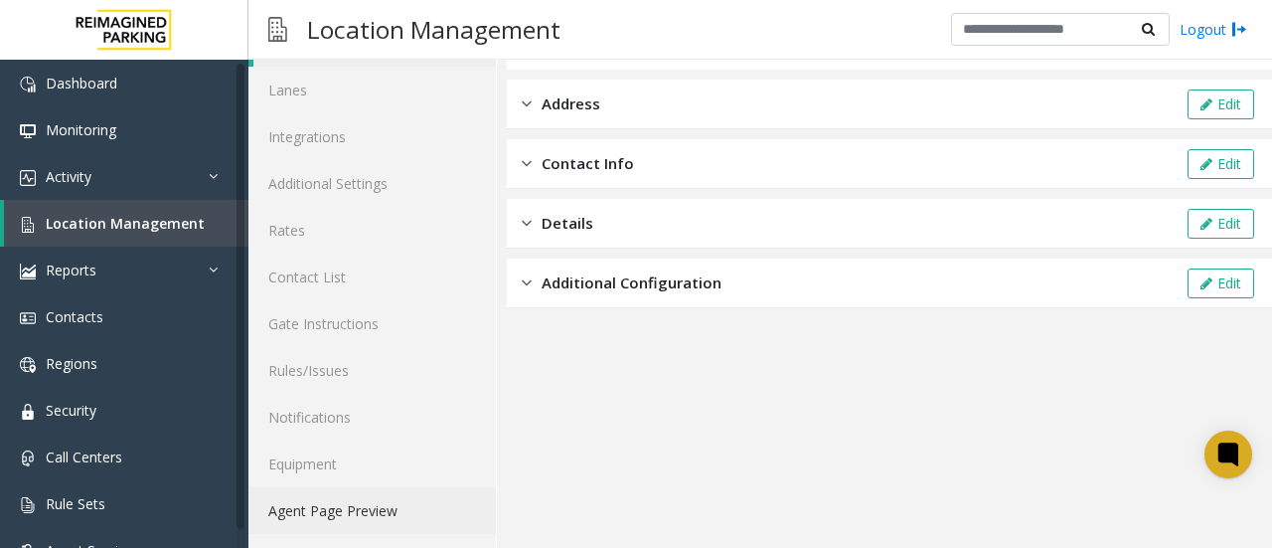
click at [369, 509] on link "Agent Page Preview" at bounding box center [371, 510] width 247 height 47
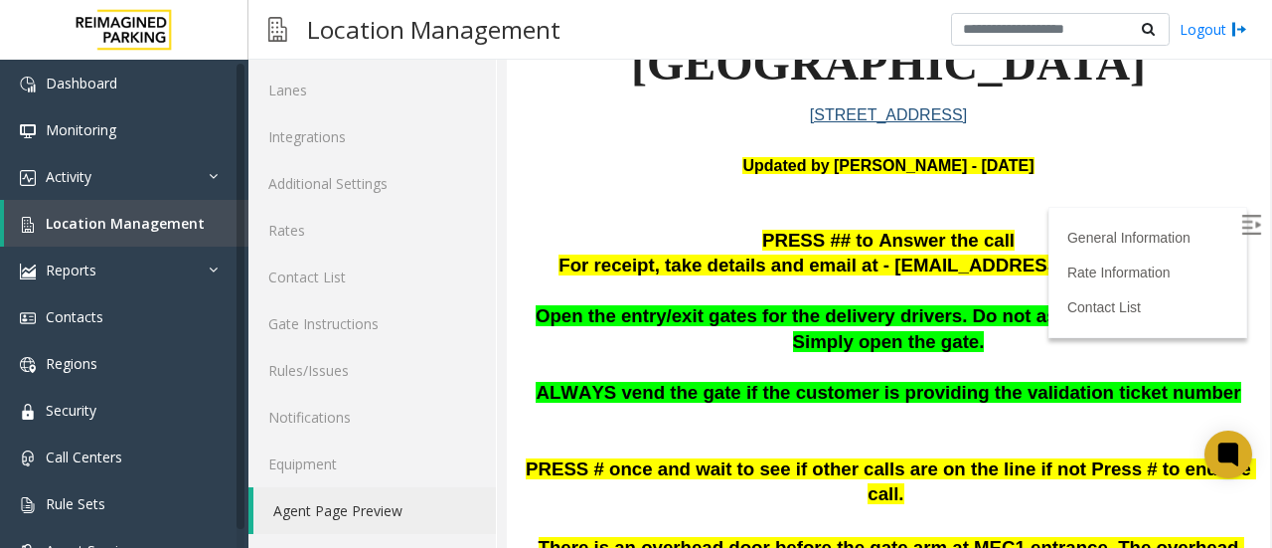
scroll to position [176, 0]
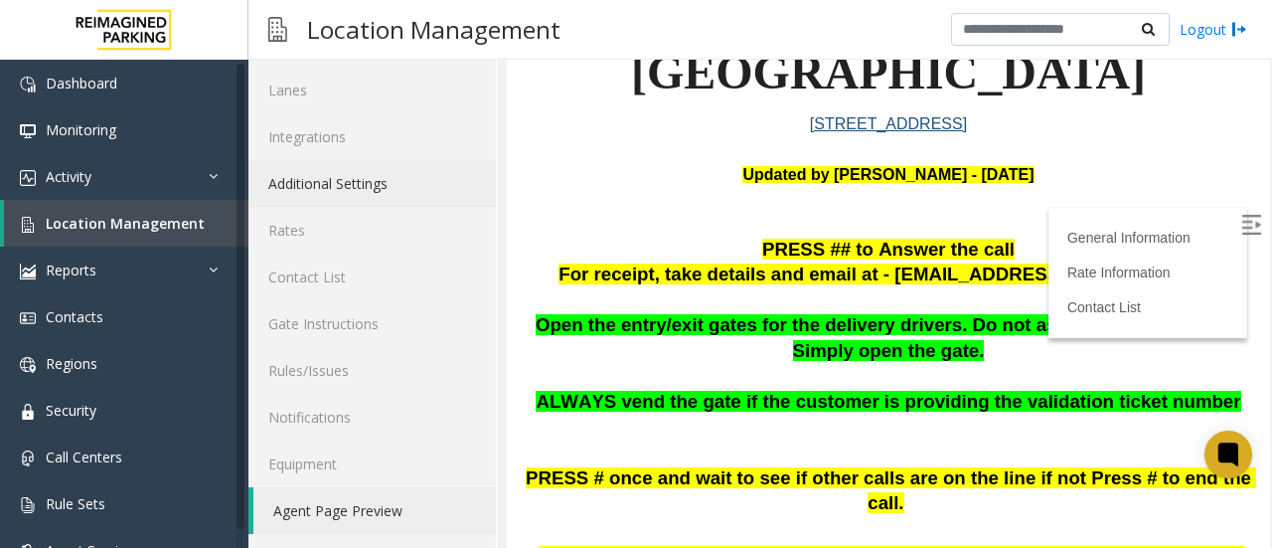
click at [344, 167] on link "Additional Settings" at bounding box center [371, 183] width 247 height 47
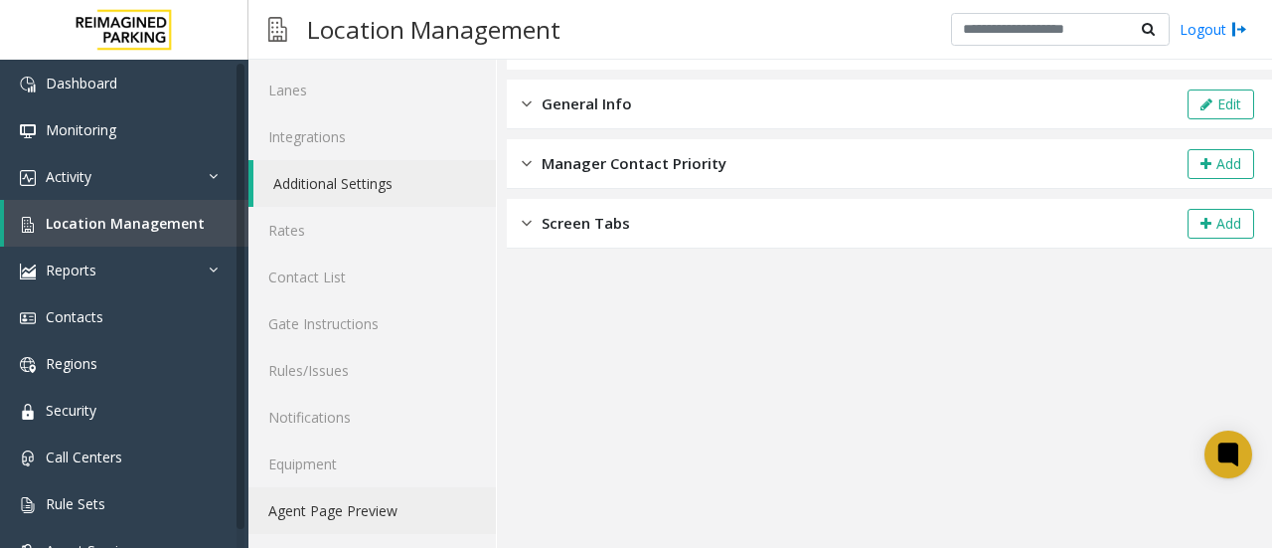
click at [380, 490] on link "Agent Page Preview" at bounding box center [371, 510] width 247 height 47
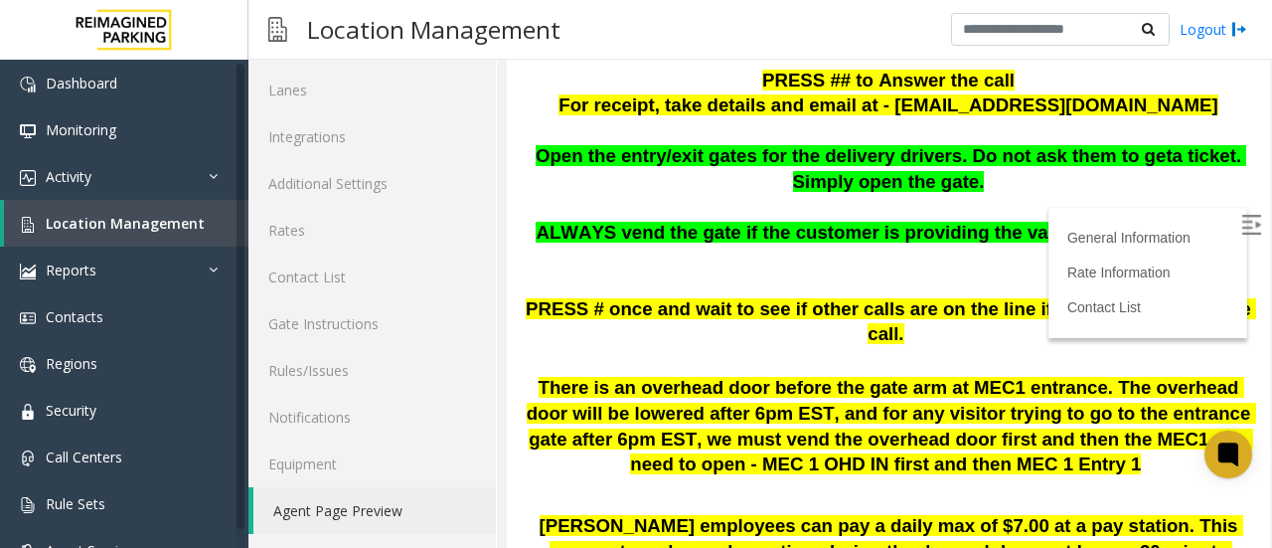
scroll to position [350, 0]
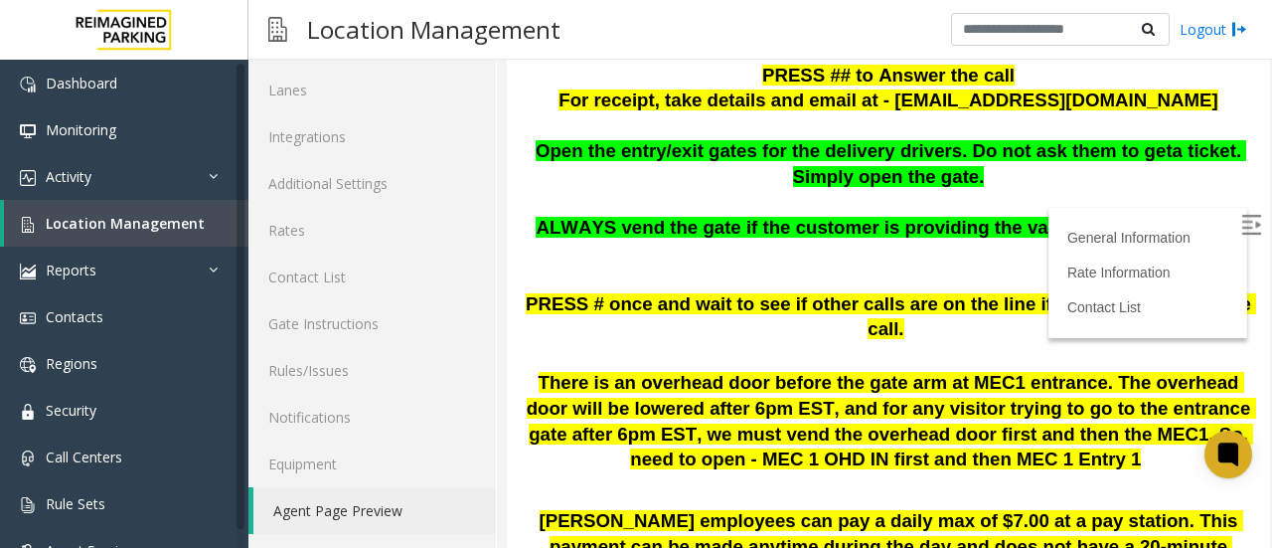
click at [1241, 221] on img at bounding box center [1251, 225] width 20 height 20
click at [594, 219] on span "ALWAYS vend the gate if the customer is providing the validation ticket number" at bounding box center [888, 227] width 705 height 21
click at [795, 286] on p at bounding box center [889, 279] width 734 height 26
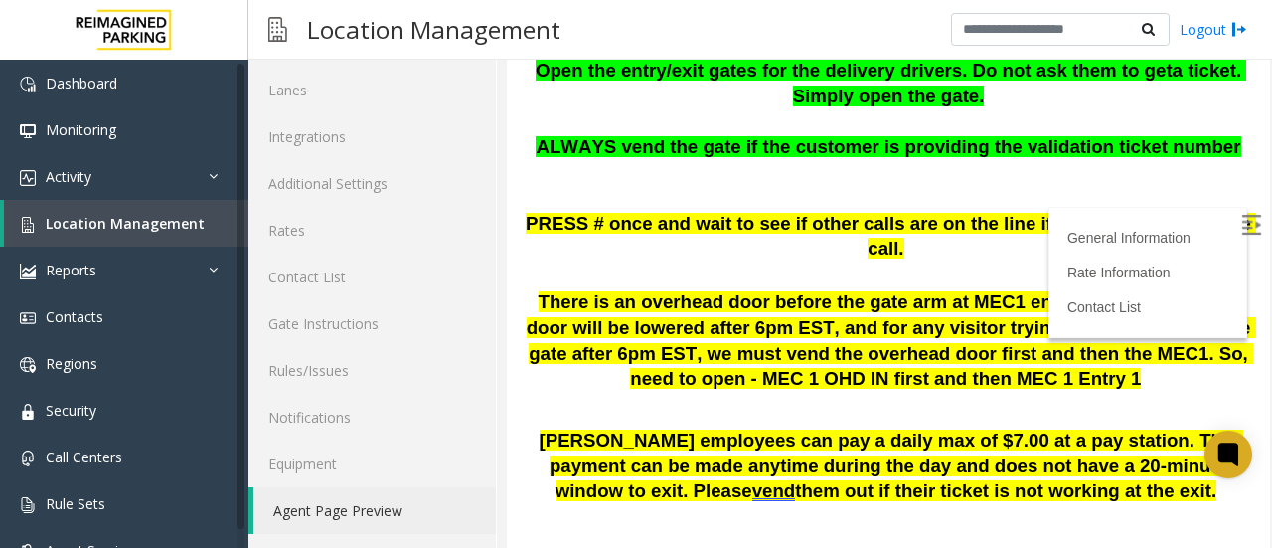
scroll to position [416, 0]
